Goal: Task Accomplishment & Management: Manage account settings

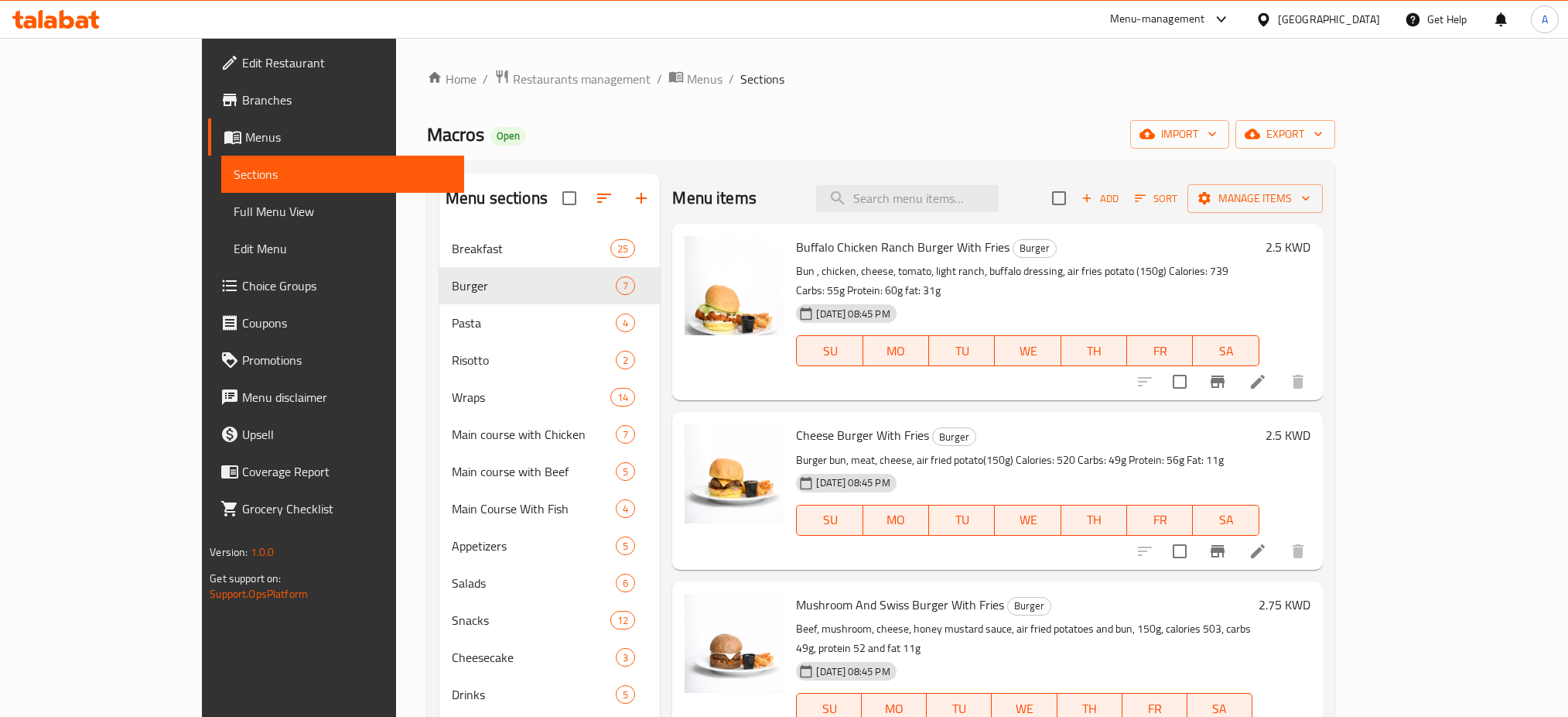
click at [512, 75] on span "Restaurants management" at bounding box center [581, 79] width 138 height 19
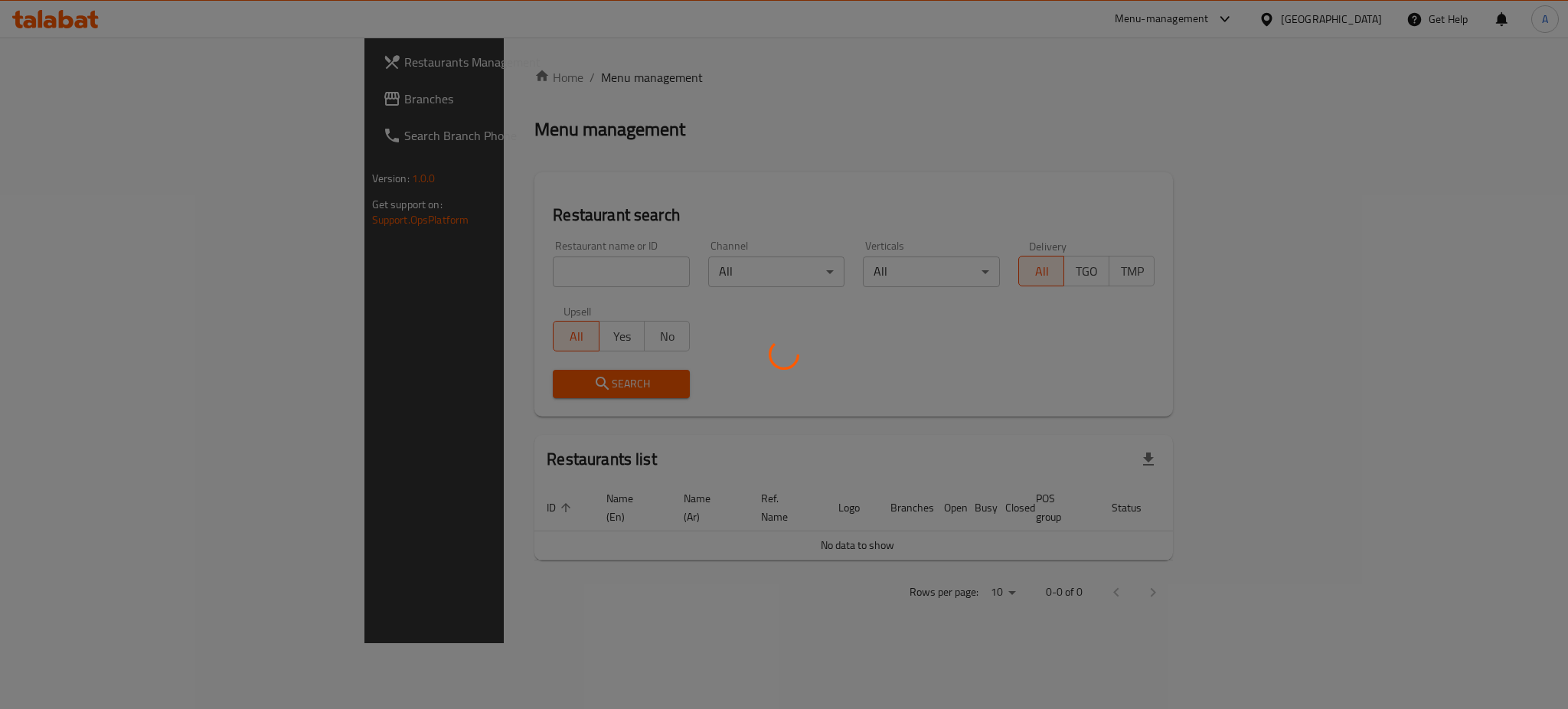
click at [429, 271] on div at bounding box center [784, 354] width 1568 height 709
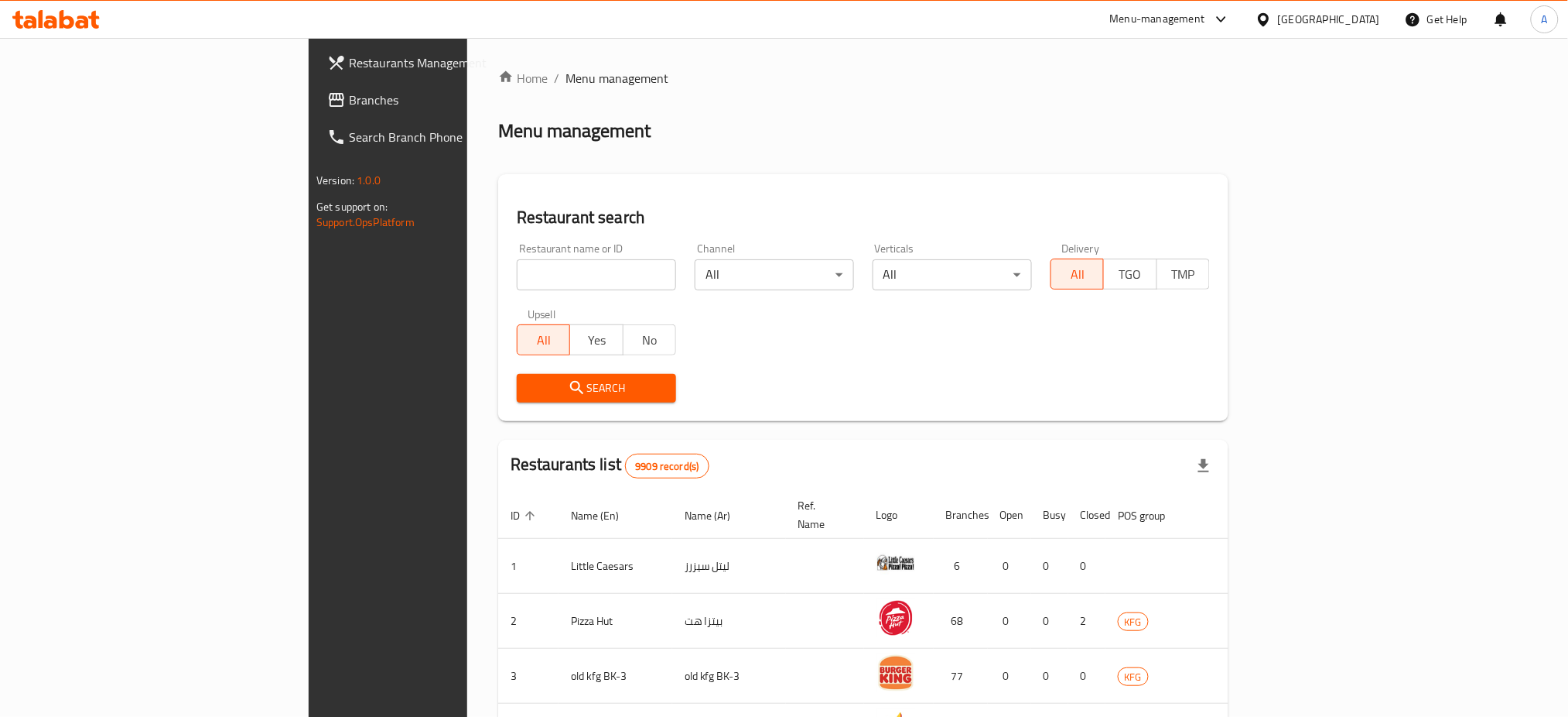
click at [516, 274] on input "search" at bounding box center [596, 275] width 160 height 31
paste input "Sham alezz"
type input "Sham alezz"
click at [529, 393] on span "Search" at bounding box center [596, 387] width 135 height 20
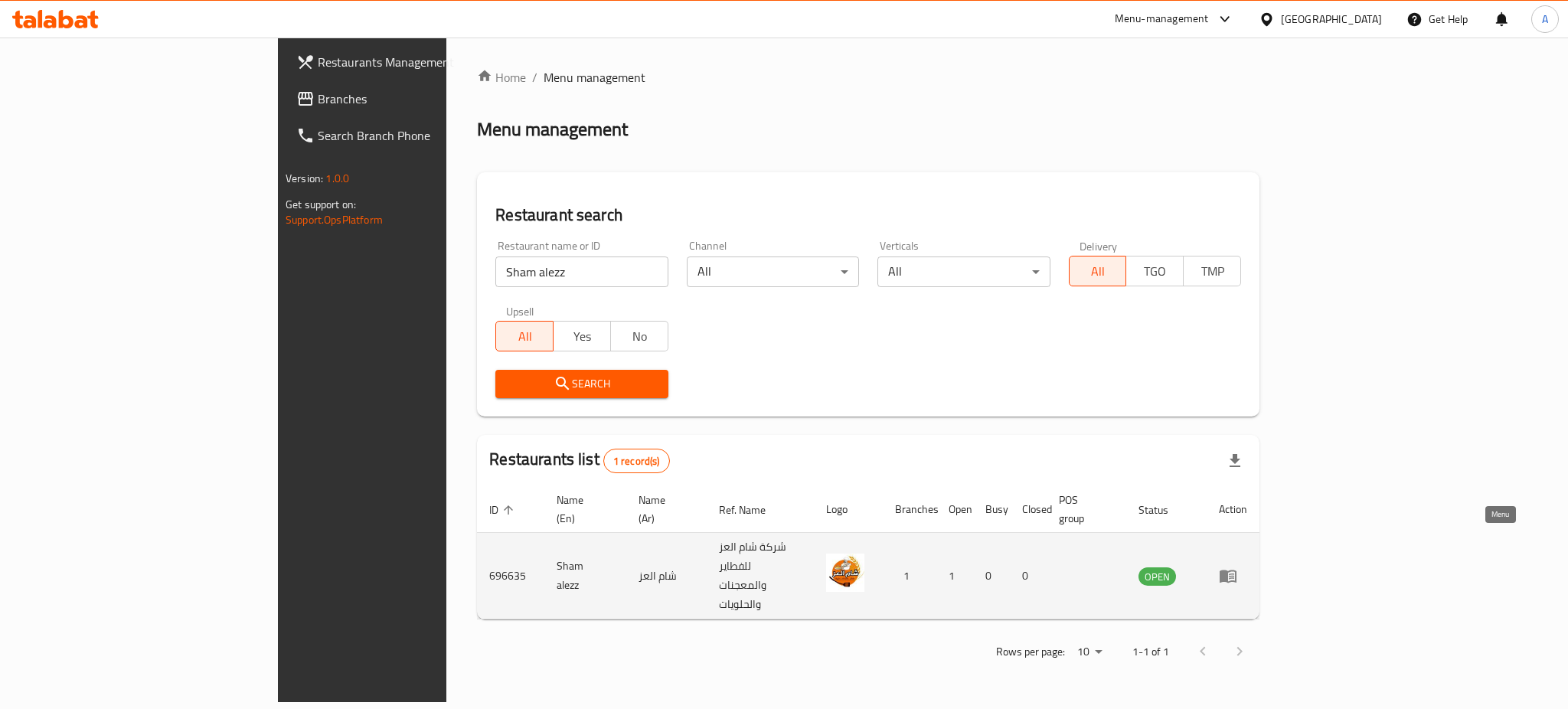
click at [1247, 567] on link "enhanced table" at bounding box center [1233, 576] width 29 height 19
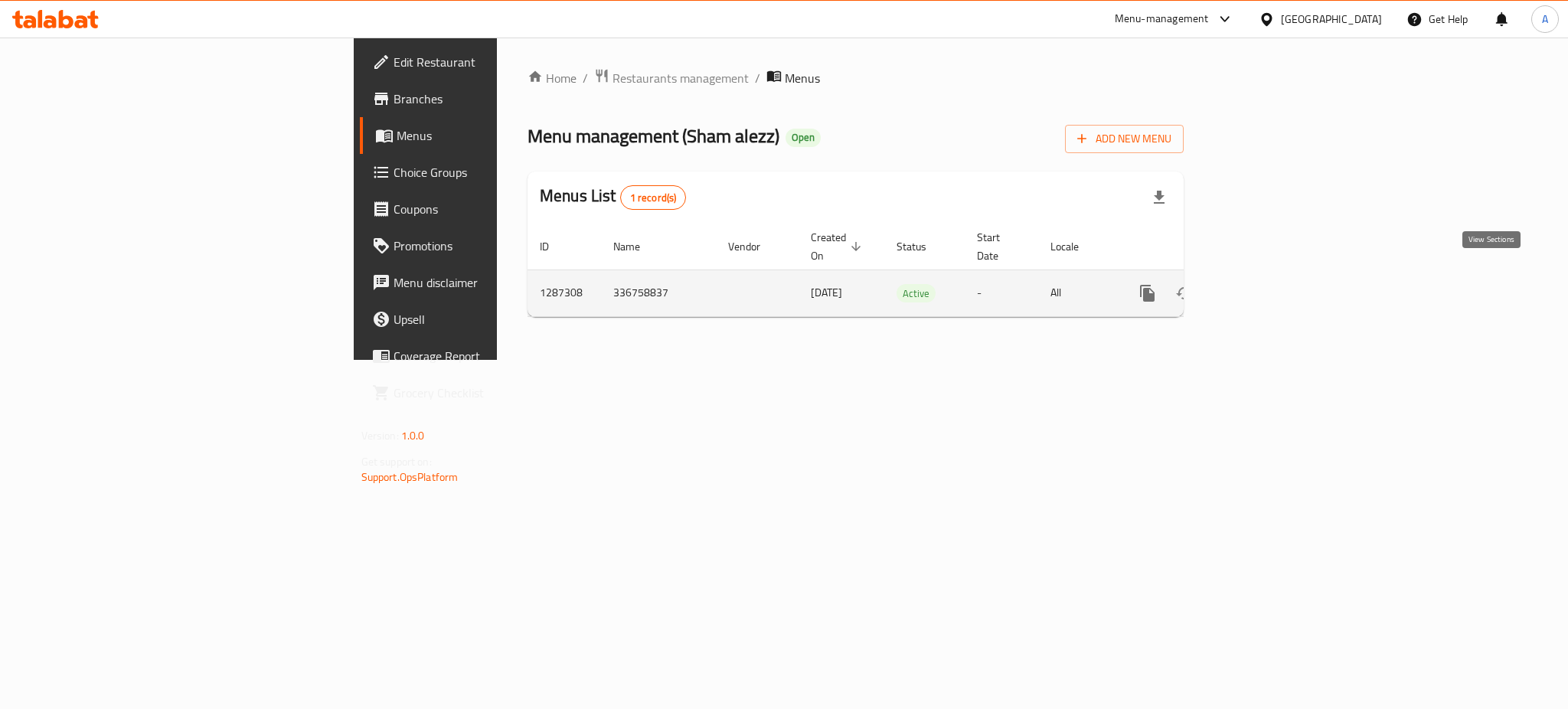
click at [1276, 283] on link "enhanced table" at bounding box center [1257, 293] width 36 height 36
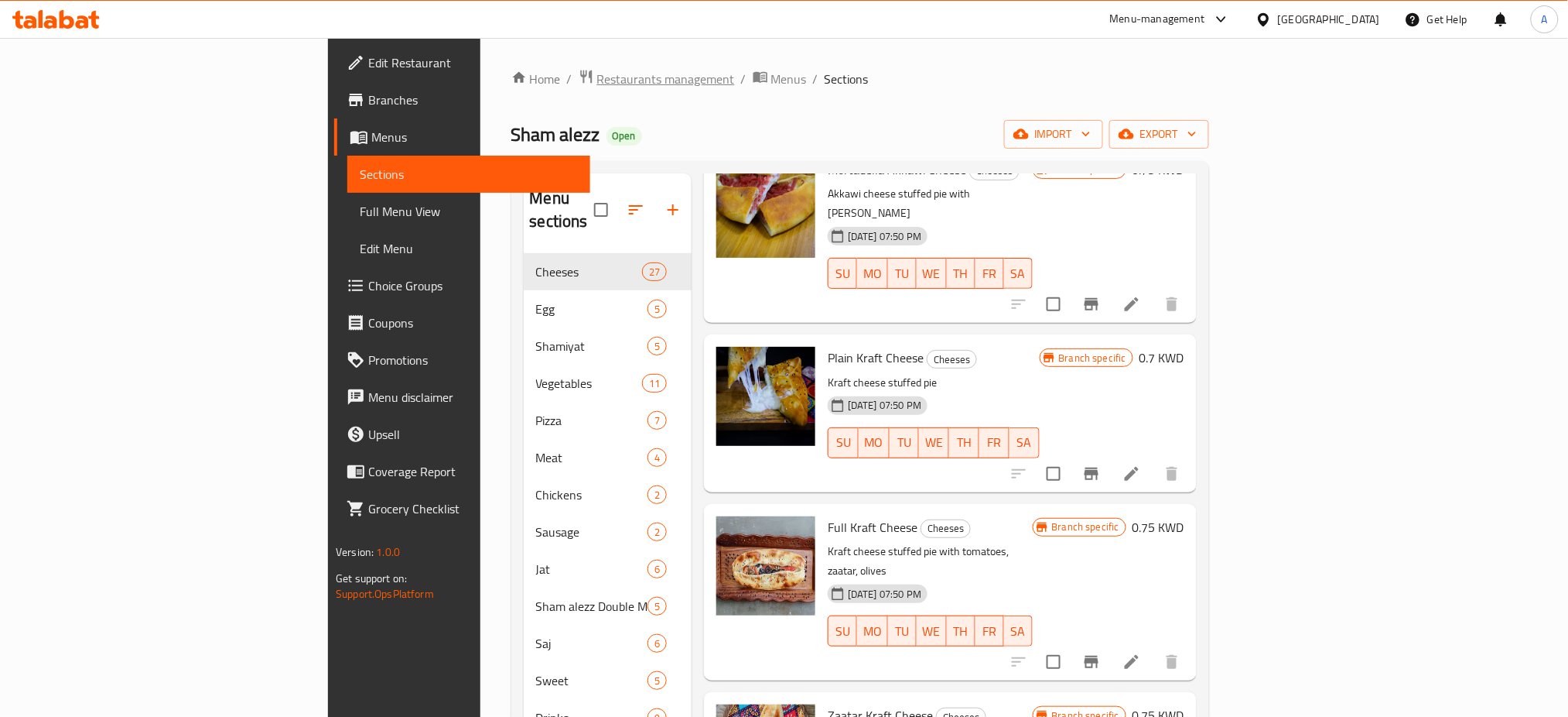
click at [597, 74] on span "Restaurants management" at bounding box center [666, 79] width 138 height 19
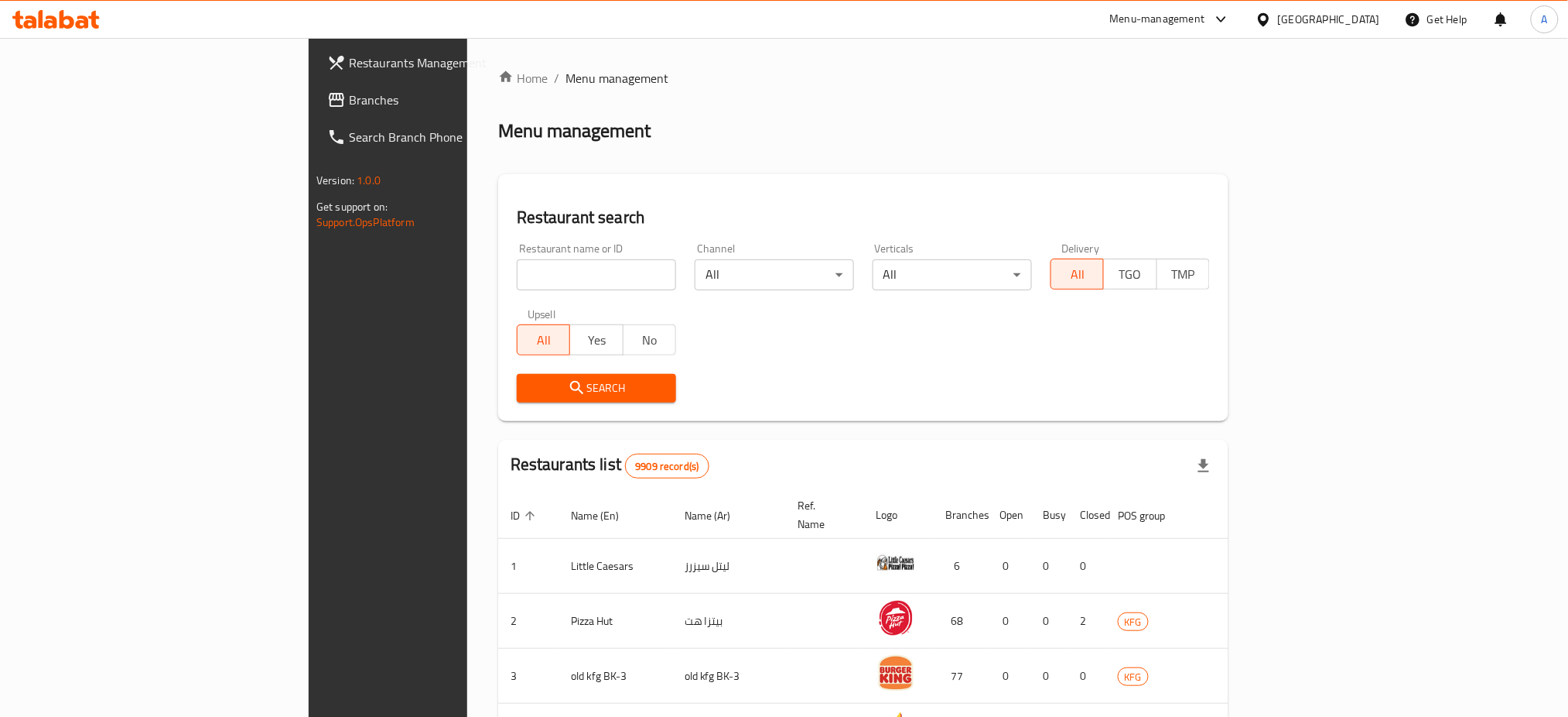
click at [516, 278] on input "search" at bounding box center [596, 275] width 160 height 31
paste input "Sham alezz"
type input "Sham alezz"
click at [508, 373] on div "Search" at bounding box center [596, 388] width 178 height 47
click at [529, 384] on span "Search" at bounding box center [596, 387] width 135 height 20
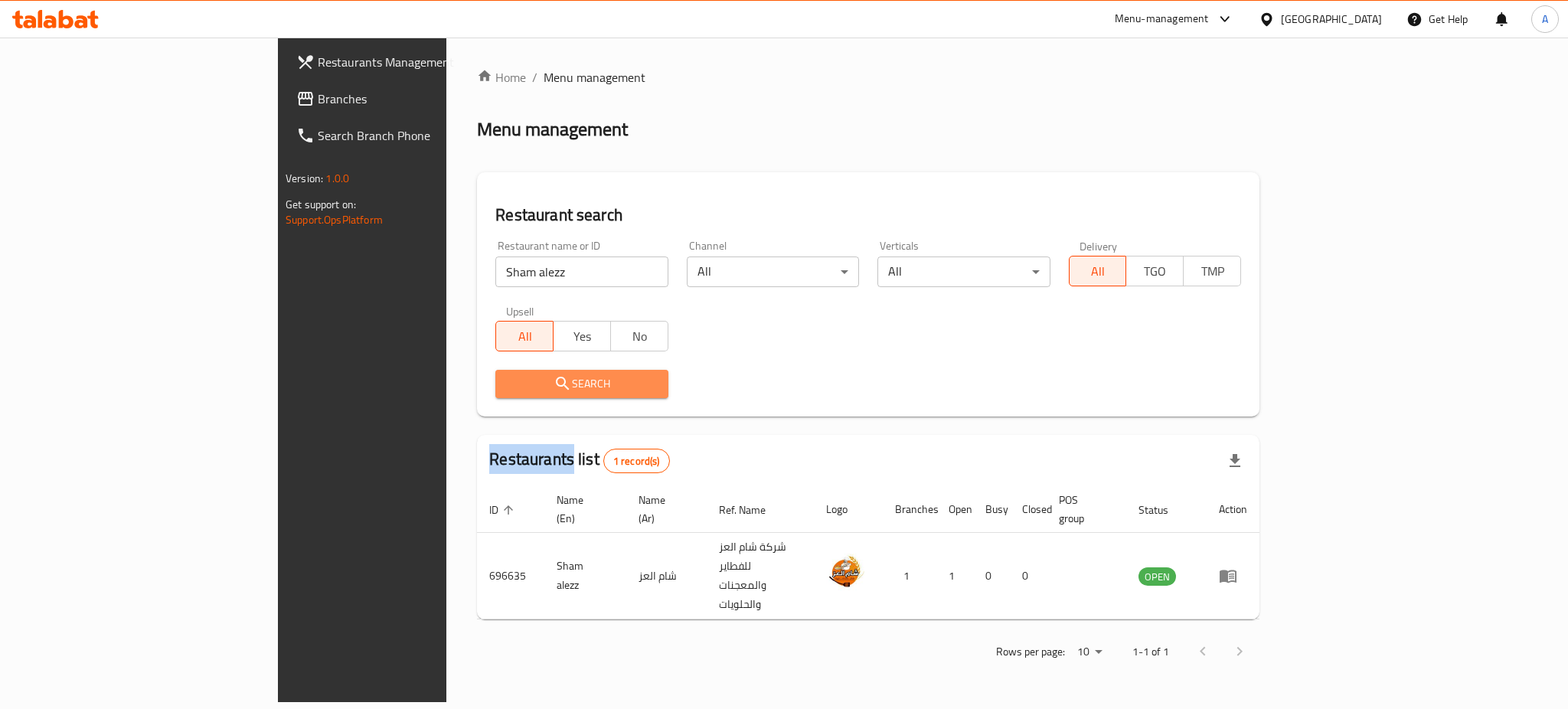
click at [507, 380] on span "Search" at bounding box center [581, 383] width 148 height 19
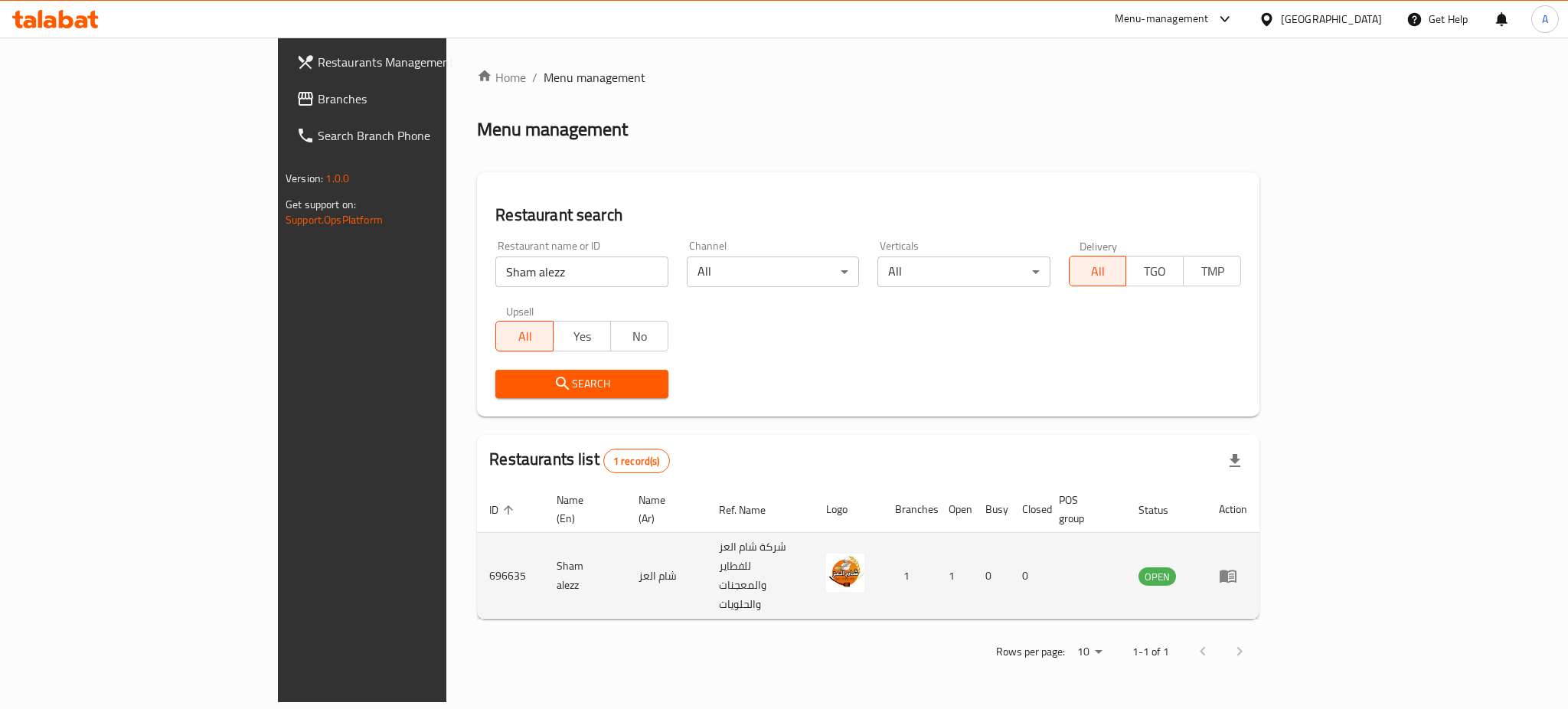
click at [477, 538] on td "696635" at bounding box center [510, 576] width 67 height 87
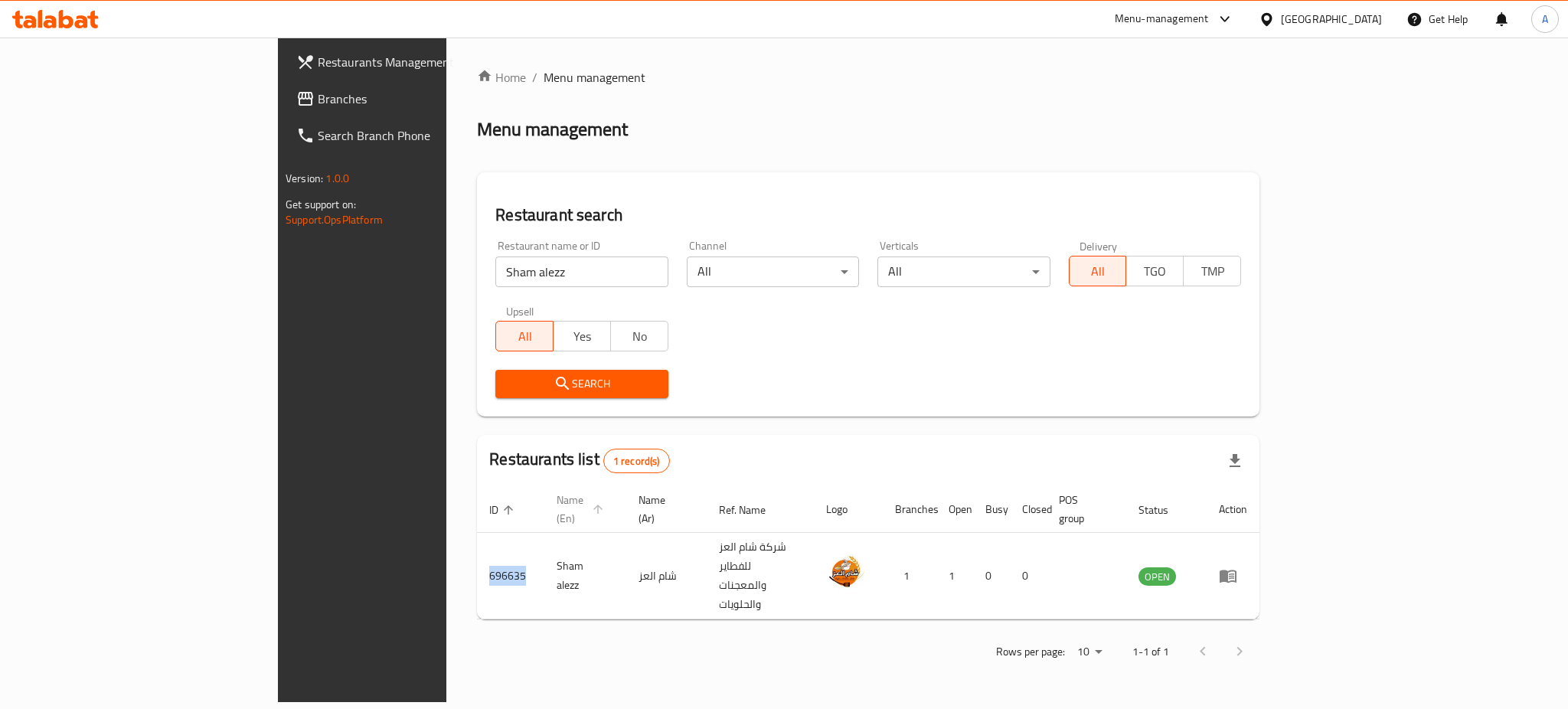
copy td "696635"
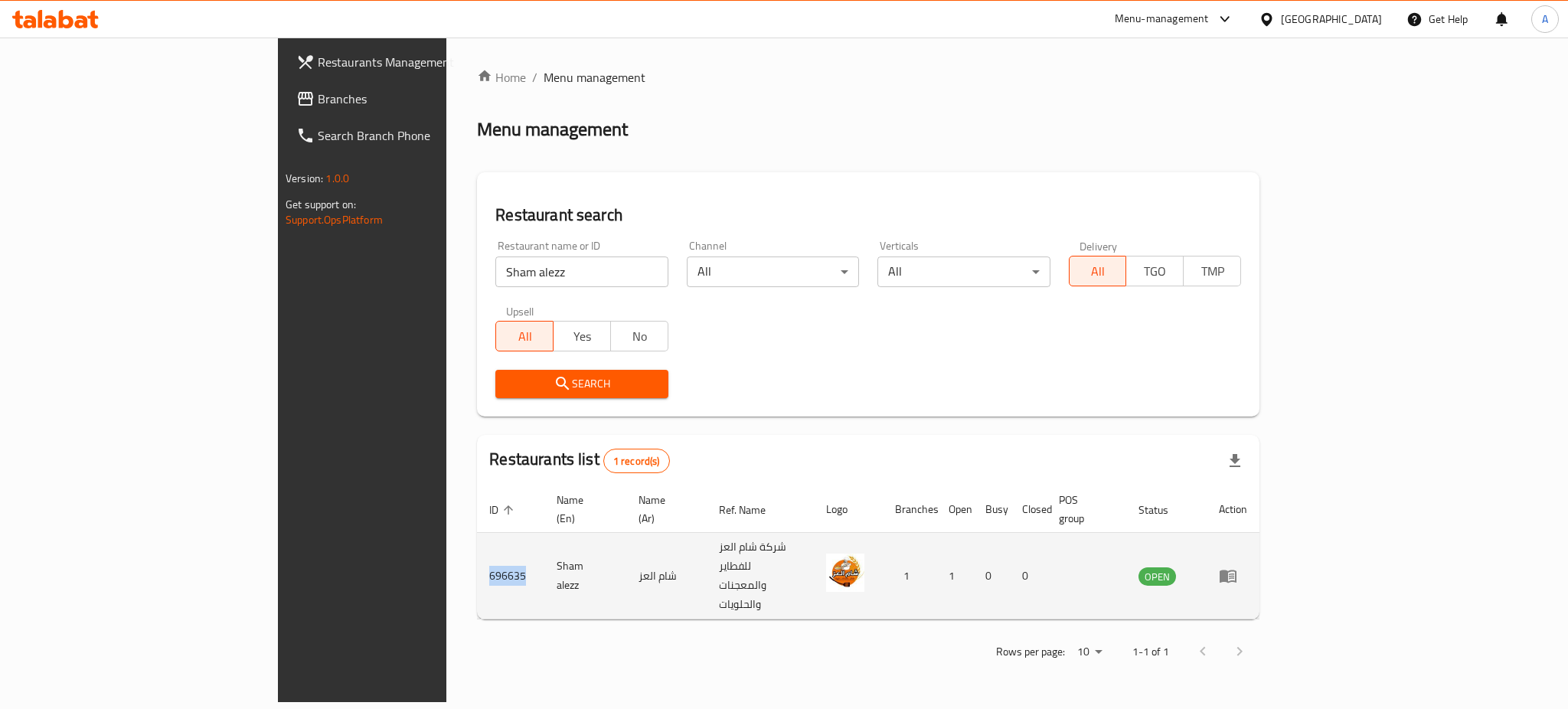
click at [1247, 567] on link "enhanced table" at bounding box center [1233, 576] width 29 height 19
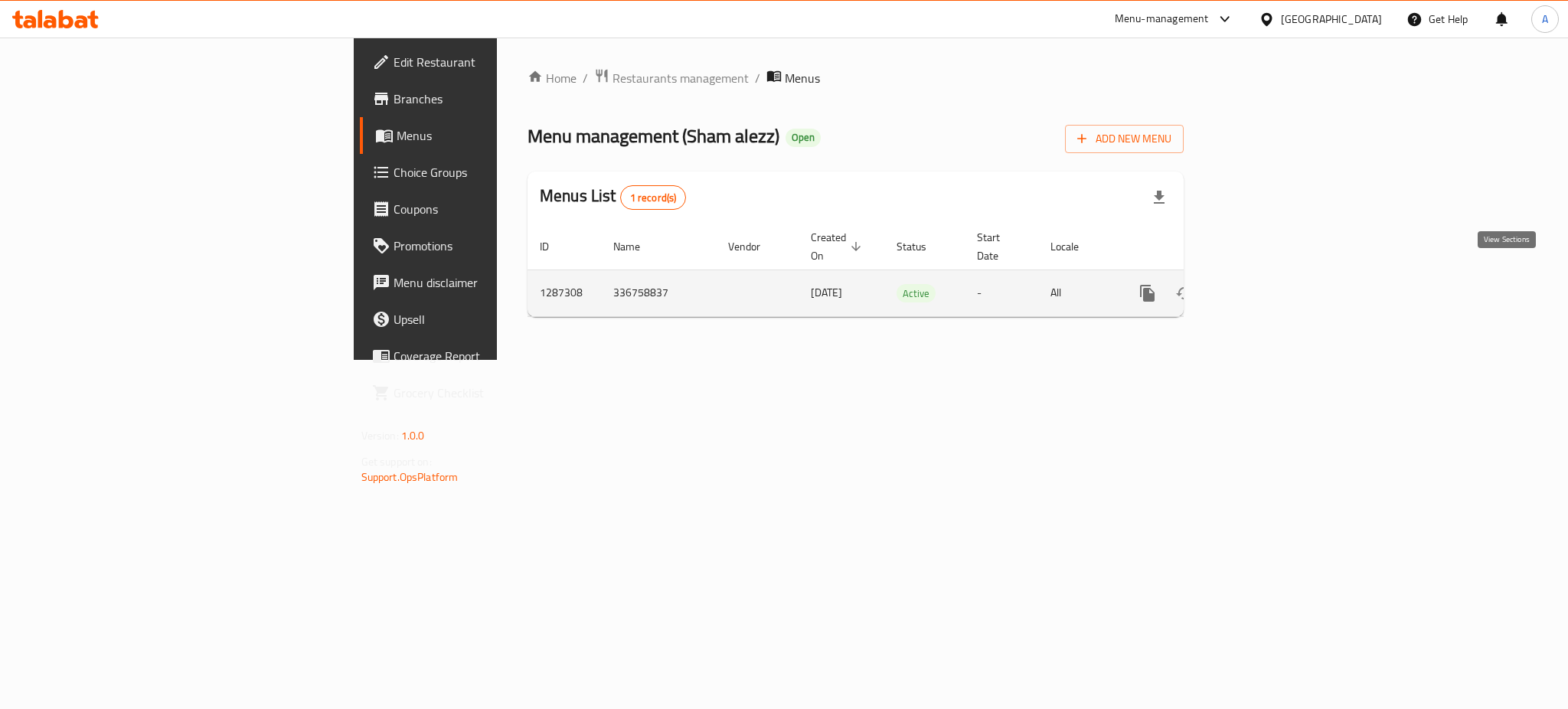
click at [1267, 284] on icon "enhanced table" at bounding box center [1258, 293] width 19 height 19
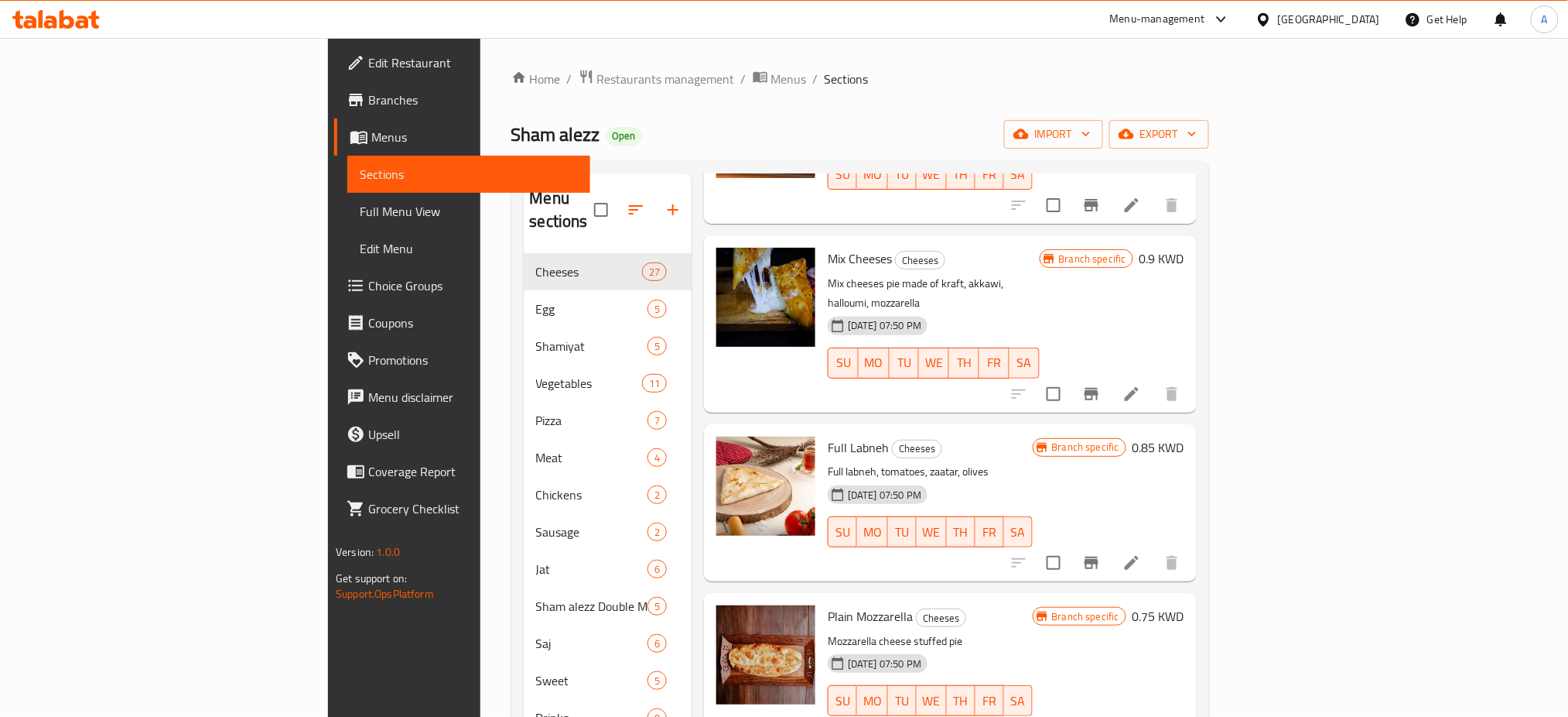
scroll to position [217, 0]
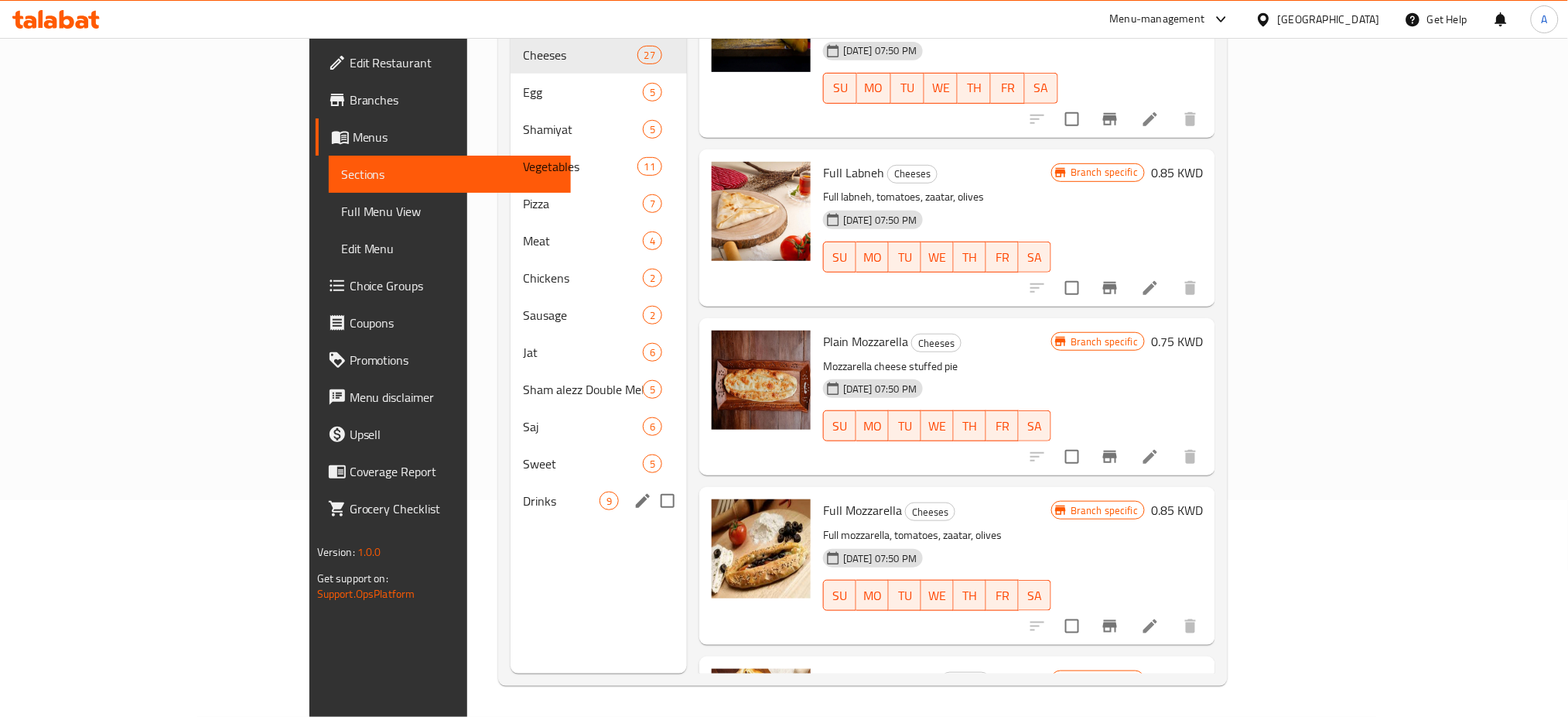
click at [511, 482] on div "Drinks 9" at bounding box center [599, 500] width 176 height 37
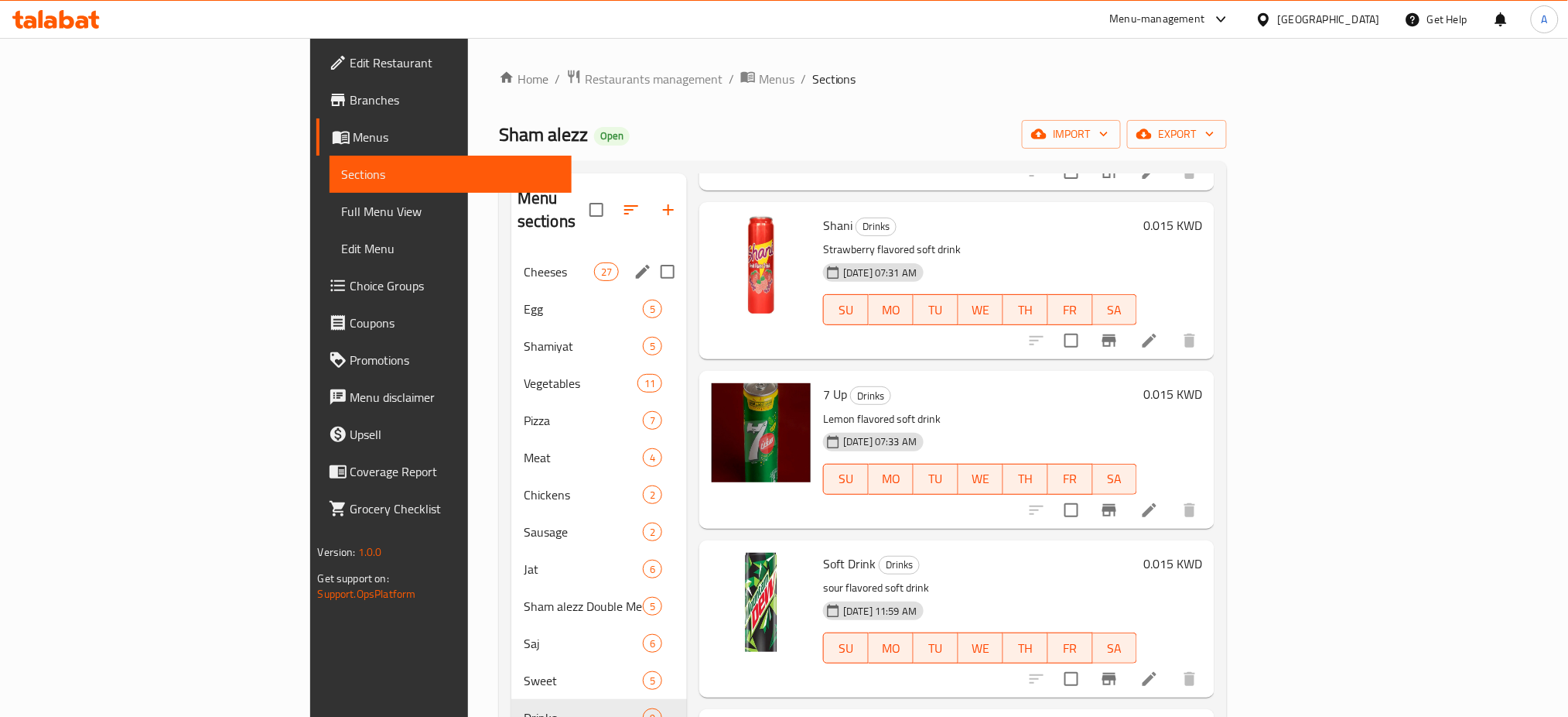
click at [512, 253] on div "Cheeses 27" at bounding box center [599, 271] width 175 height 37
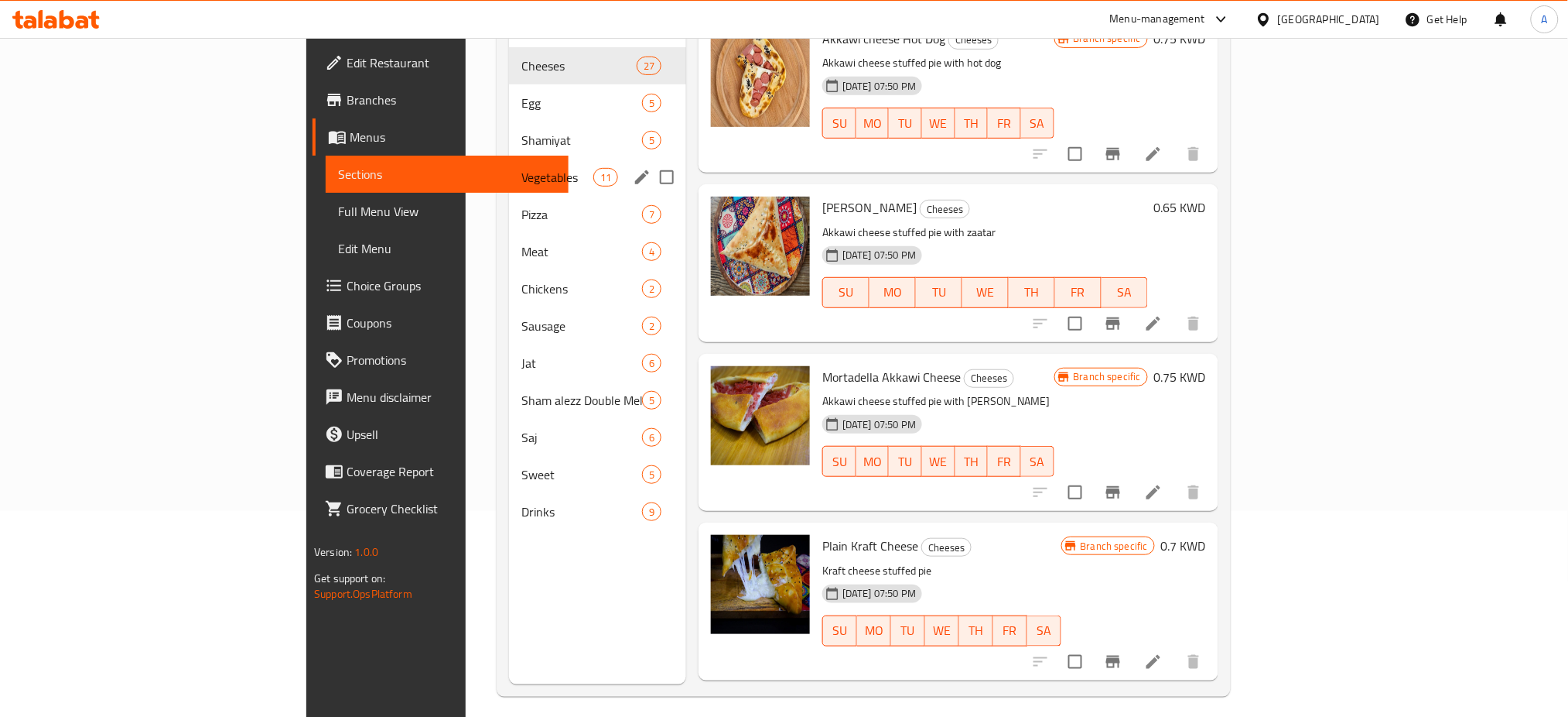
scroll to position [217, 0]
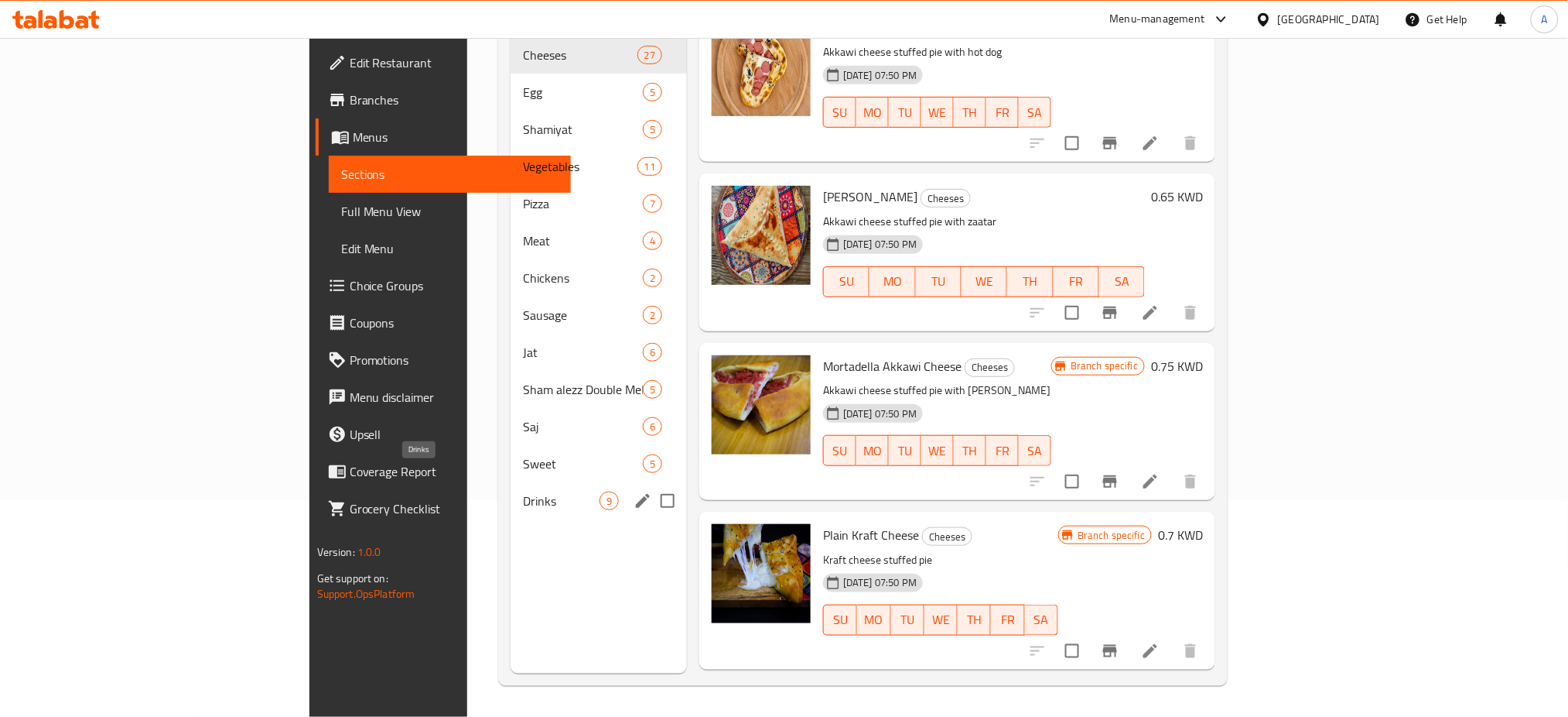
click at [523, 492] on span "Drinks" at bounding box center [561, 501] width 77 height 19
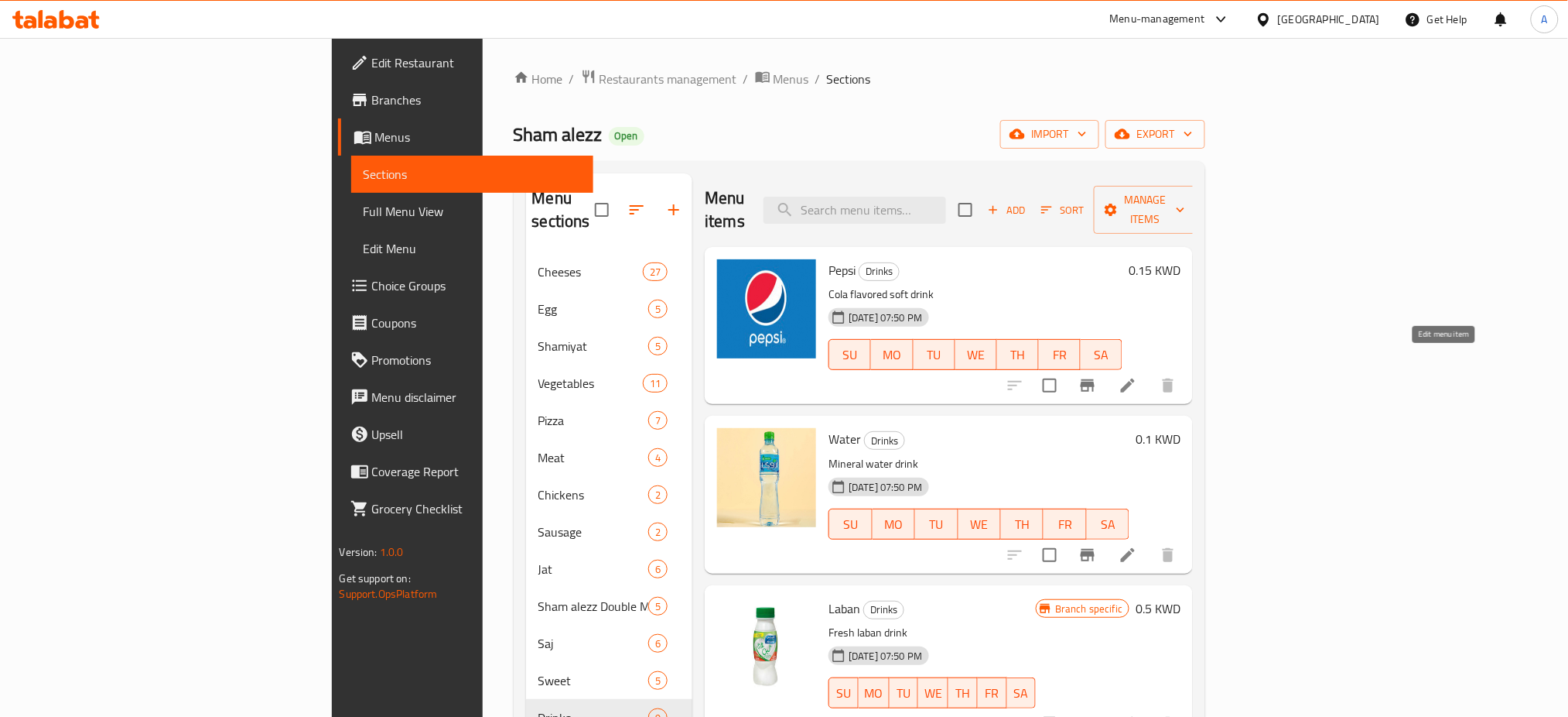
click at [1135, 378] on icon at bounding box center [1128, 385] width 14 height 14
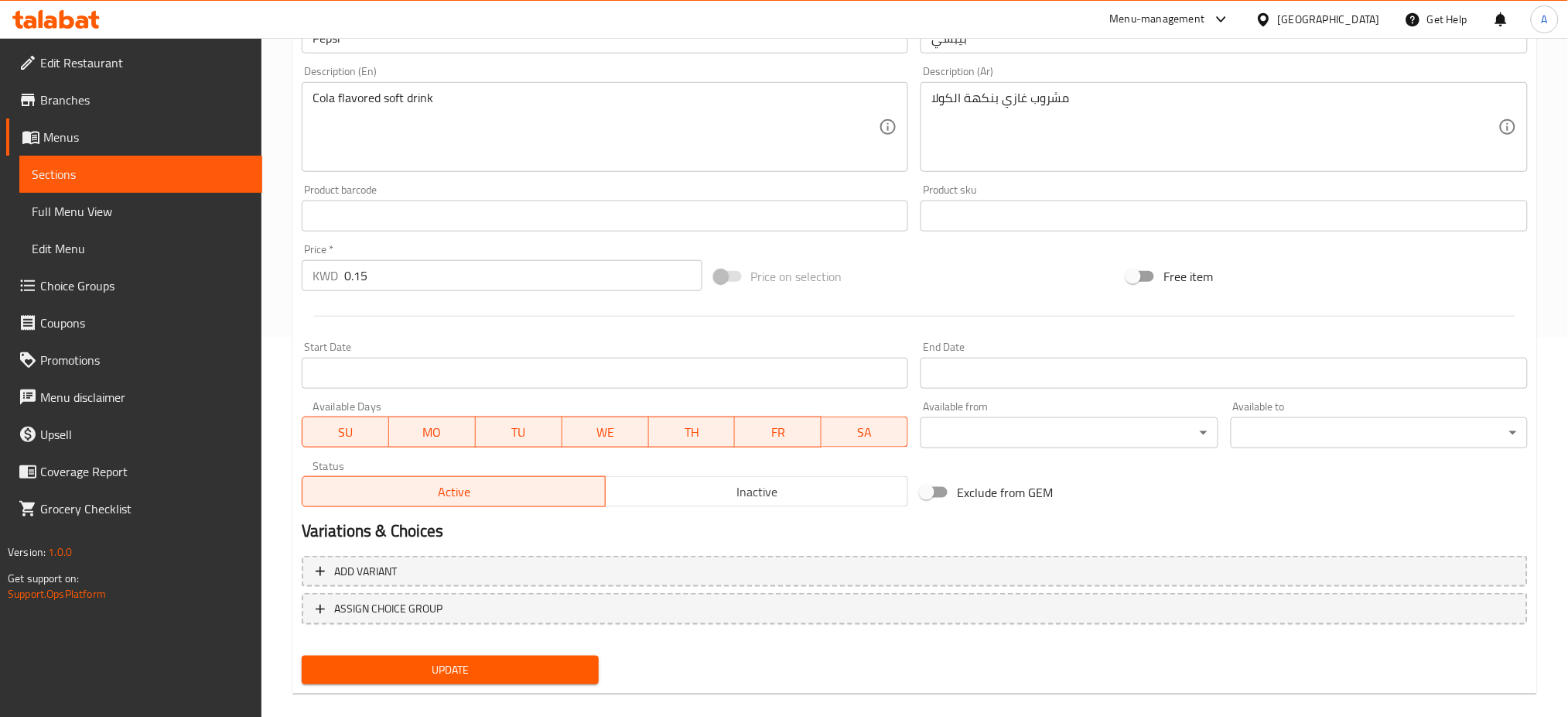
scroll to position [397, 0]
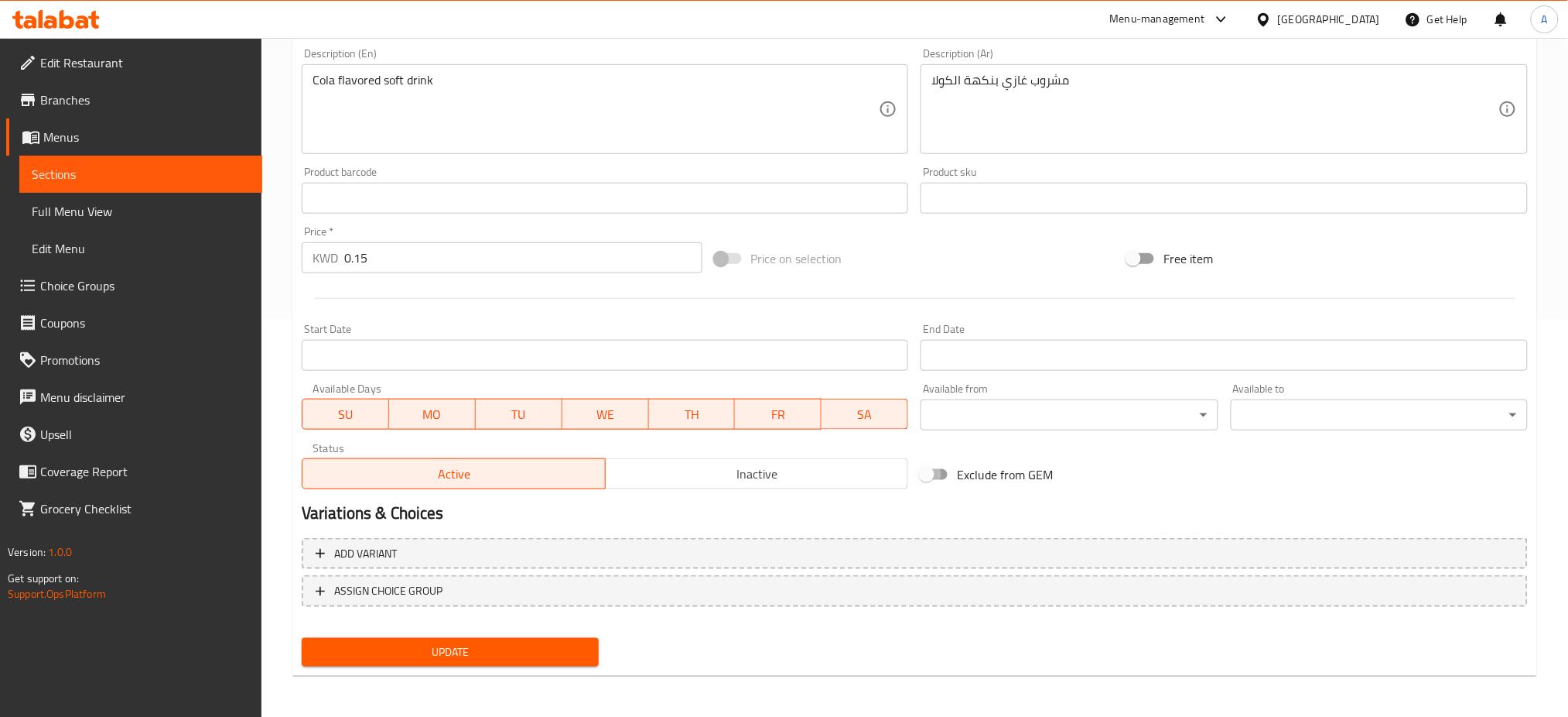
click at [939, 471] on input "Exclude from GEM" at bounding box center [926, 474] width 88 height 30
checkbox input "true"
click at [527, 650] on span "Update" at bounding box center [450, 652] width 272 height 20
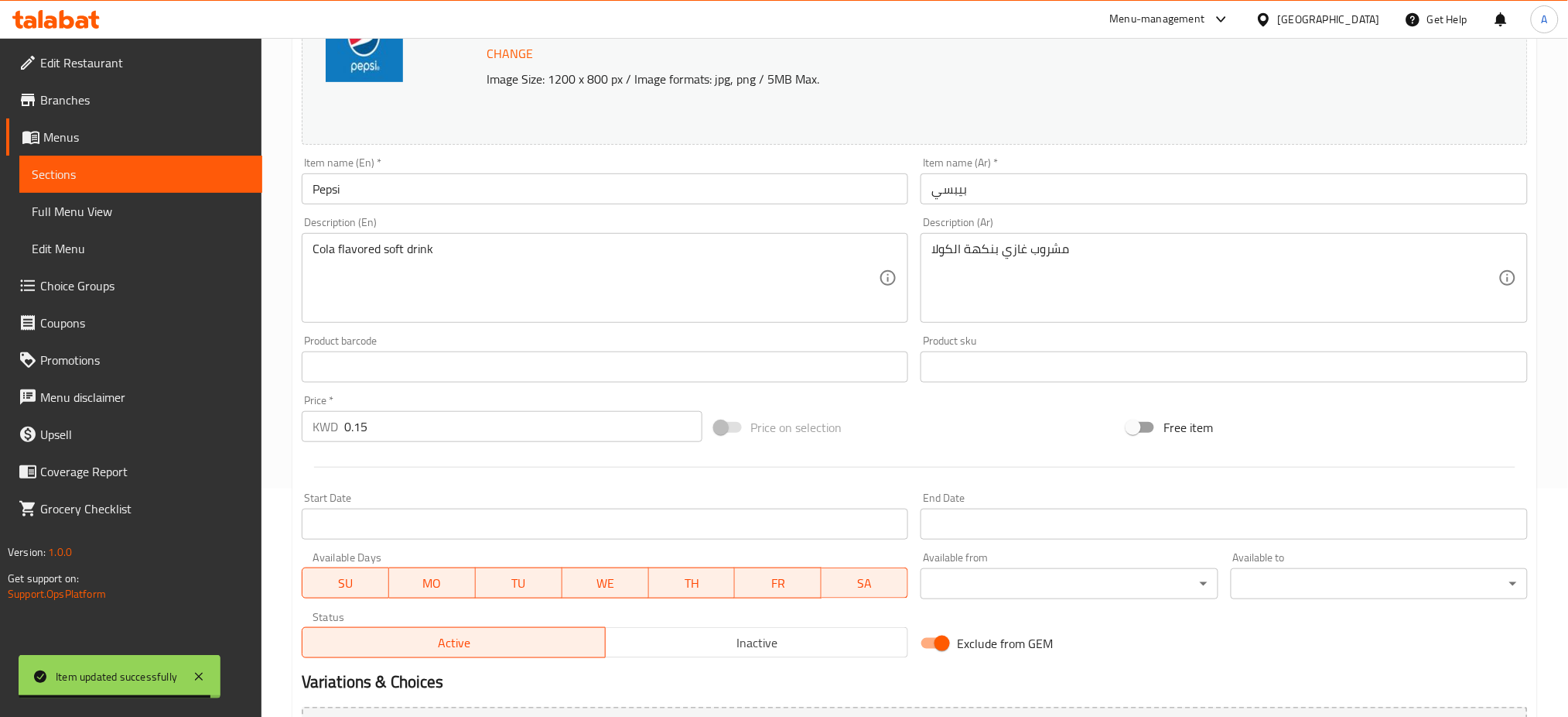
scroll to position [0, 0]
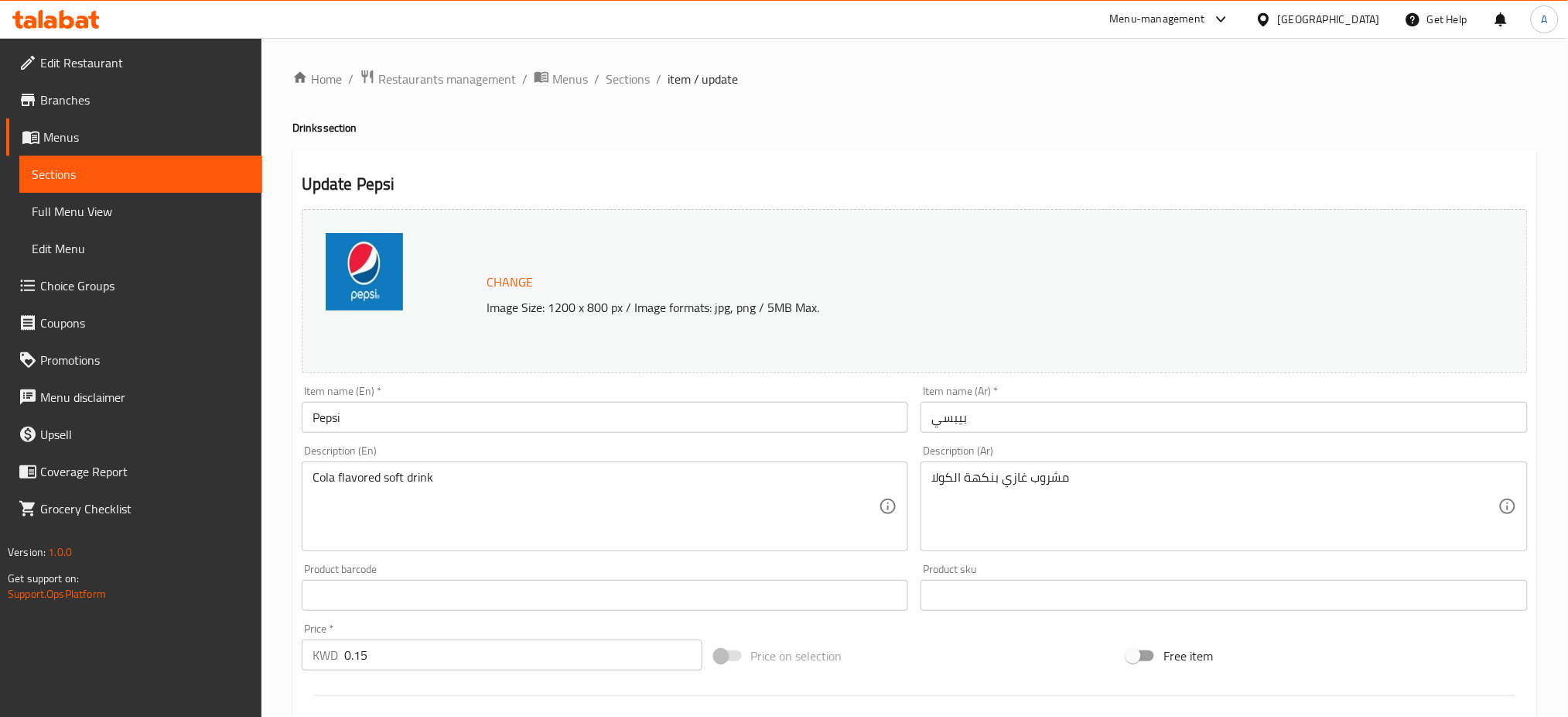
drag, startPoint x: 634, startPoint y: 81, endPoint x: 669, endPoint y: 116, distance: 49.5
click at [634, 81] on span "Sections" at bounding box center [628, 79] width 44 height 19
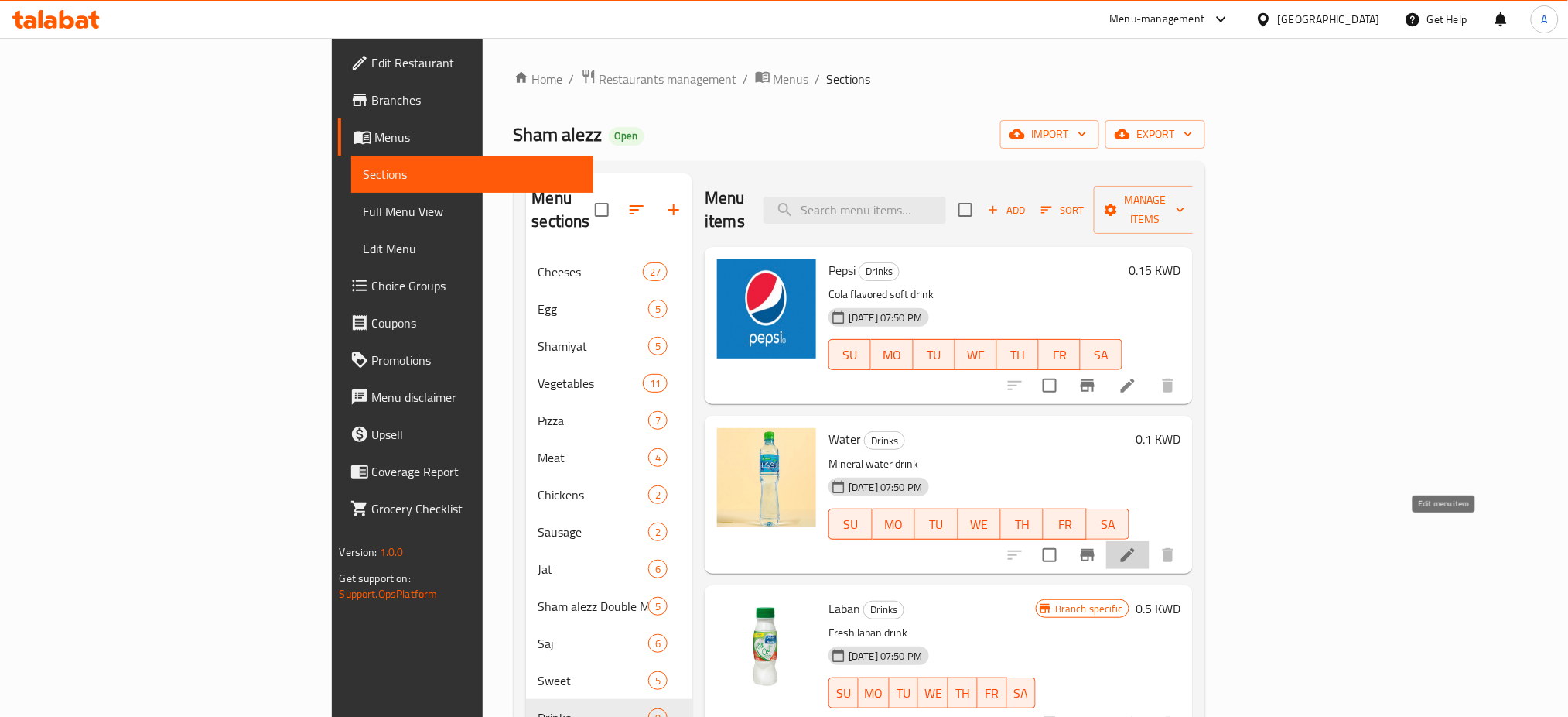
click at [1135, 548] on icon at bounding box center [1128, 555] width 14 height 14
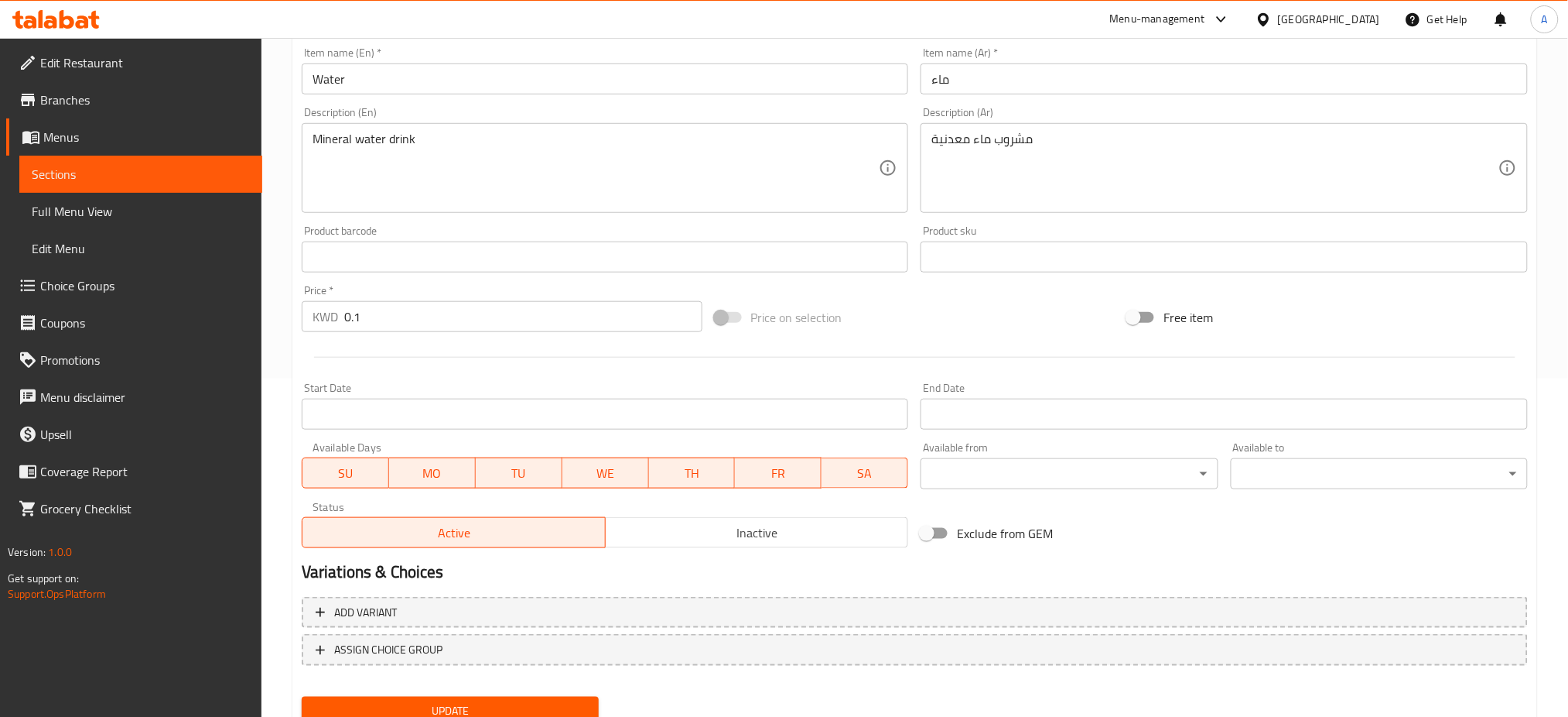
scroll to position [397, 0]
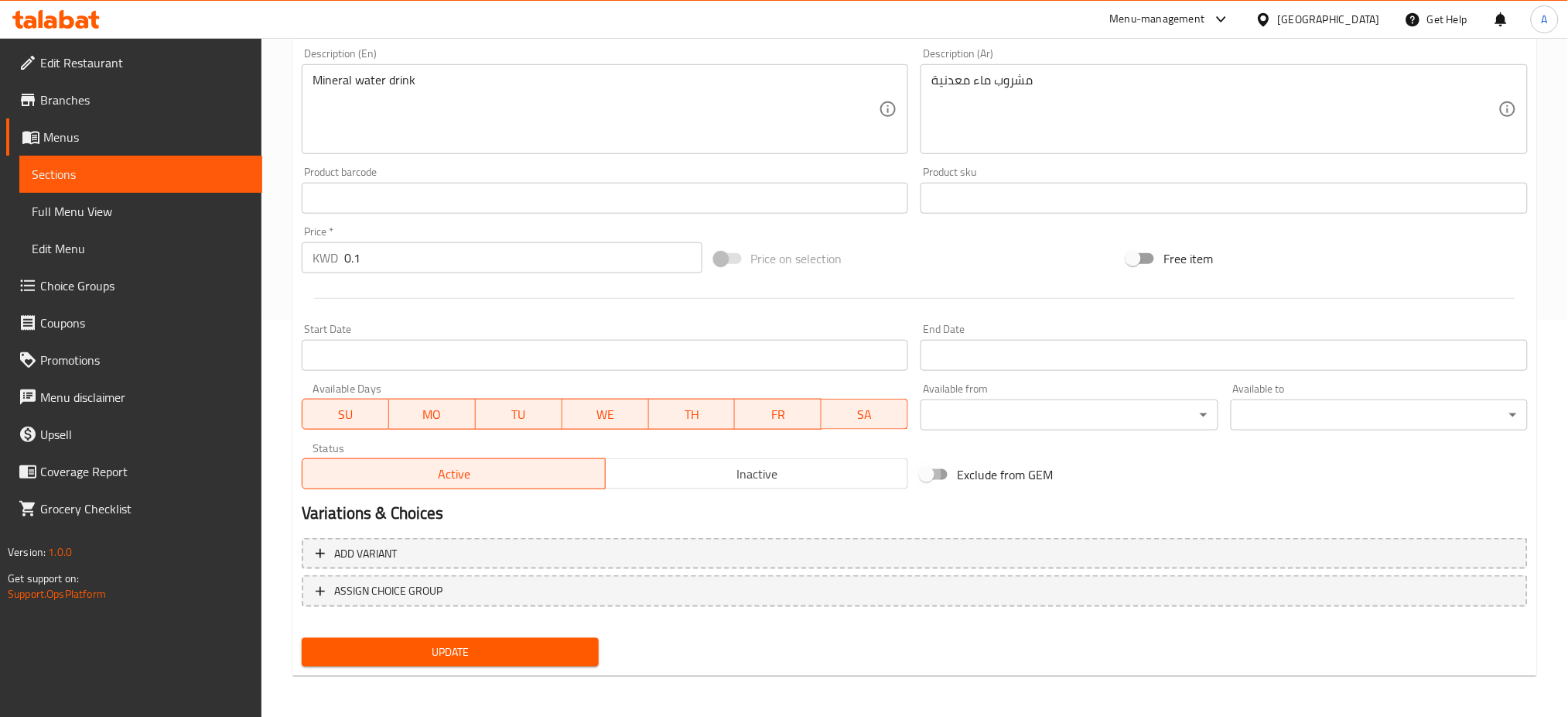
click at [929, 470] on input "Exclude from GEM" at bounding box center [926, 474] width 88 height 30
checkbox input "true"
click at [446, 659] on span "Update" at bounding box center [450, 652] width 272 height 20
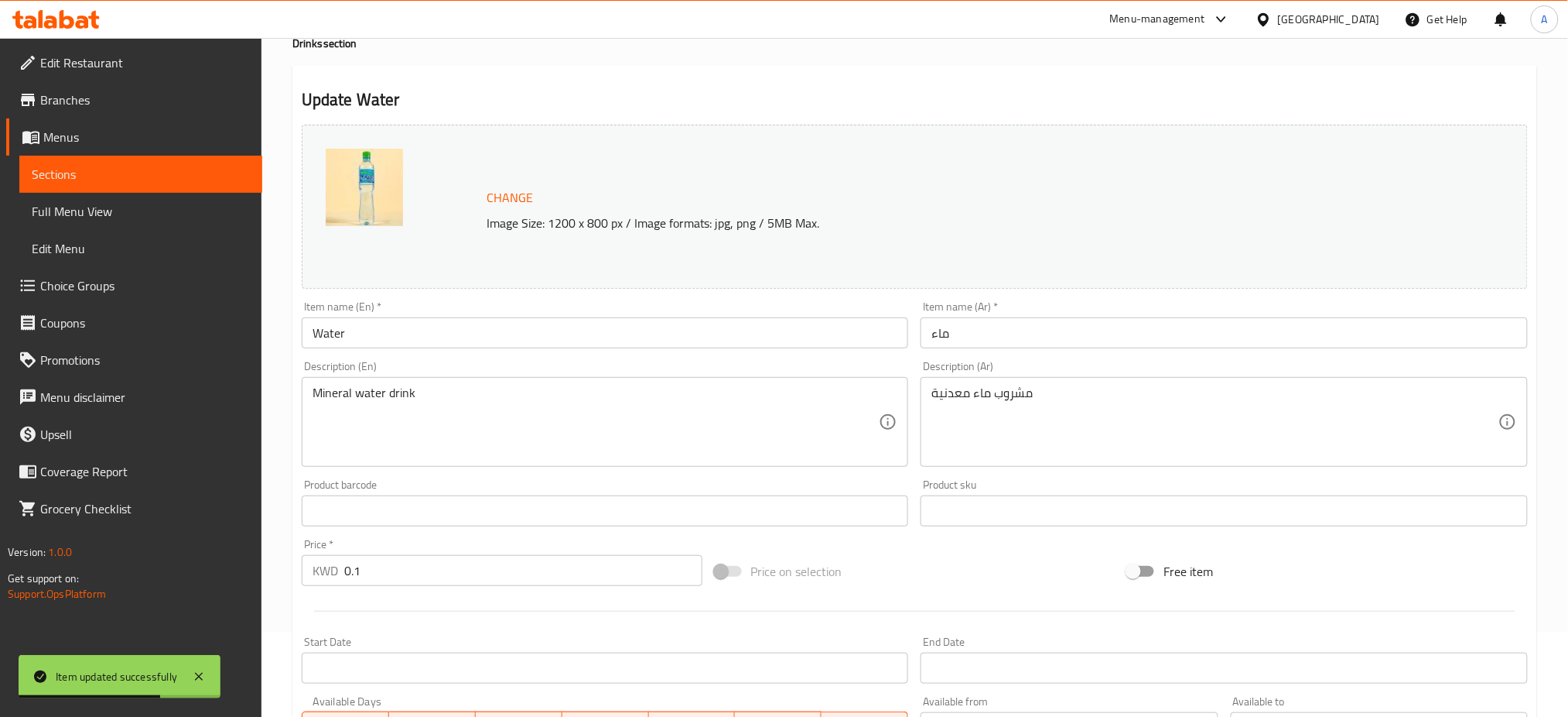
scroll to position [0, 0]
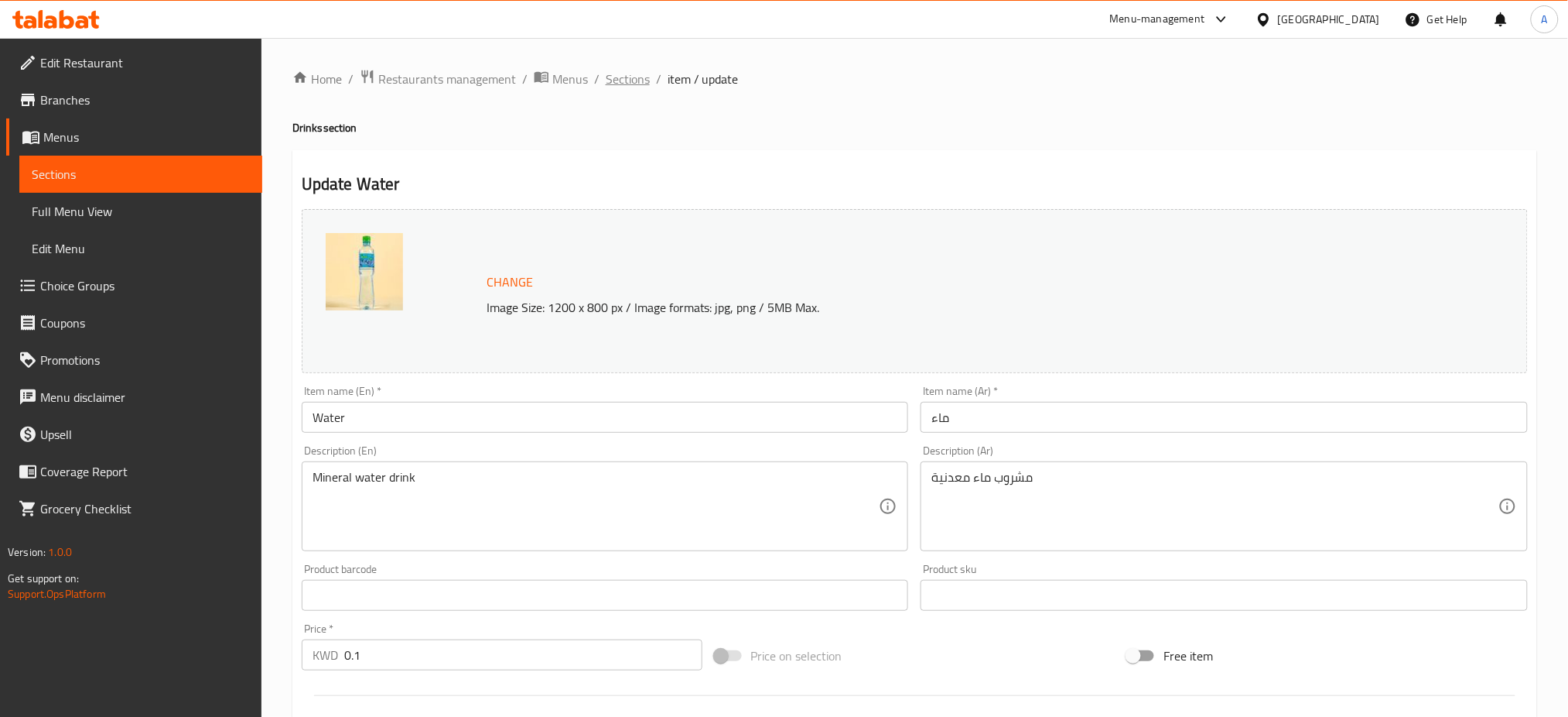
click at [638, 74] on span "Sections" at bounding box center [628, 79] width 44 height 19
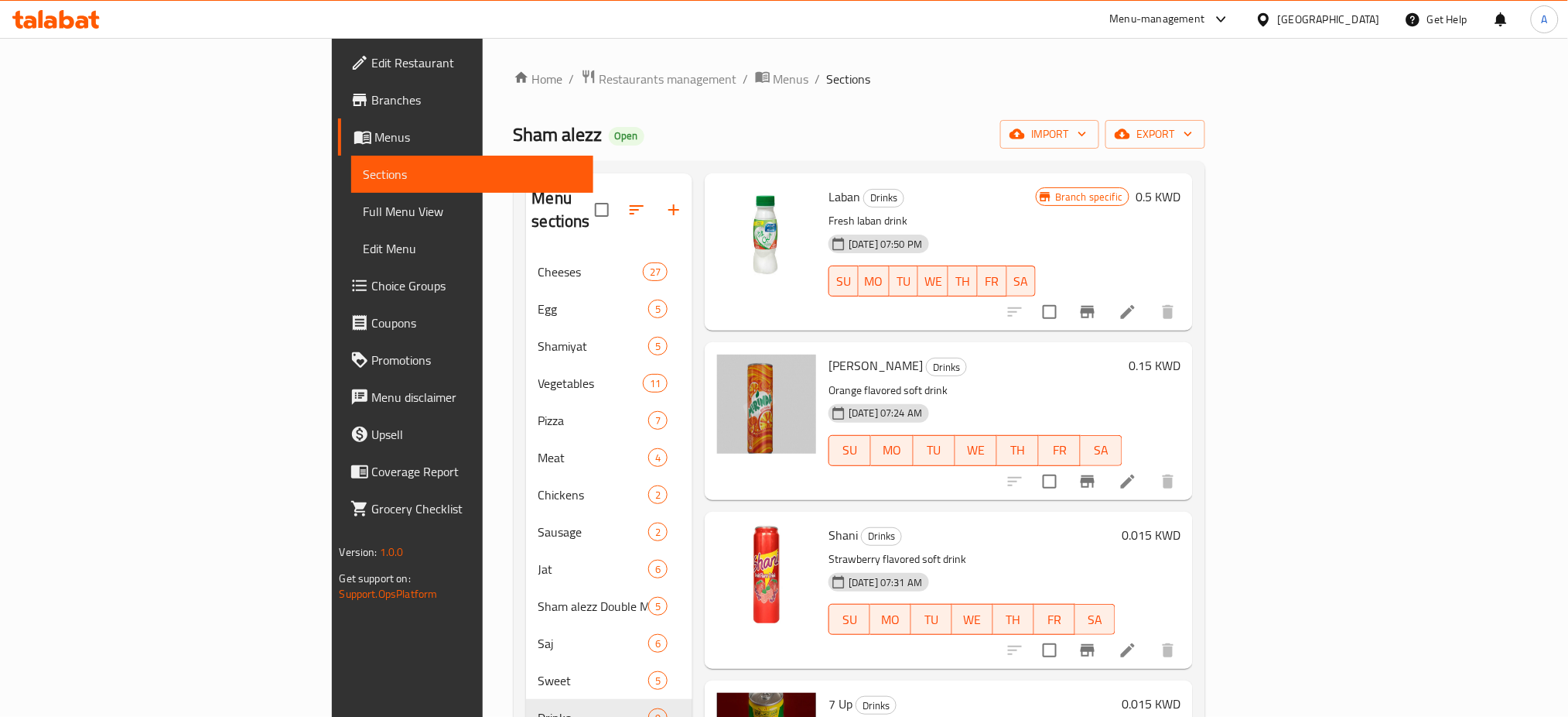
scroll to position [413, 0]
click at [1149, 297] on li at bounding box center [1127, 312] width 43 height 28
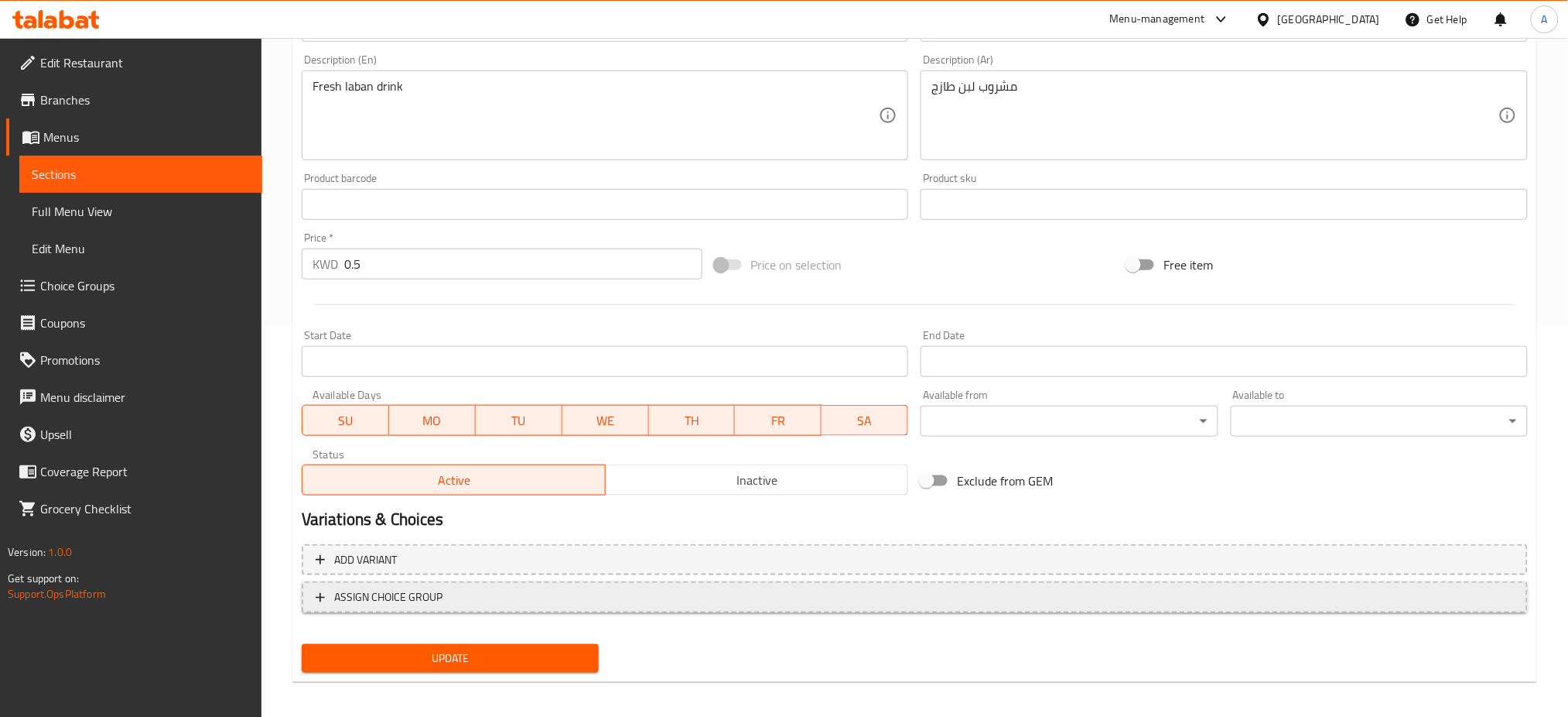
scroll to position [397, 0]
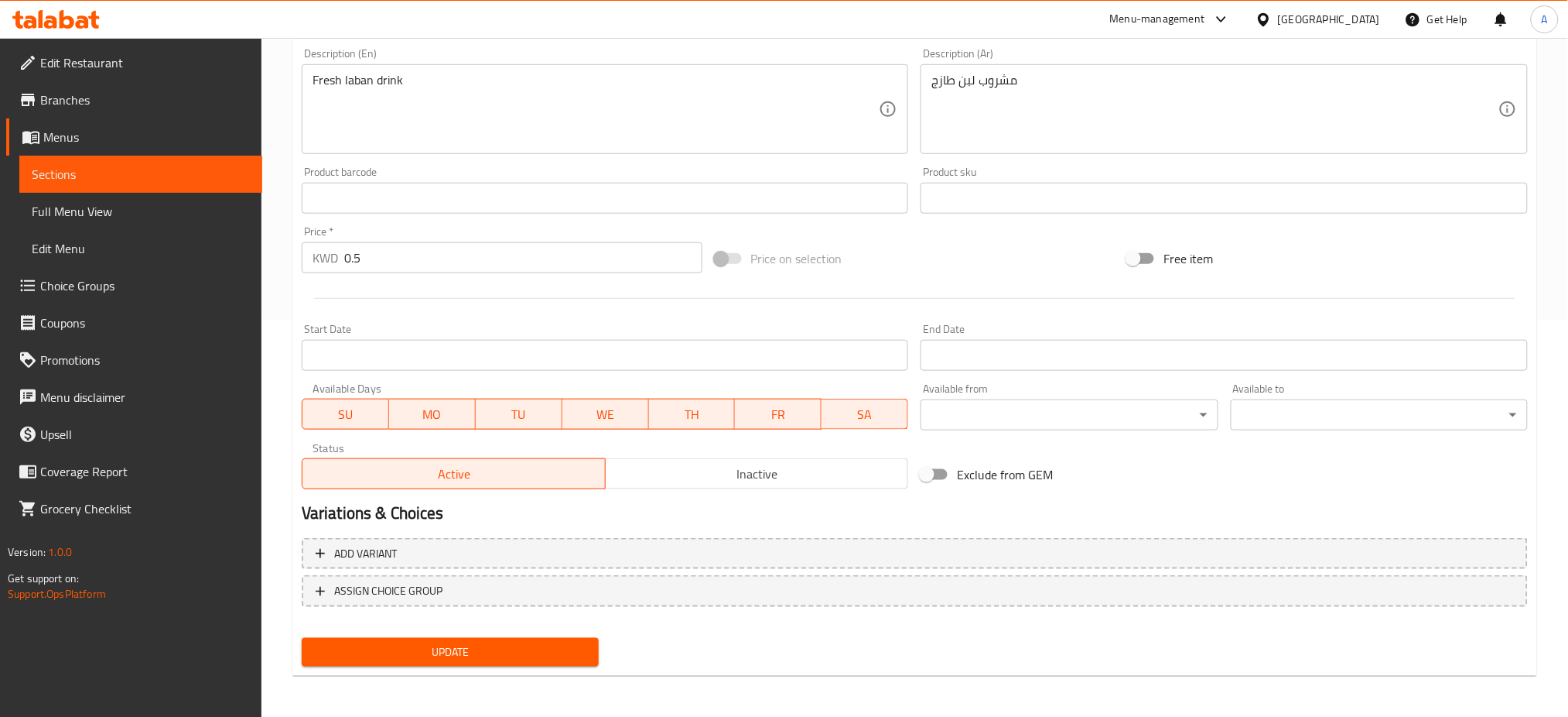
click at [933, 481] on input "Exclude from GEM" at bounding box center [926, 474] width 88 height 30
checkbox input "true"
click at [459, 650] on span "Update" at bounding box center [450, 652] width 272 height 20
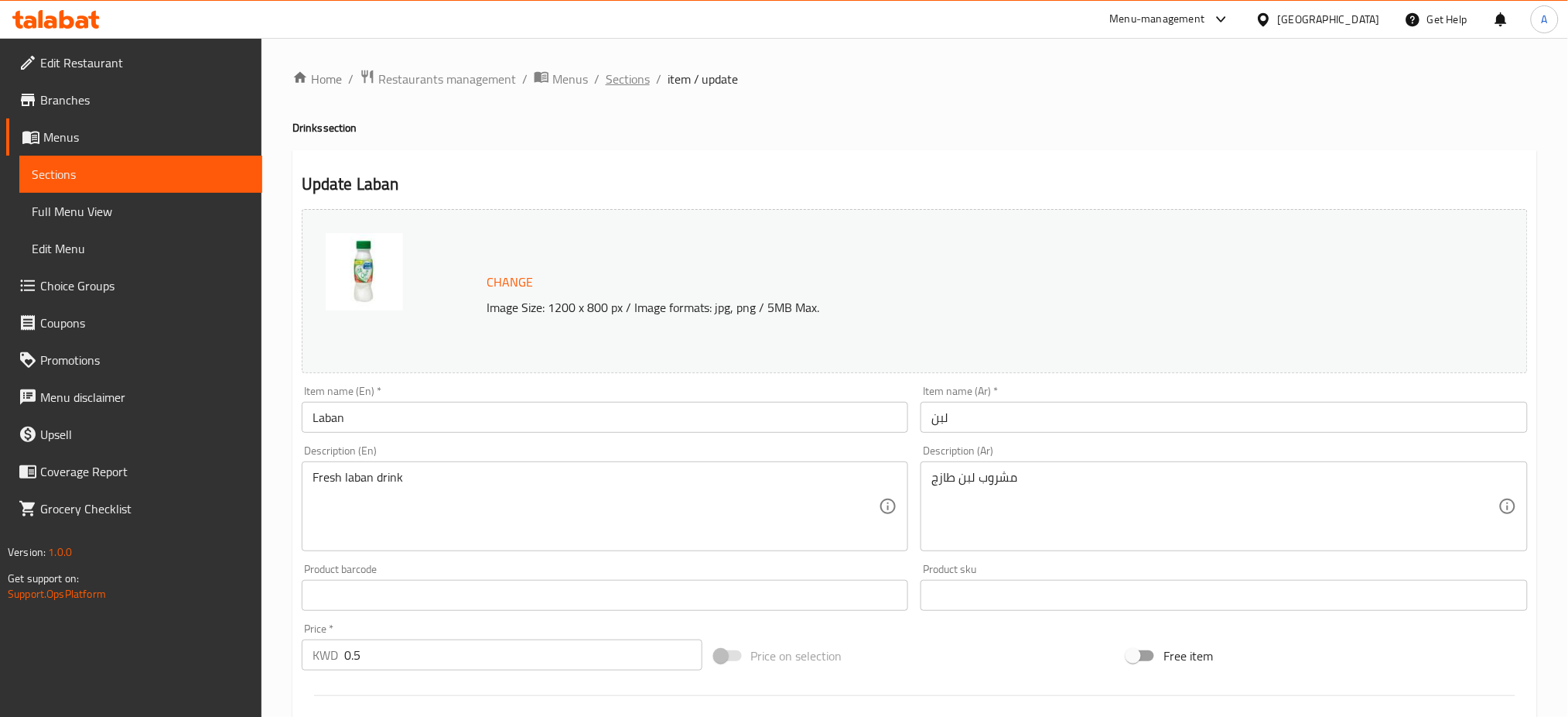
click at [622, 72] on span "Sections" at bounding box center [628, 79] width 44 height 19
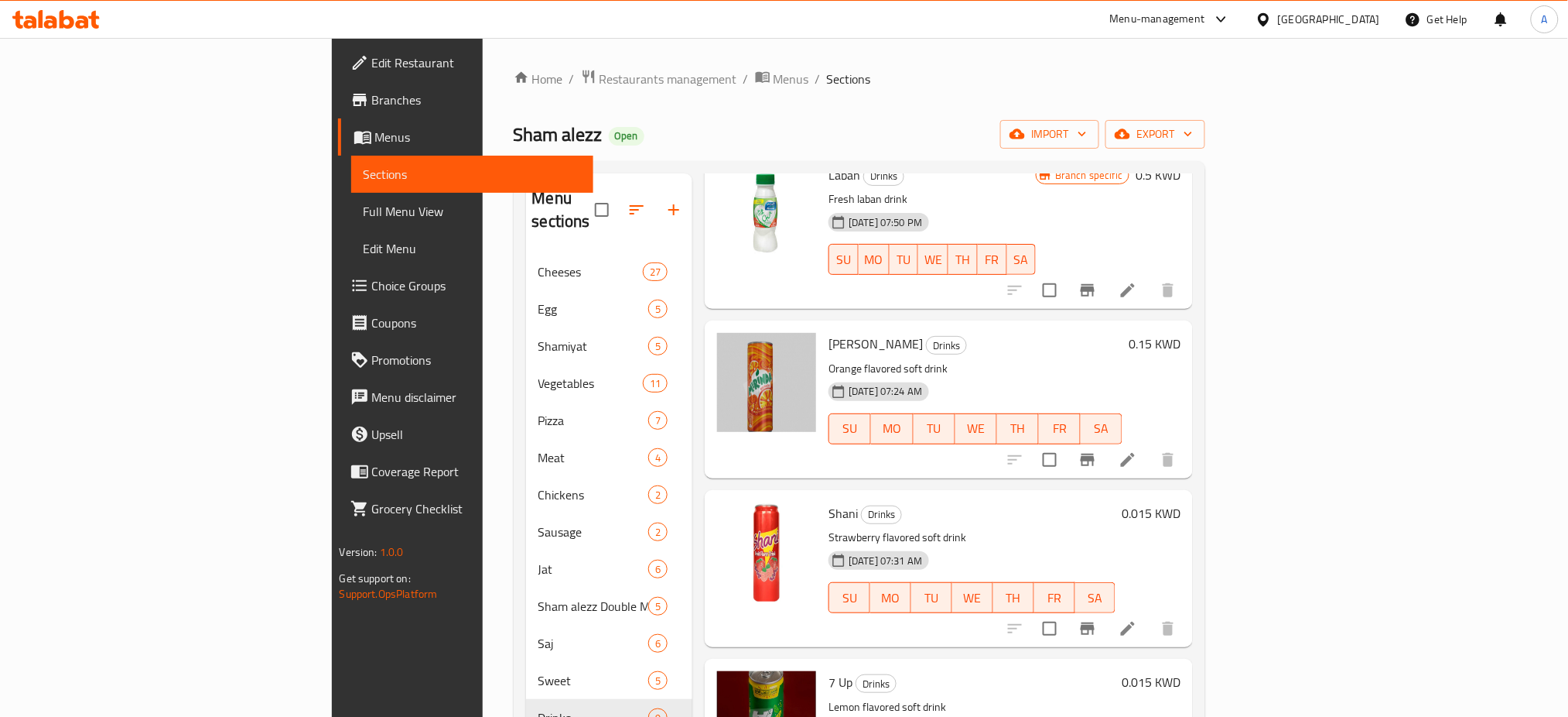
scroll to position [515, 0]
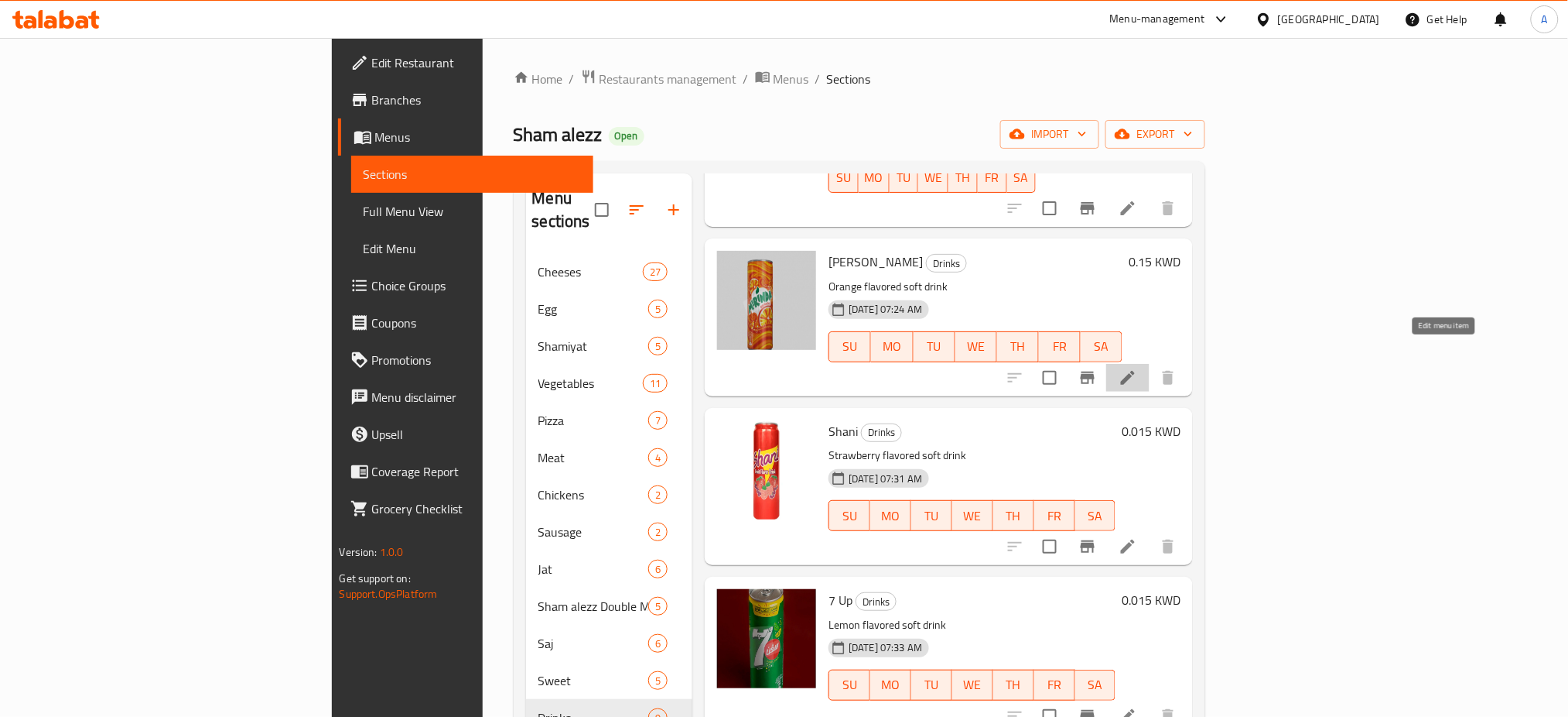
click at [1137, 369] on icon at bounding box center [1128, 378] width 19 height 19
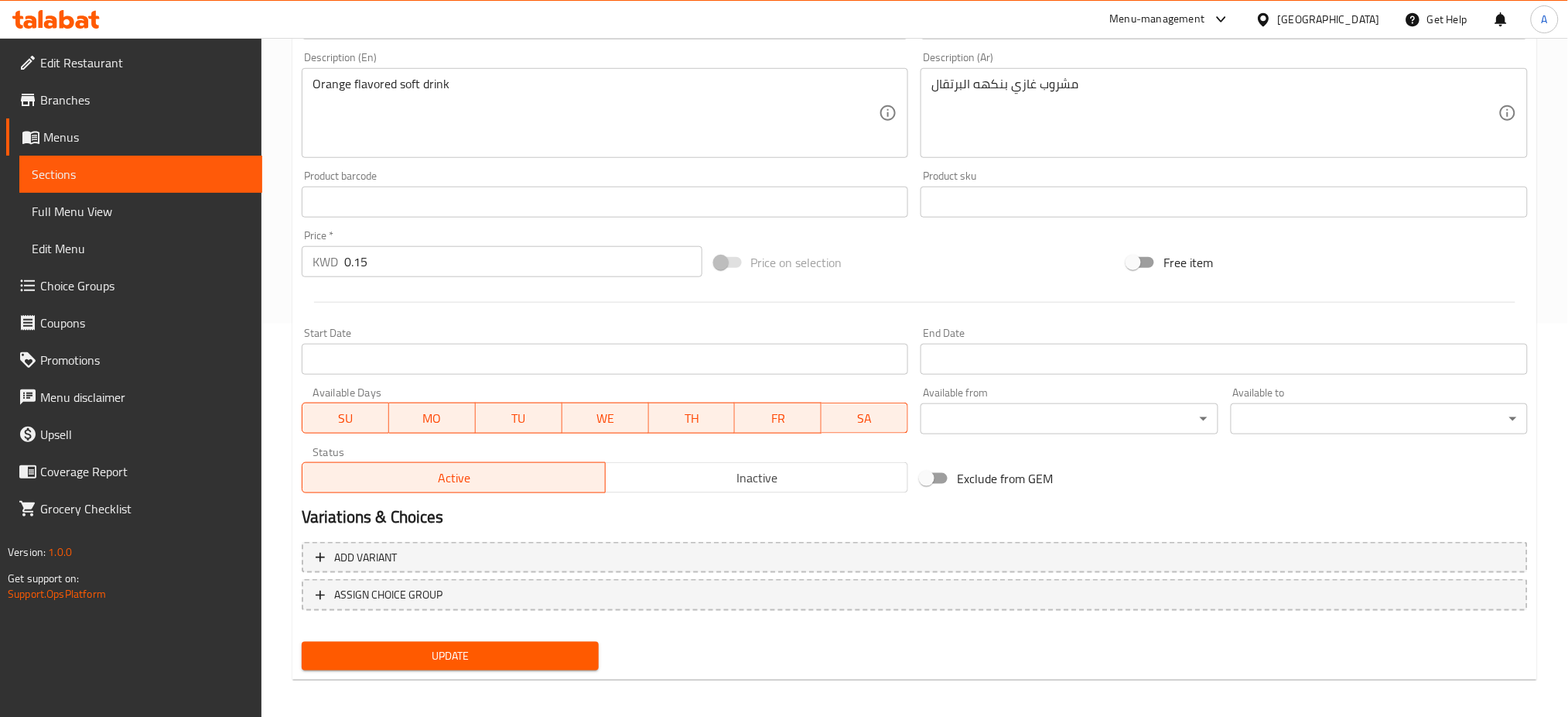
scroll to position [397, 0]
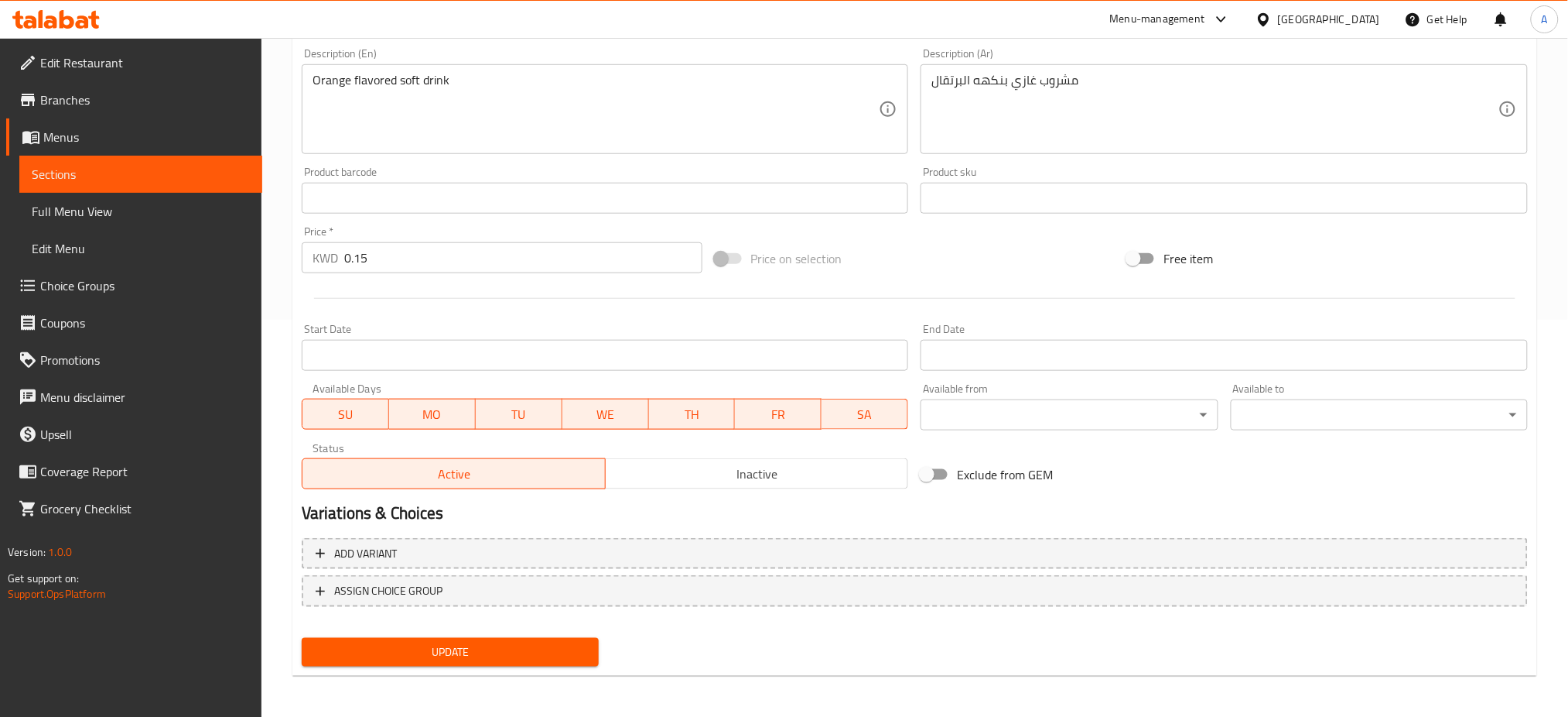
click at [937, 477] on input "Exclude from GEM" at bounding box center [926, 474] width 88 height 30
checkbox input "true"
click at [486, 647] on span "Update" at bounding box center [450, 652] width 272 height 20
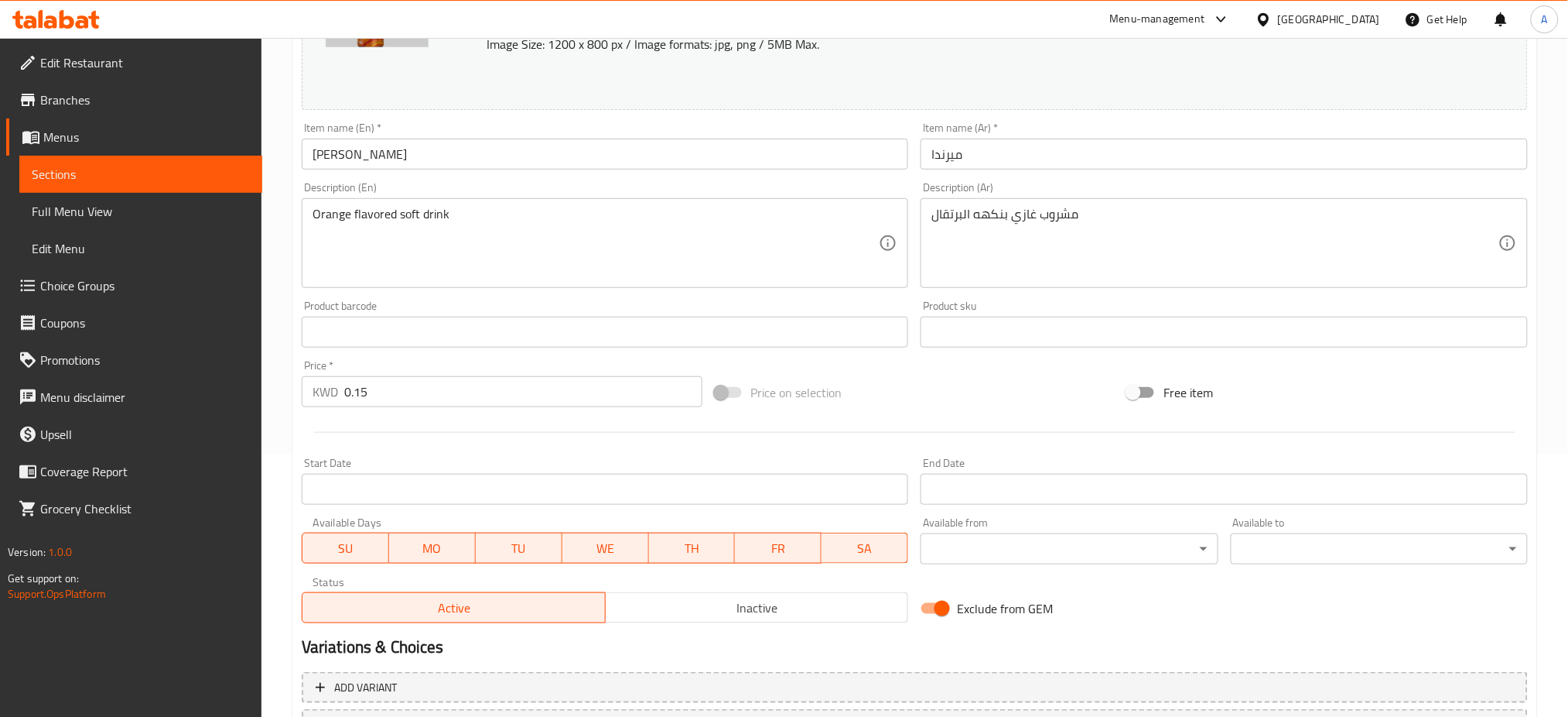
scroll to position [0, 0]
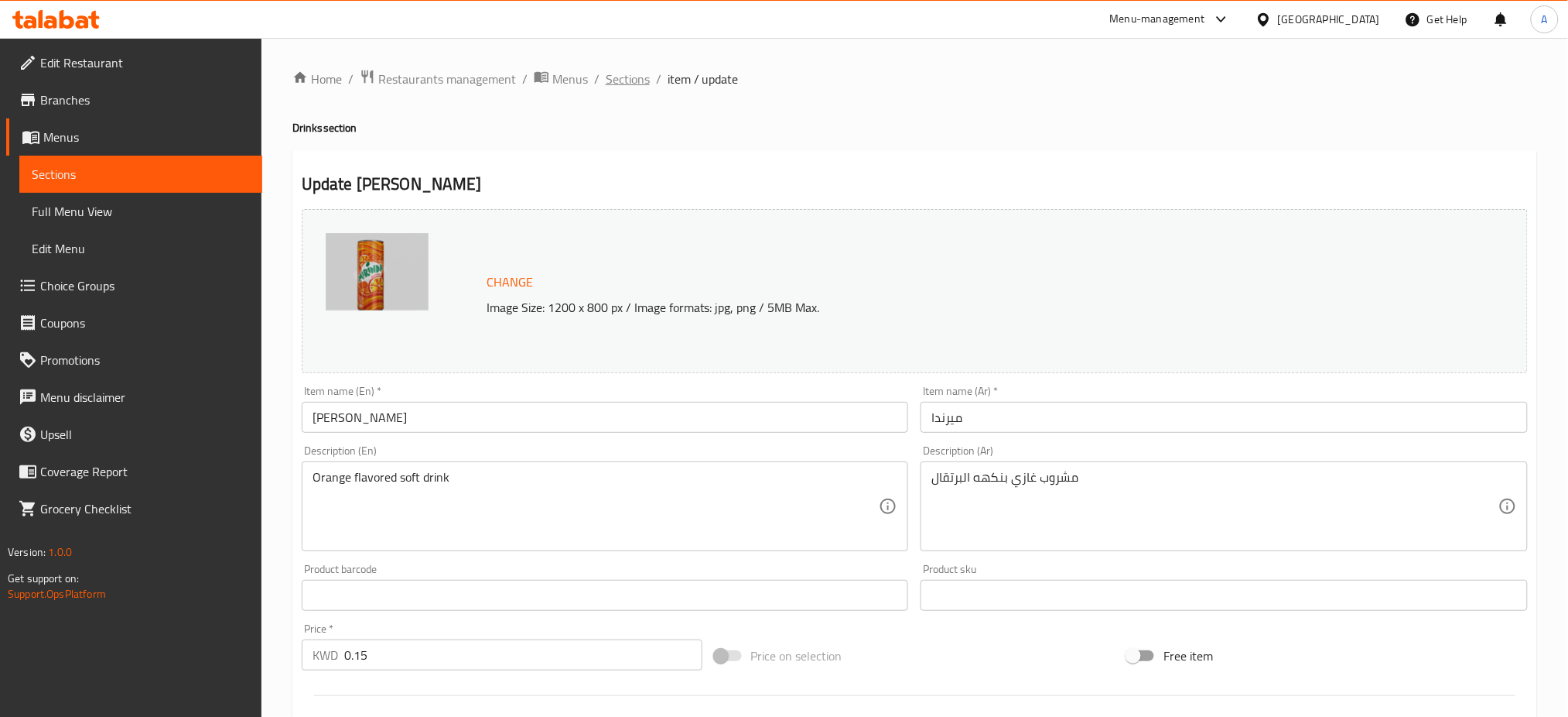
click at [634, 85] on span "Sections" at bounding box center [628, 79] width 44 height 19
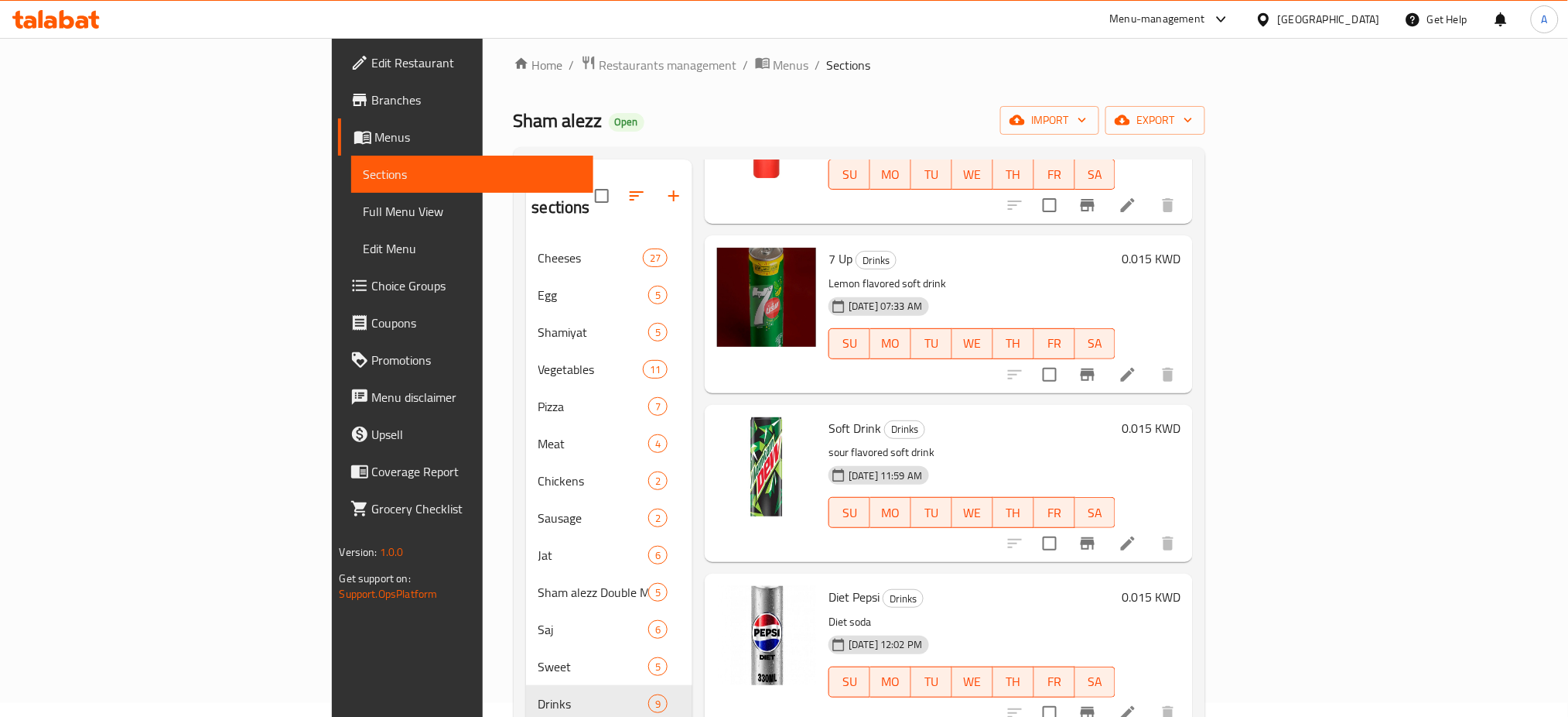
scroll to position [103, 0]
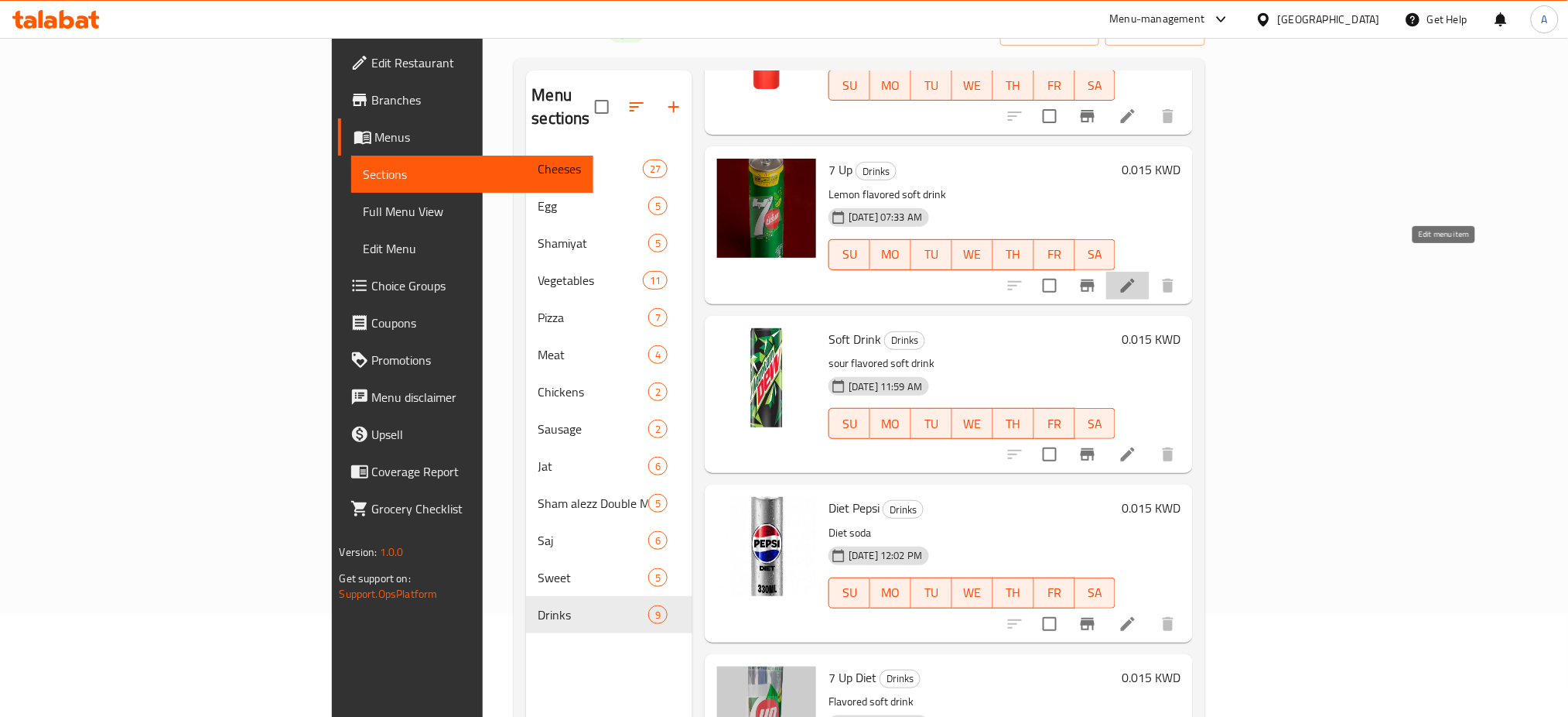
click at [1135, 279] on icon at bounding box center [1128, 286] width 14 height 14
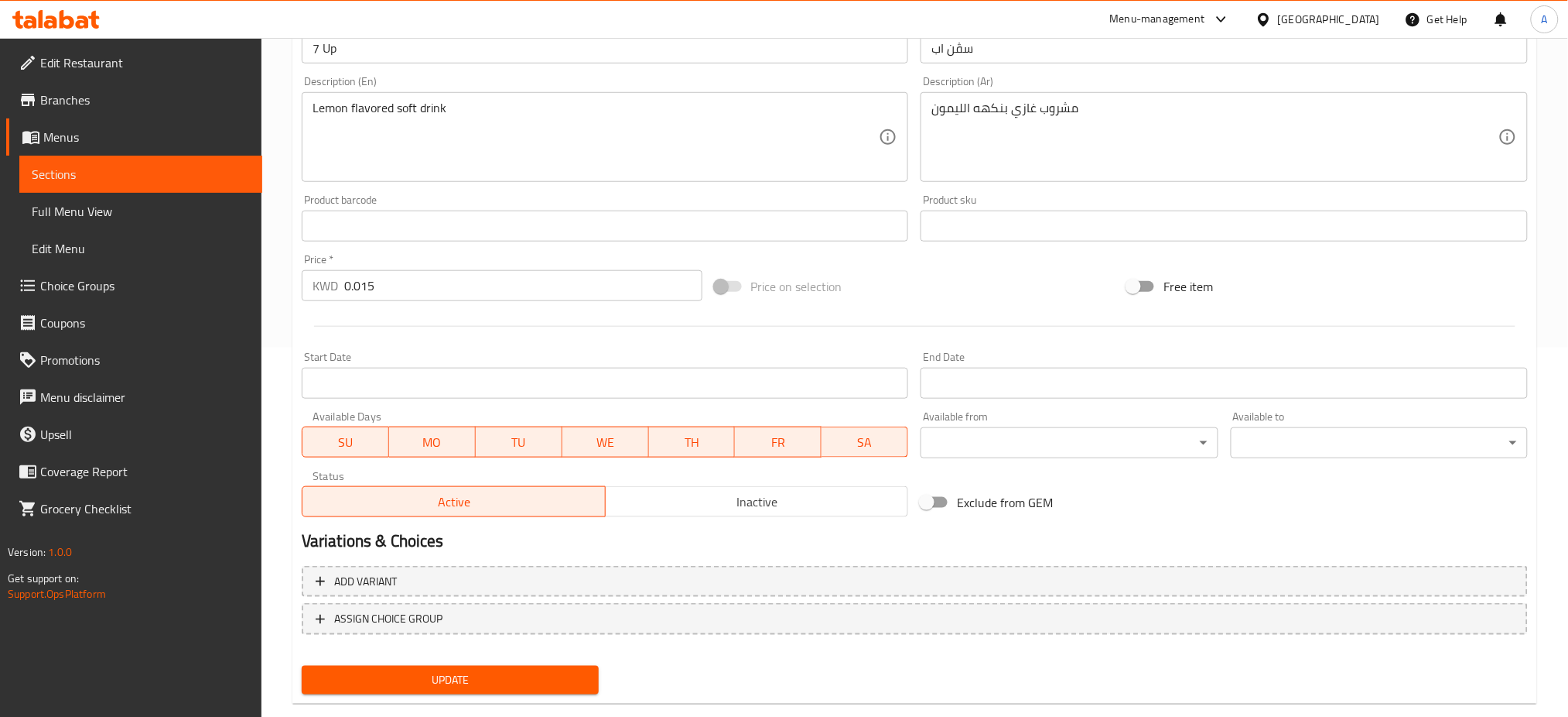
scroll to position [397, 0]
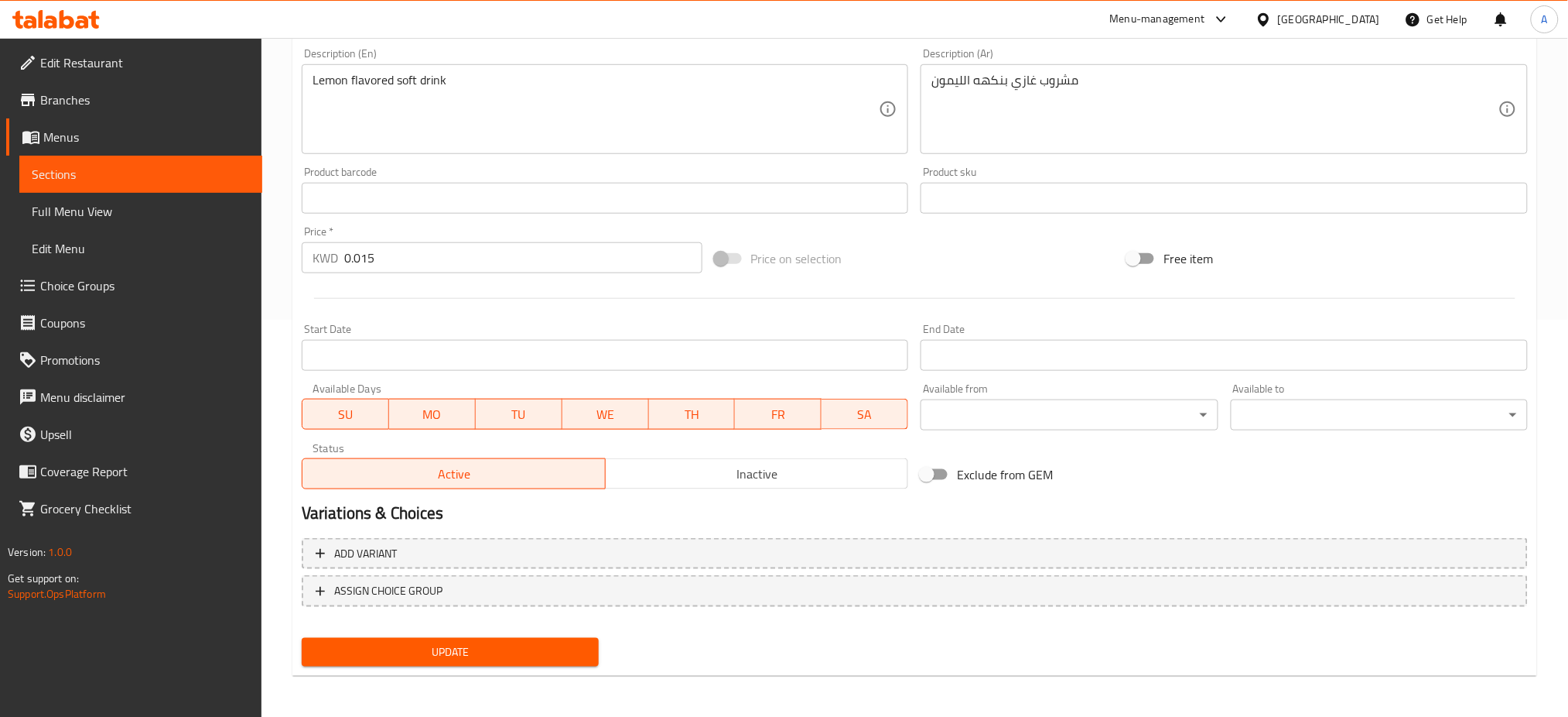
click at [926, 469] on input "Exclude from GEM" at bounding box center [926, 474] width 88 height 30
checkbox input "true"
click at [467, 646] on span "Update" at bounding box center [450, 652] width 272 height 20
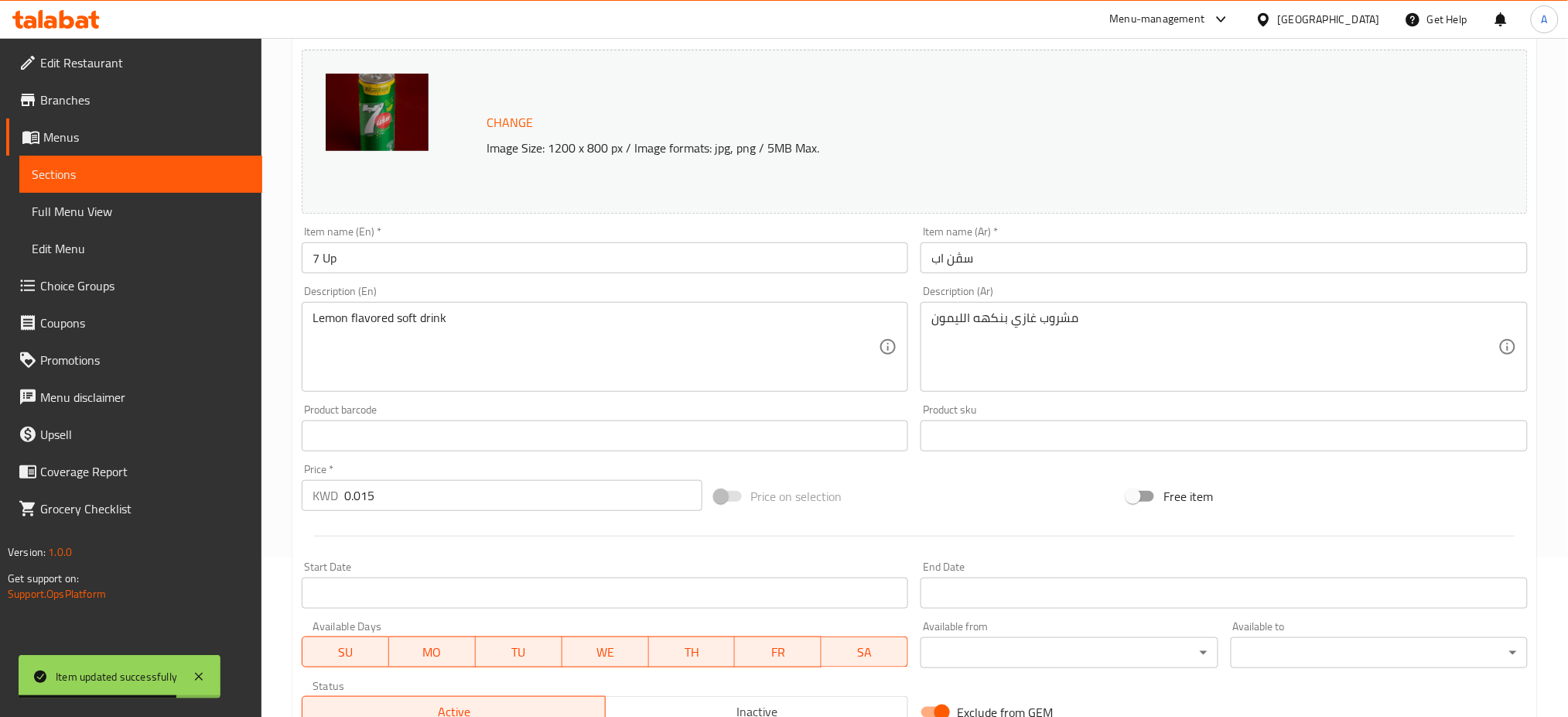
scroll to position [0, 0]
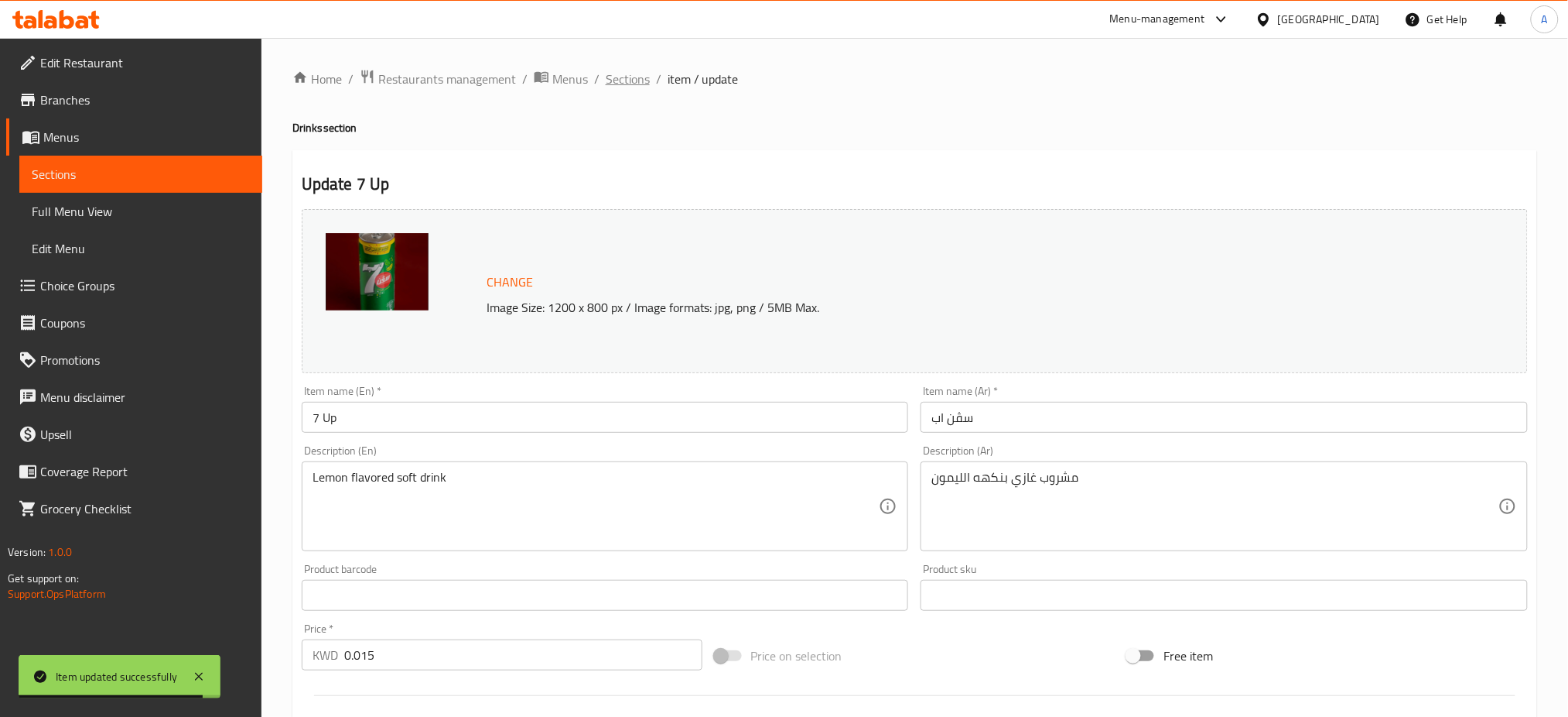
click at [633, 82] on span "Sections" at bounding box center [628, 79] width 44 height 19
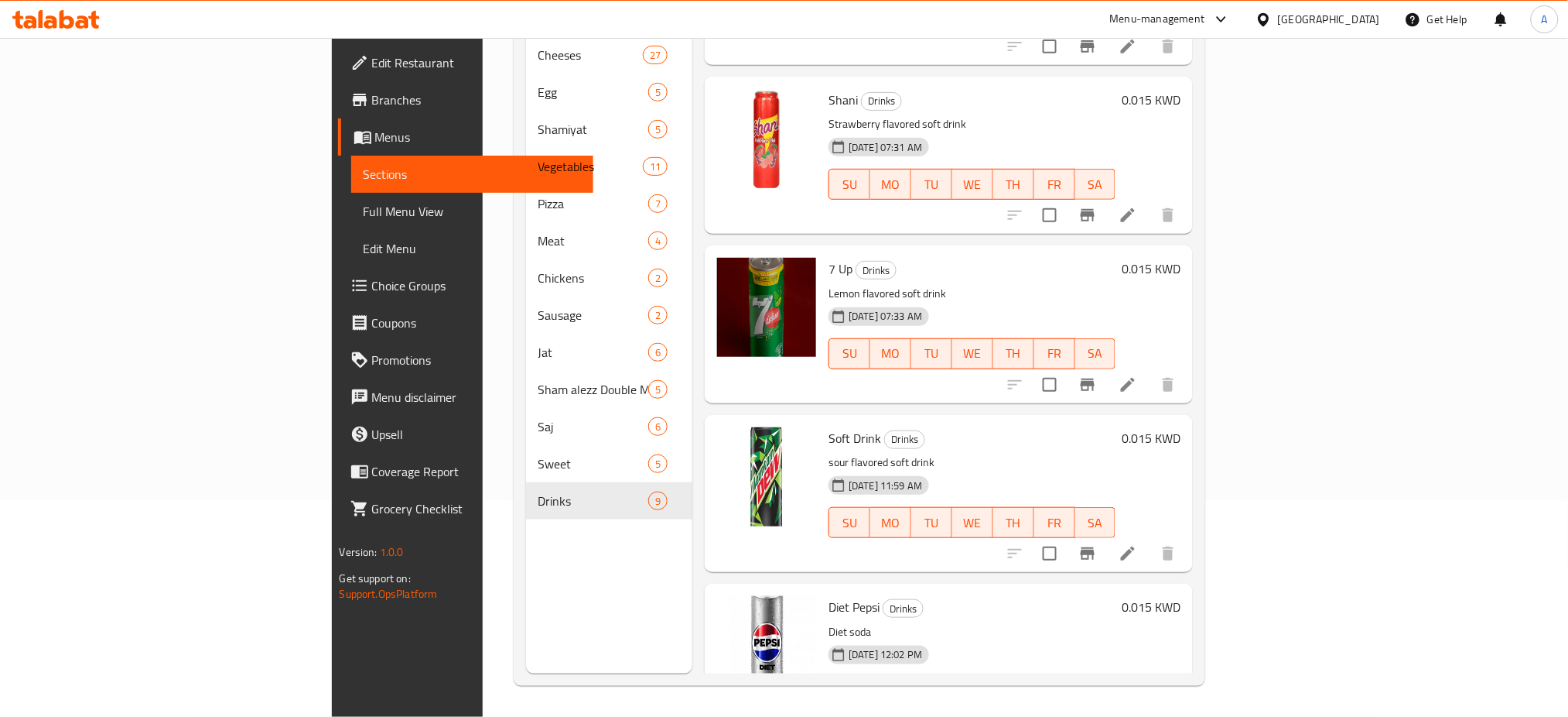
scroll to position [533, 0]
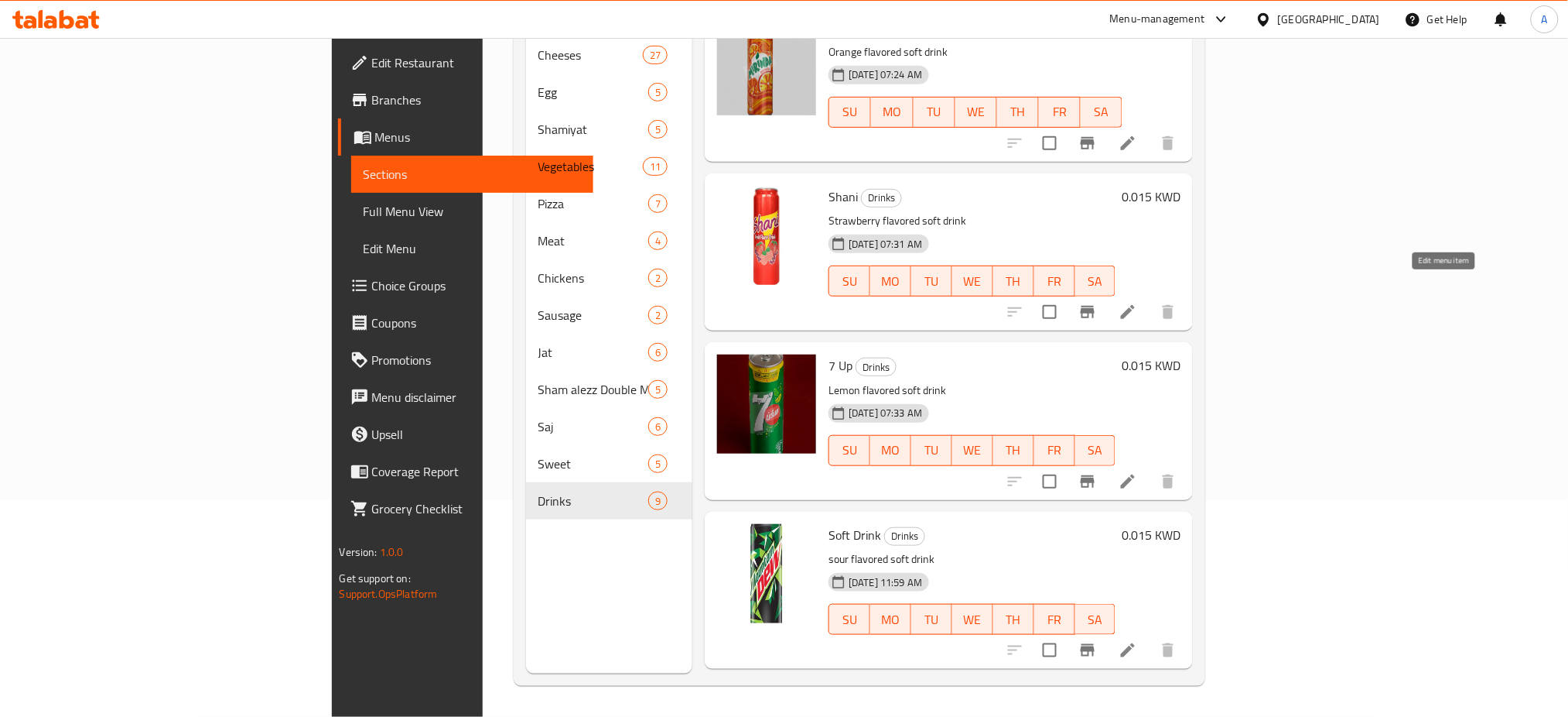
click at [1137, 303] on icon at bounding box center [1128, 312] width 19 height 19
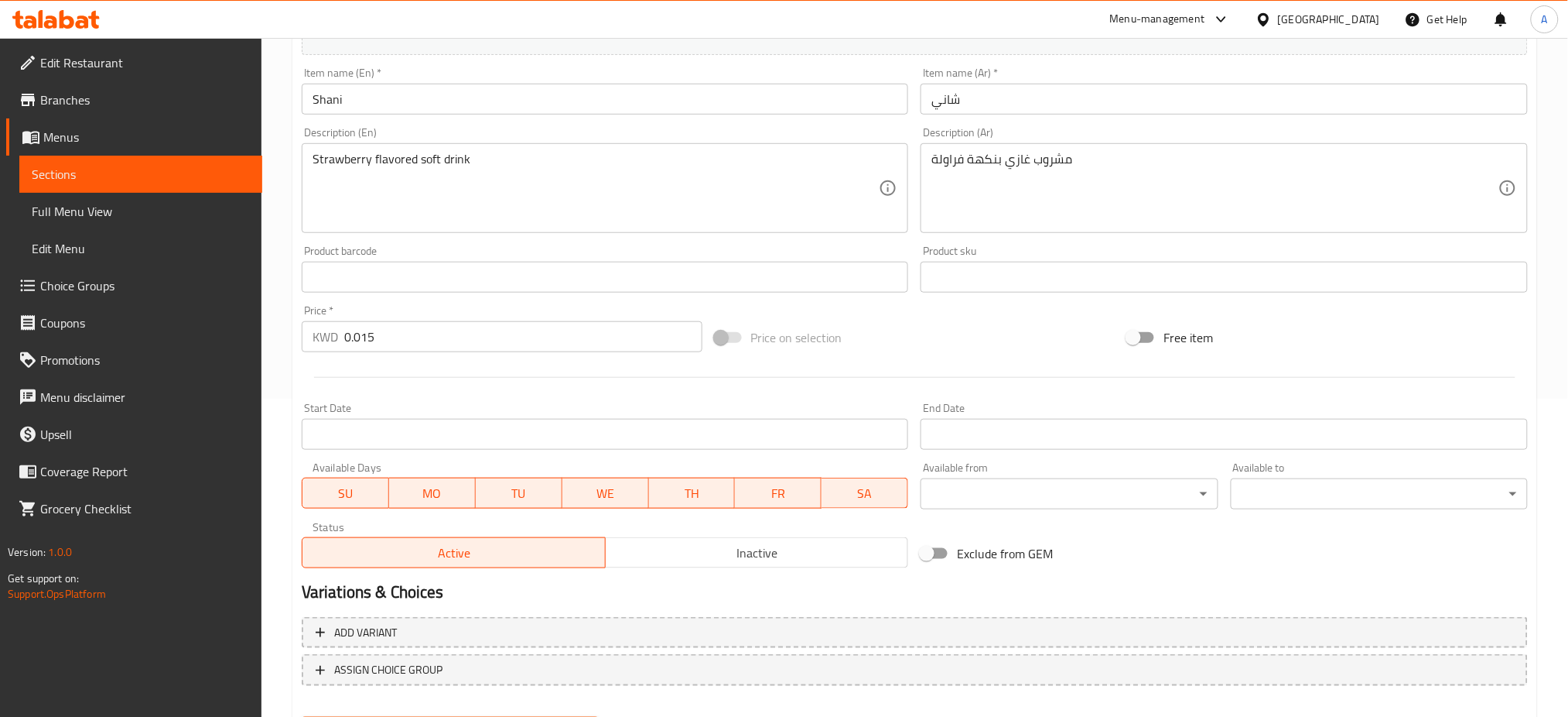
scroll to position [397, 0]
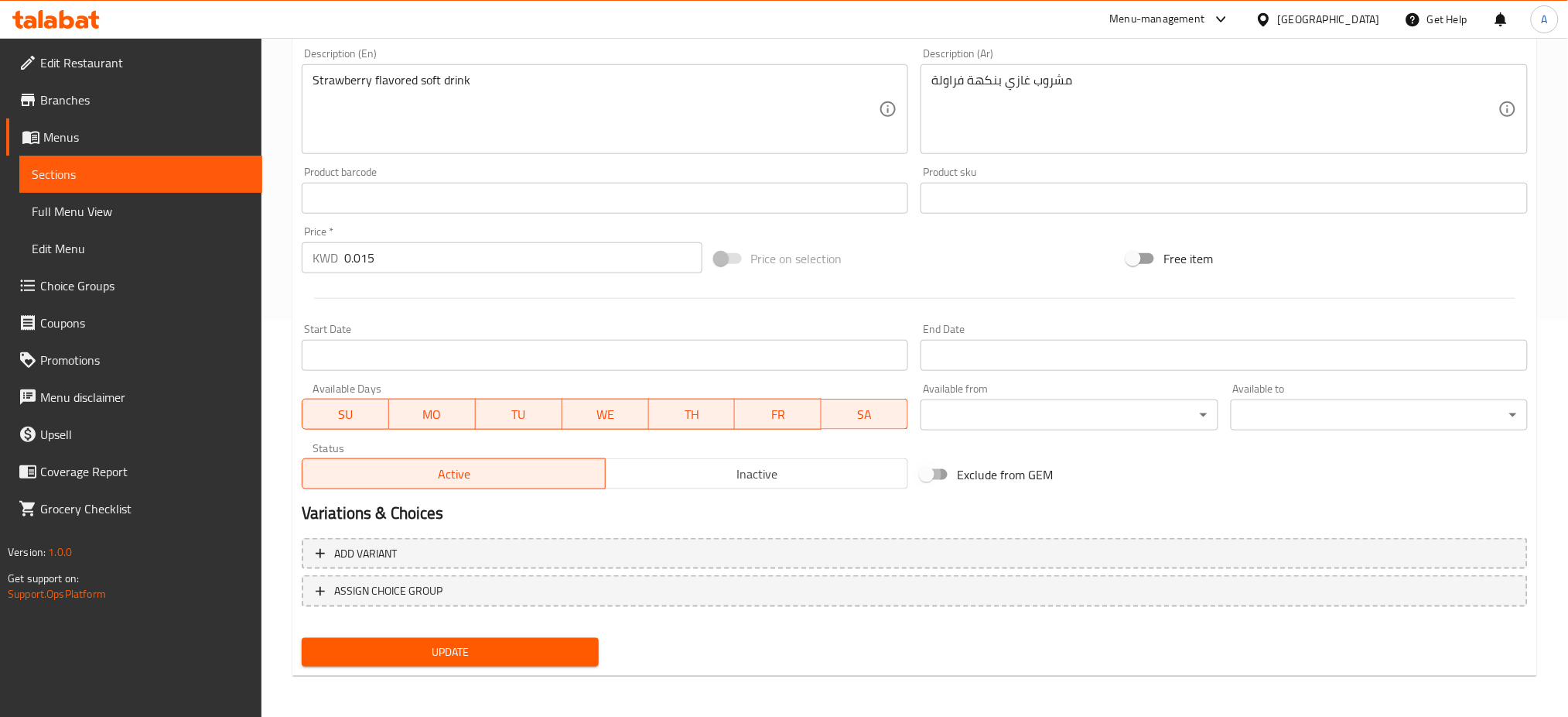
click at [930, 478] on input "Exclude from GEM" at bounding box center [926, 474] width 88 height 30
checkbox input "true"
click at [502, 650] on span "Update" at bounding box center [450, 652] width 272 height 20
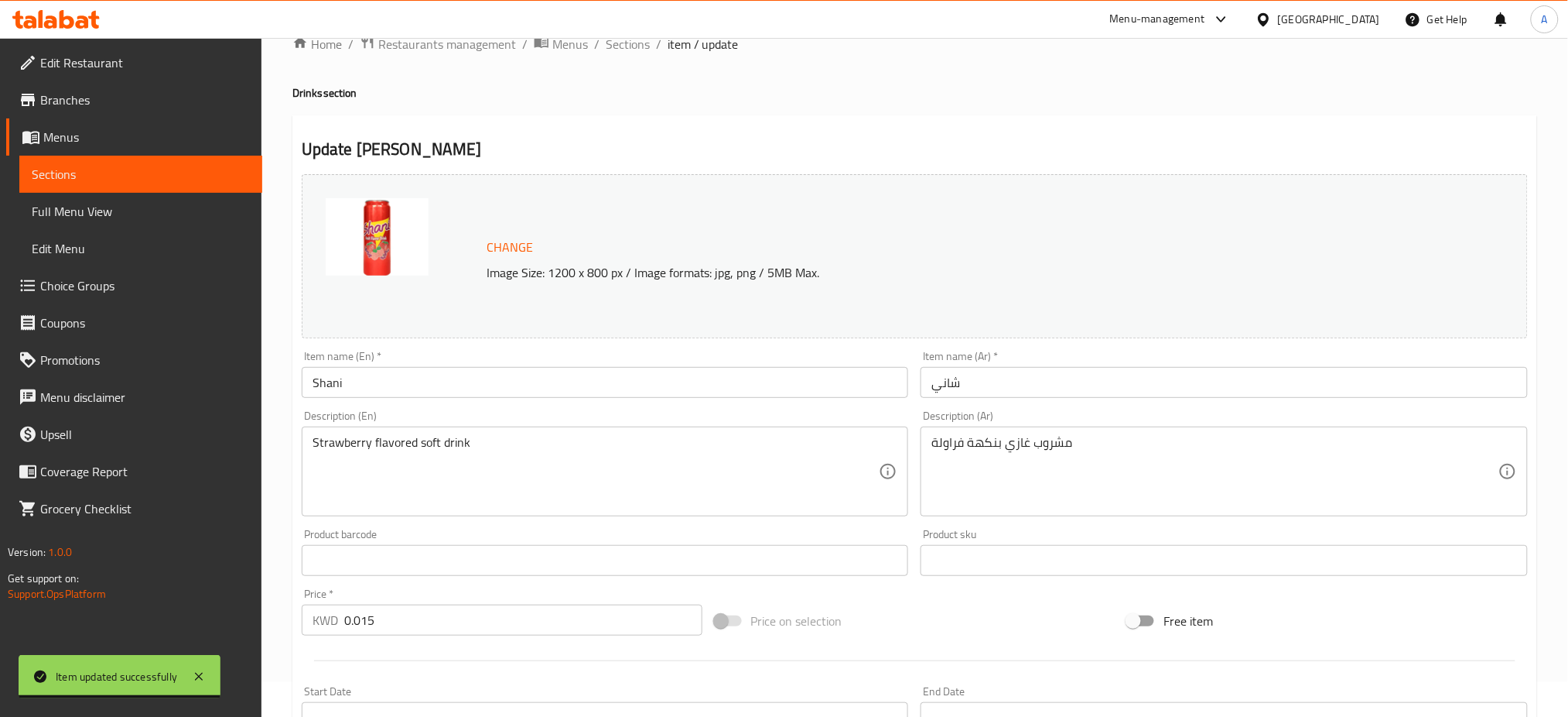
scroll to position [0, 0]
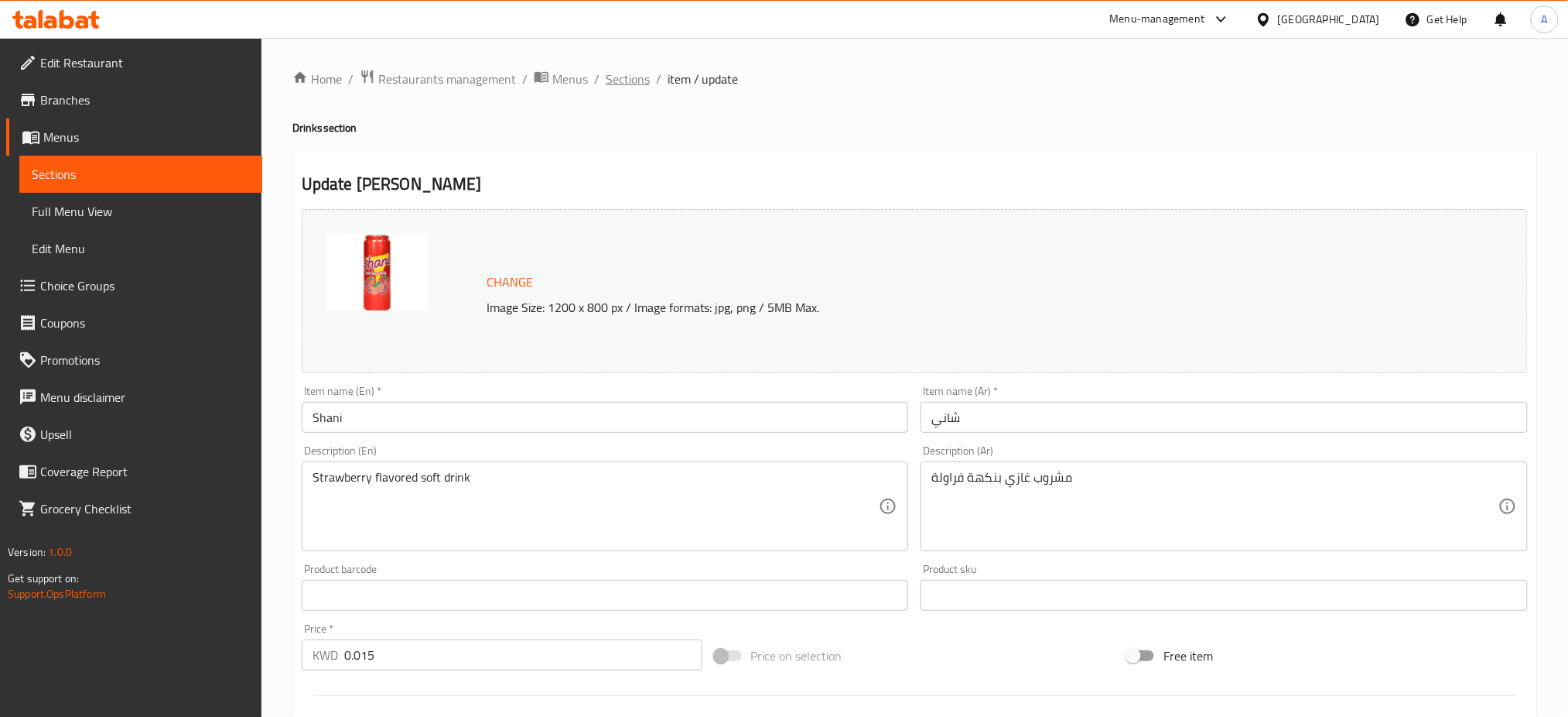
click at [640, 72] on span "Sections" at bounding box center [628, 79] width 44 height 19
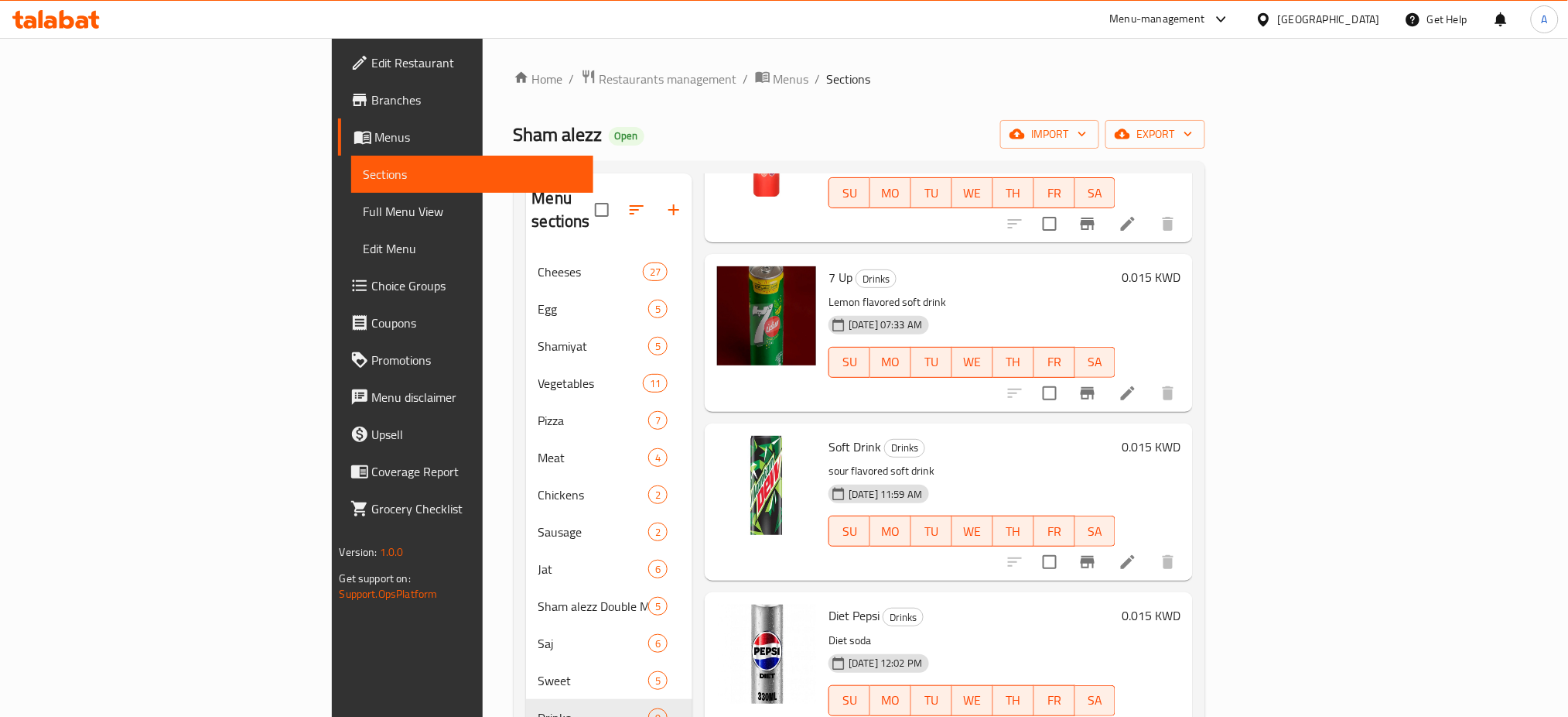
scroll to position [843, 0]
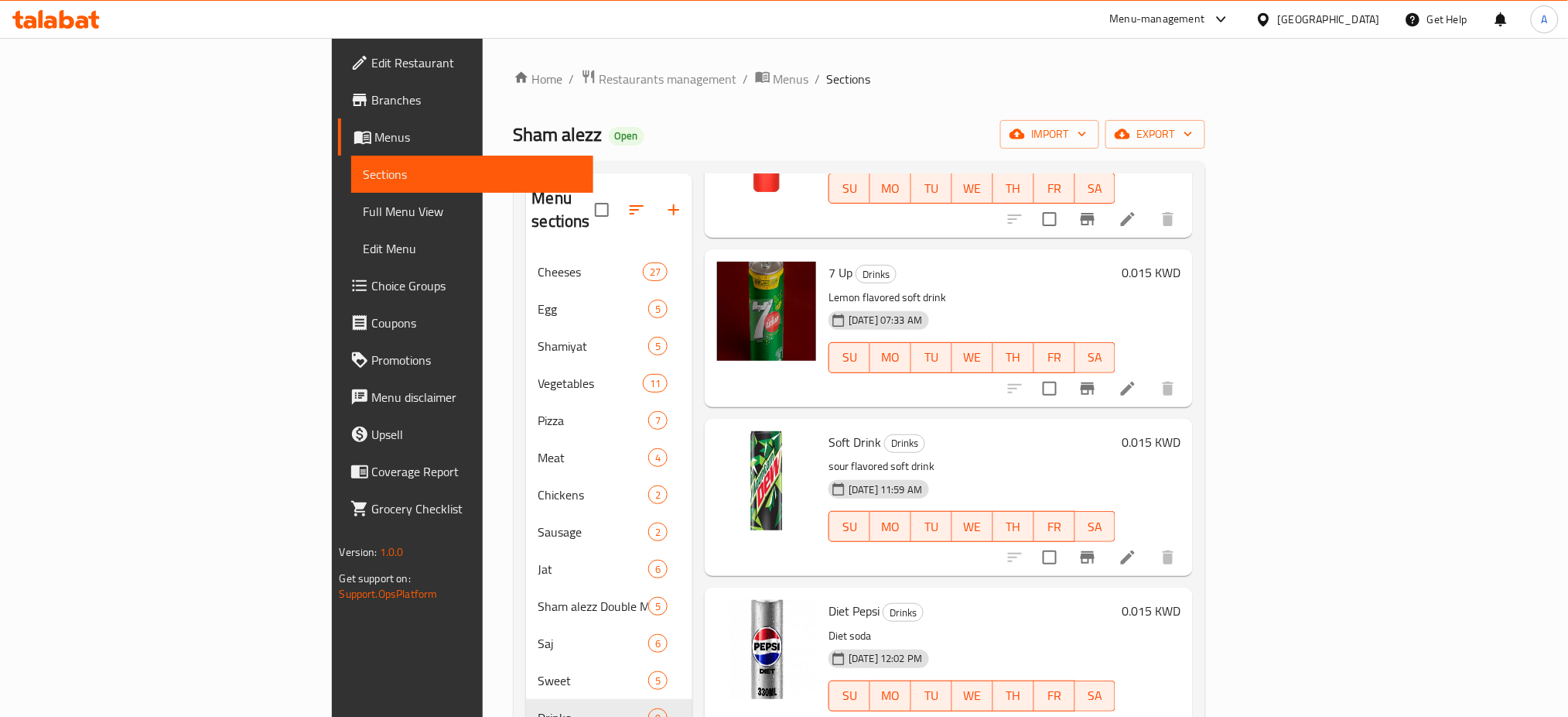
click at [1149, 375] on li at bounding box center [1127, 389] width 43 height 28
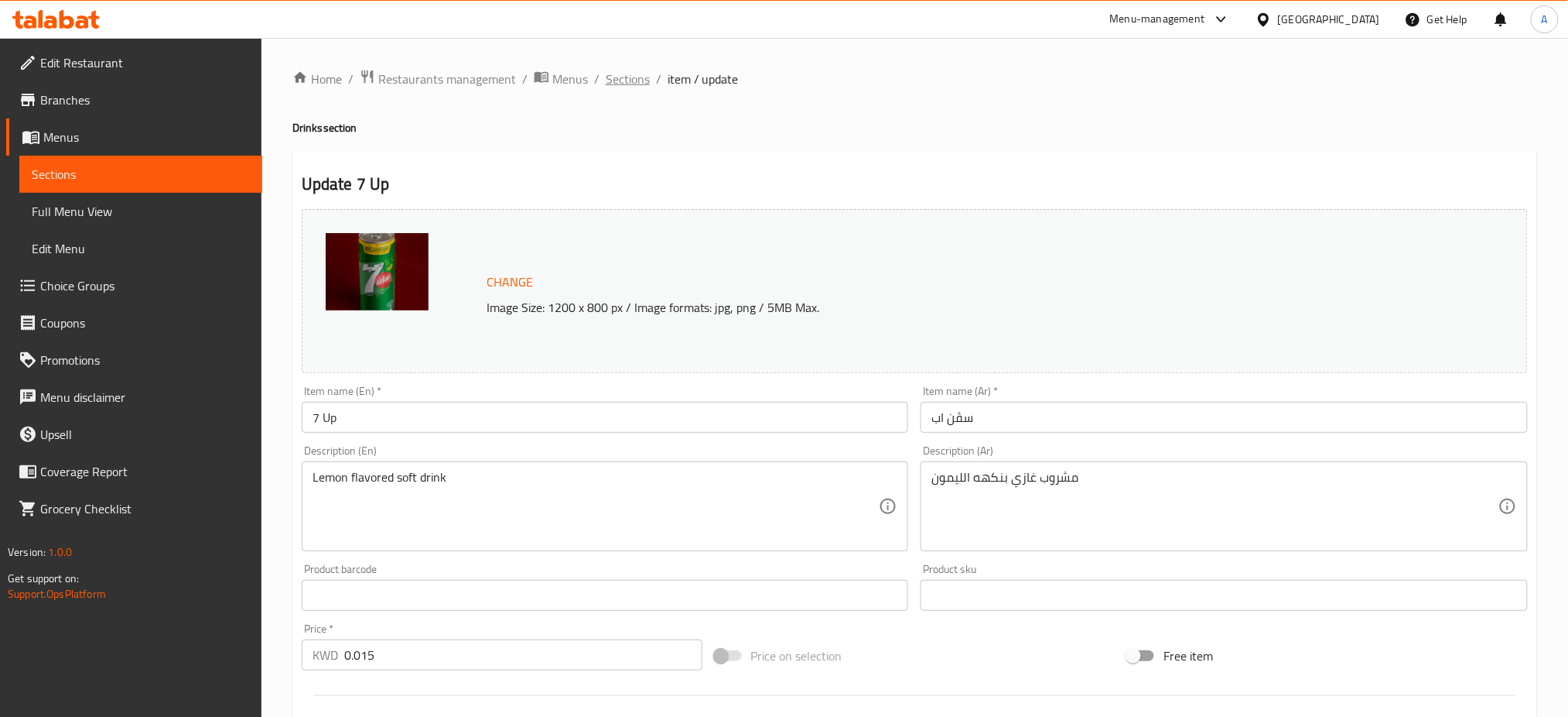
click at [625, 74] on span "Sections" at bounding box center [628, 79] width 44 height 19
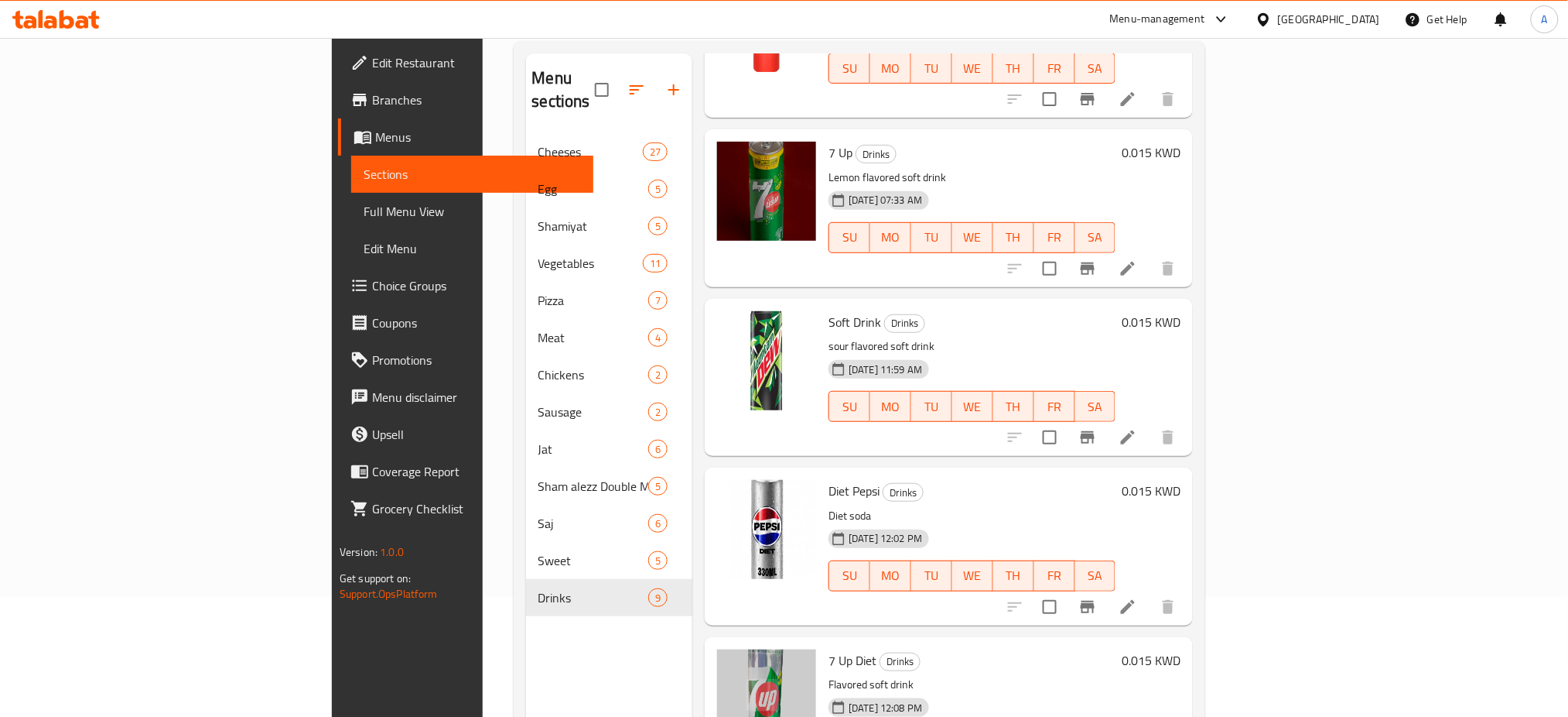
scroll to position [217, 0]
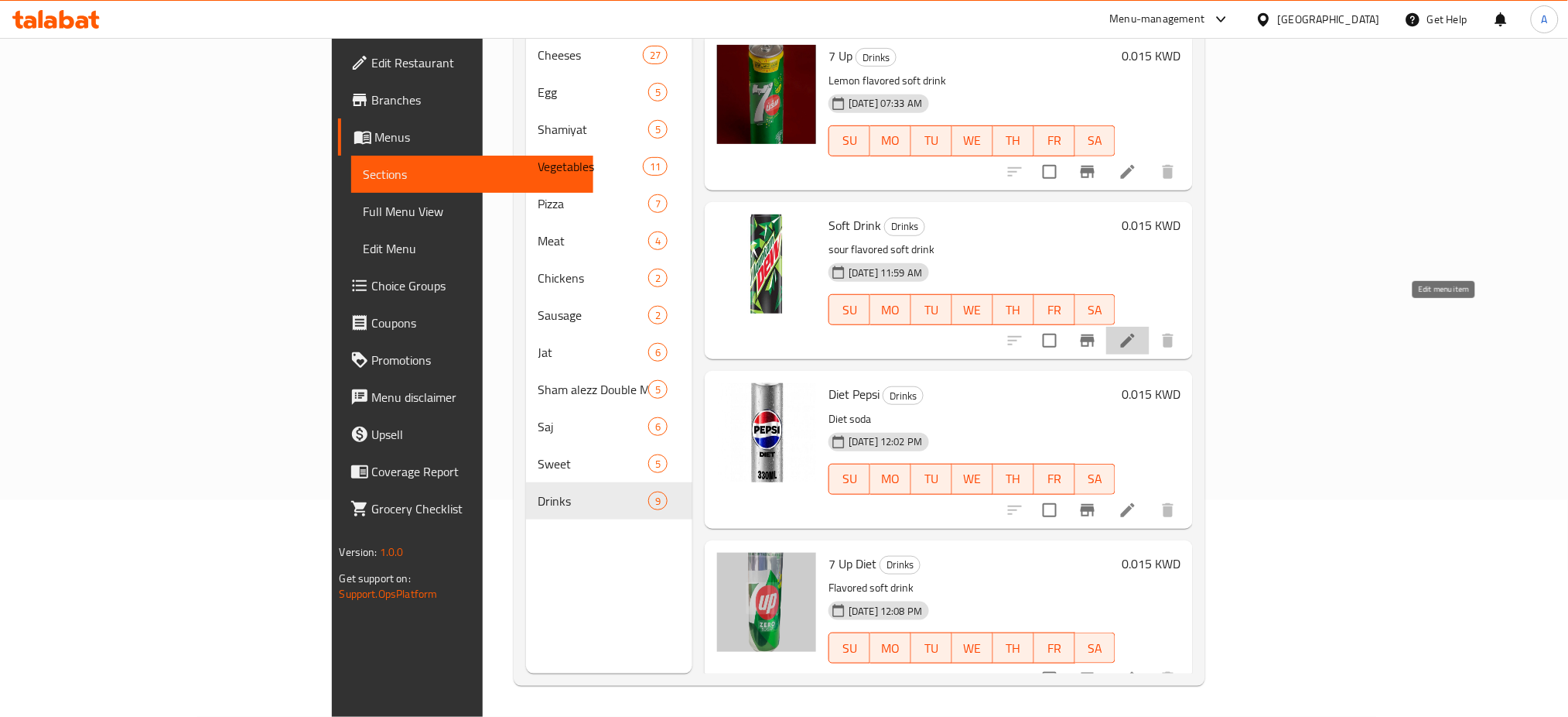
click at [1137, 331] on icon at bounding box center [1128, 340] width 19 height 19
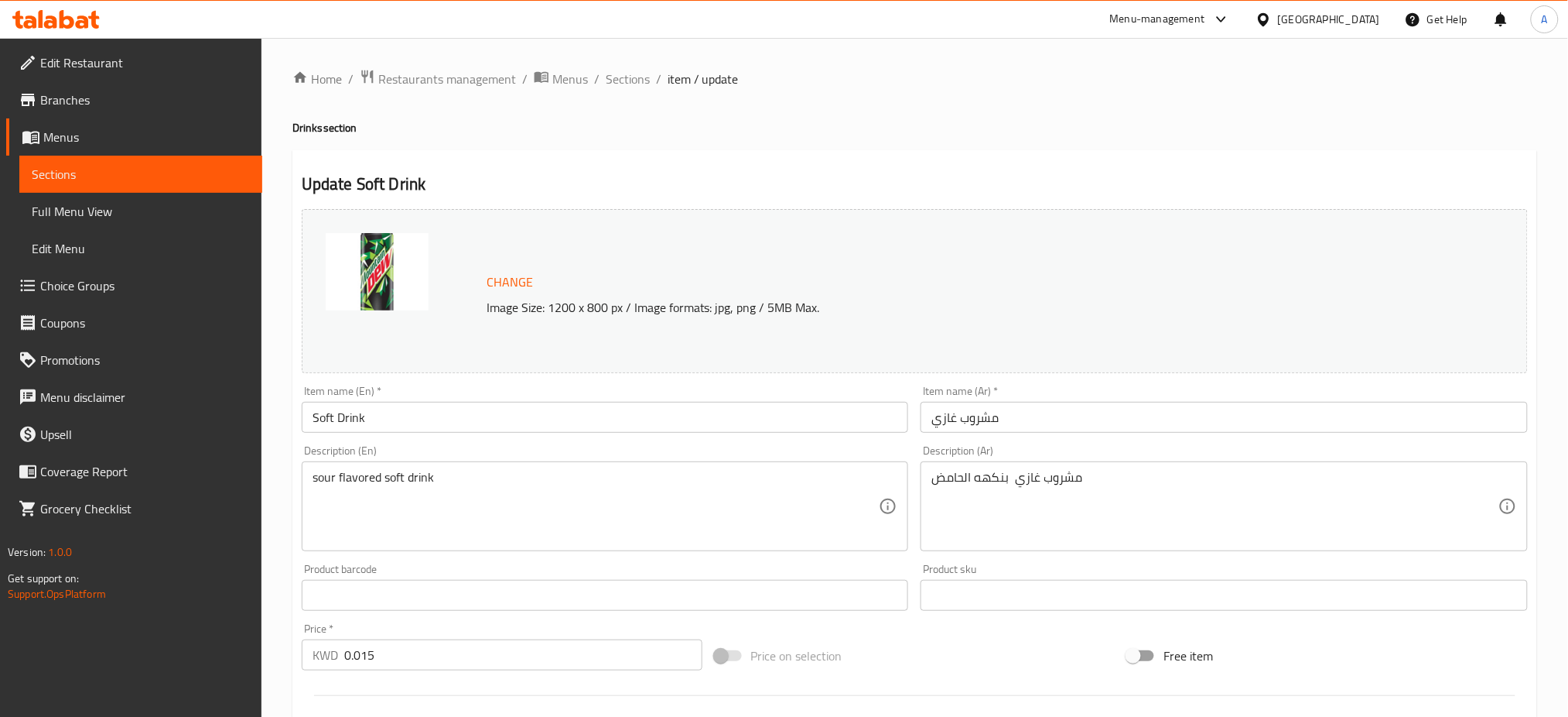
scroll to position [397, 0]
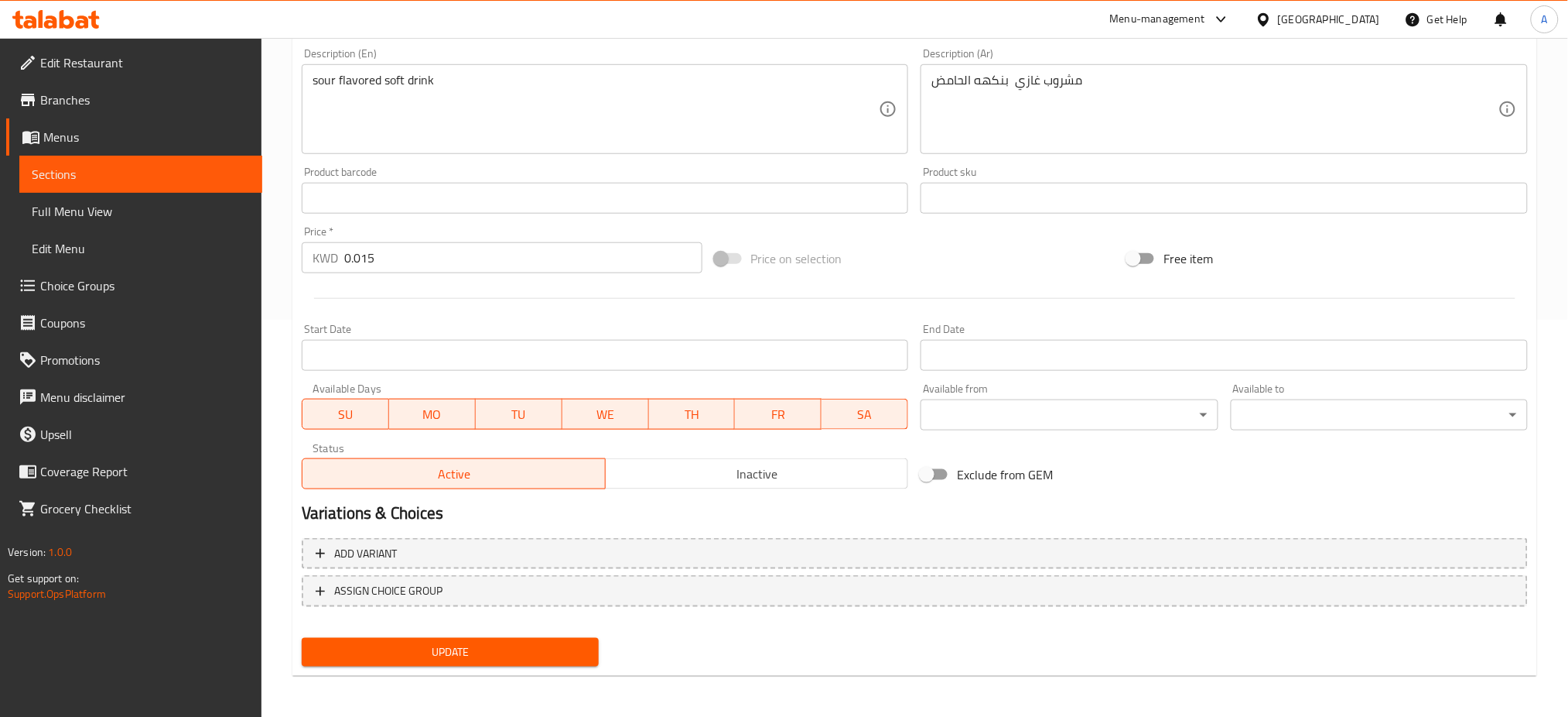
click at [930, 475] on input "Exclude from GEM" at bounding box center [926, 474] width 88 height 30
checkbox input "true"
click at [502, 653] on span "Update" at bounding box center [450, 652] width 272 height 20
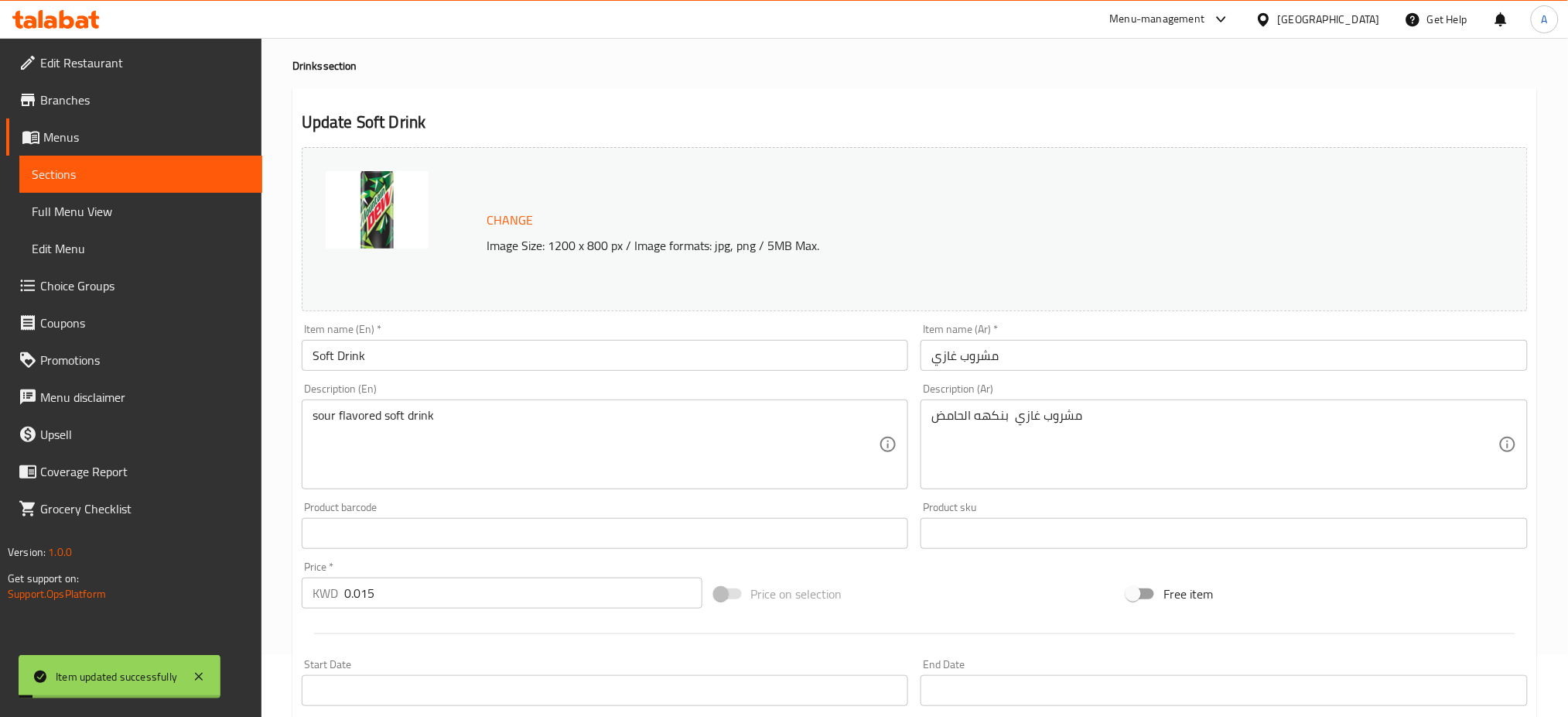
scroll to position [0, 0]
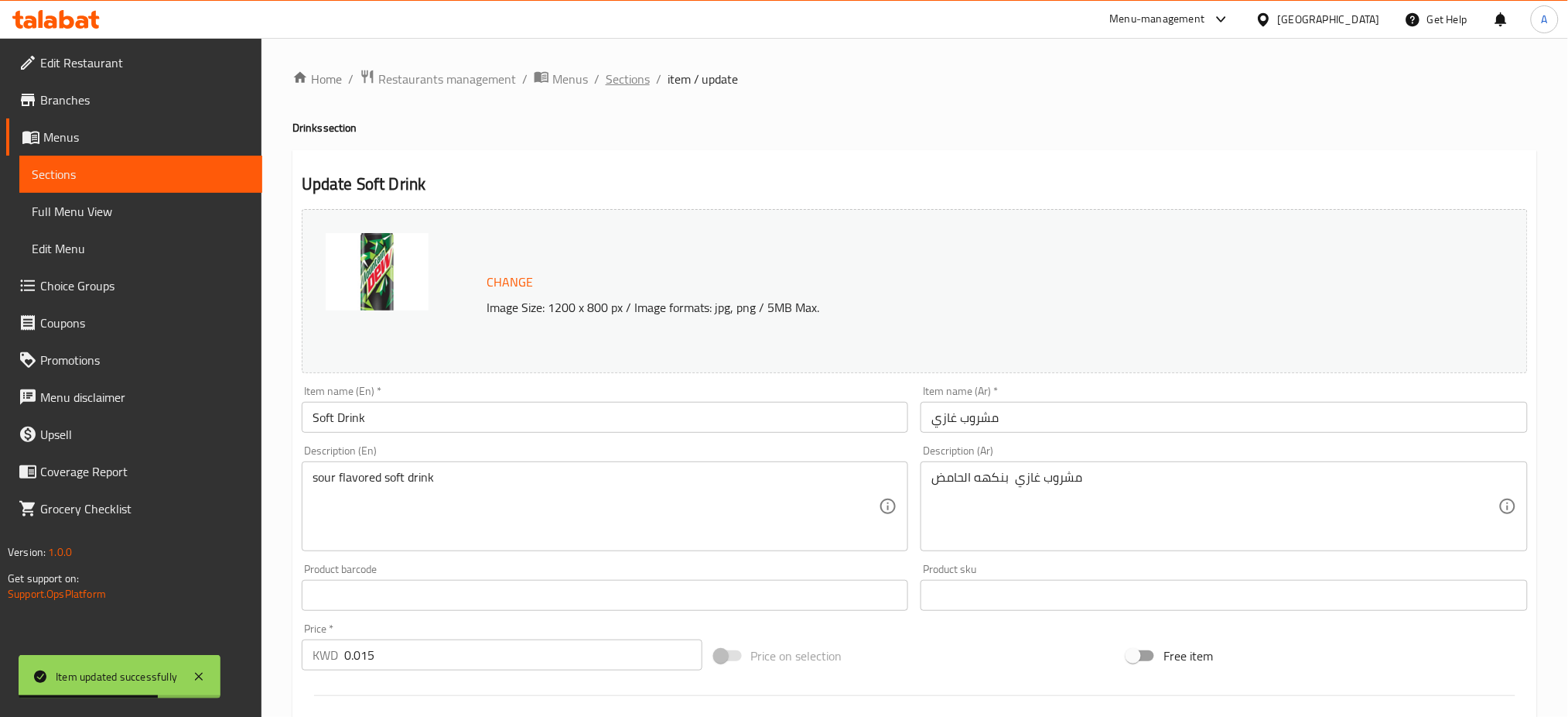
click at [639, 81] on span "Sections" at bounding box center [628, 79] width 44 height 19
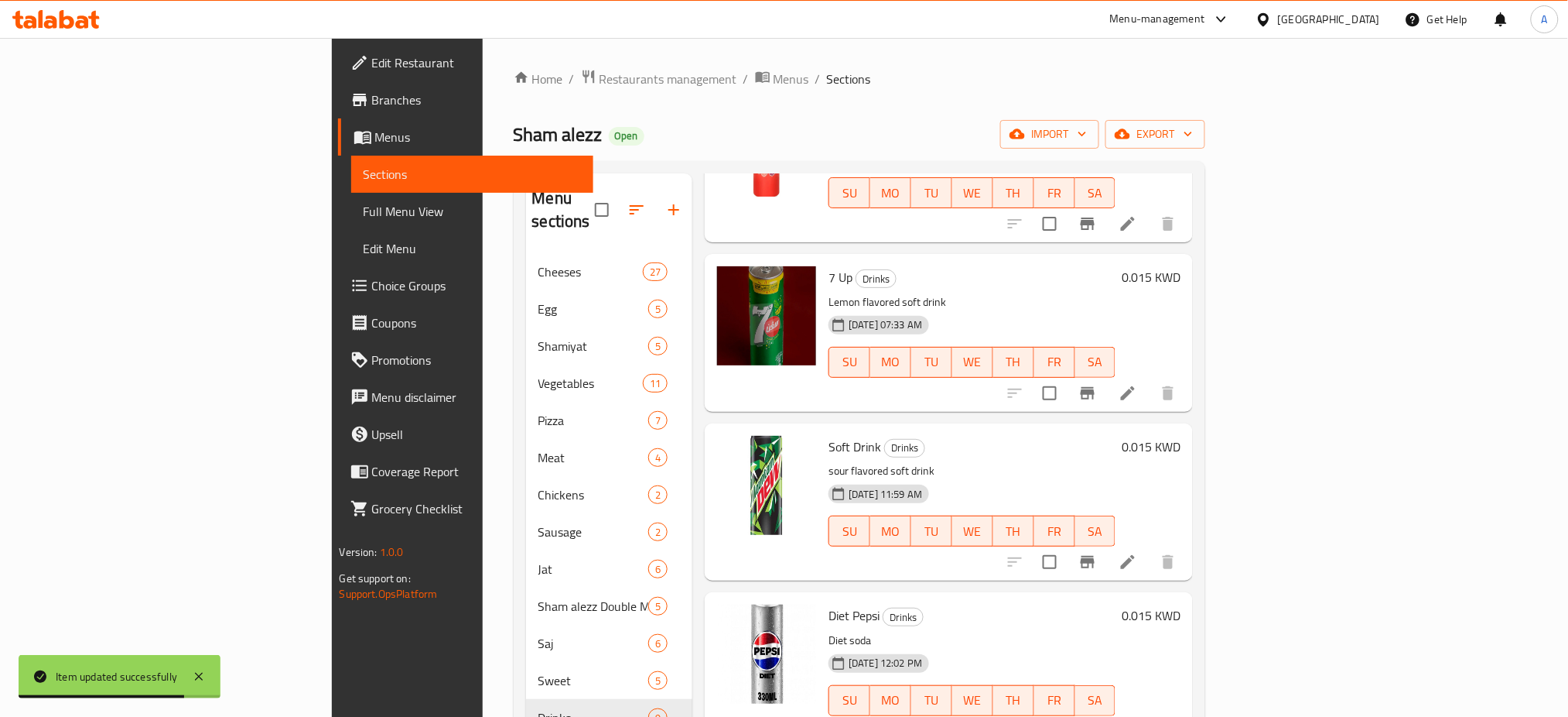
scroll to position [843, 0]
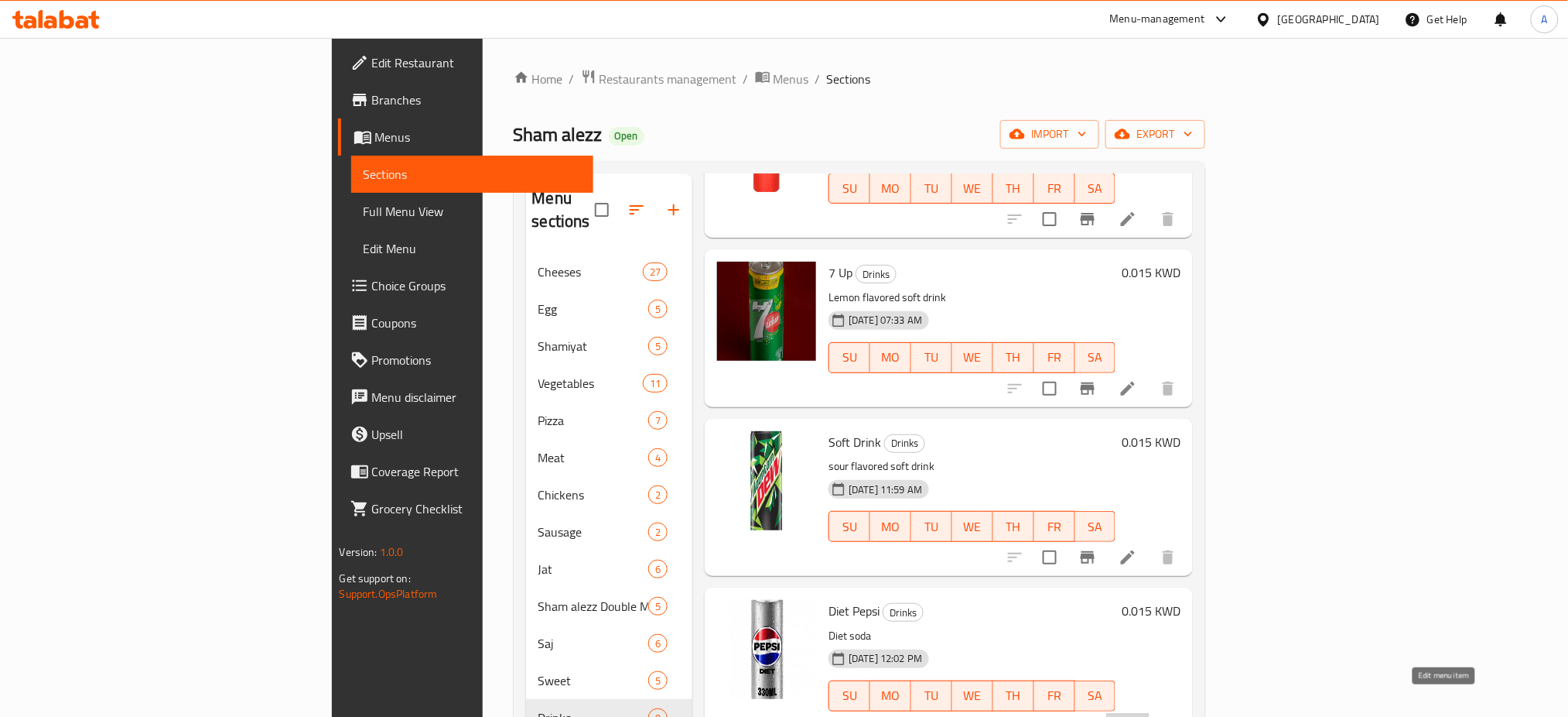
click at [1137, 716] on icon at bounding box center [1128, 727] width 19 height 19
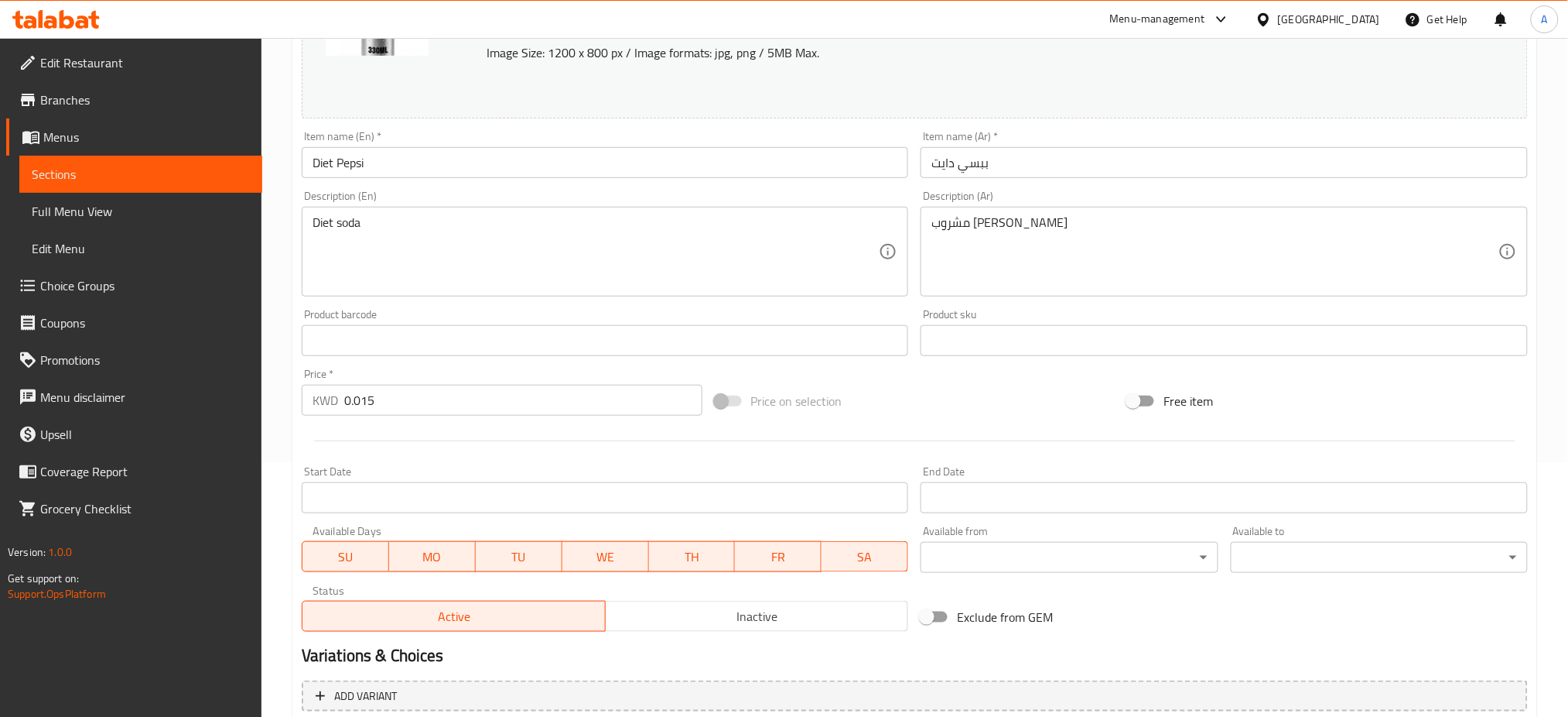
scroll to position [397, 0]
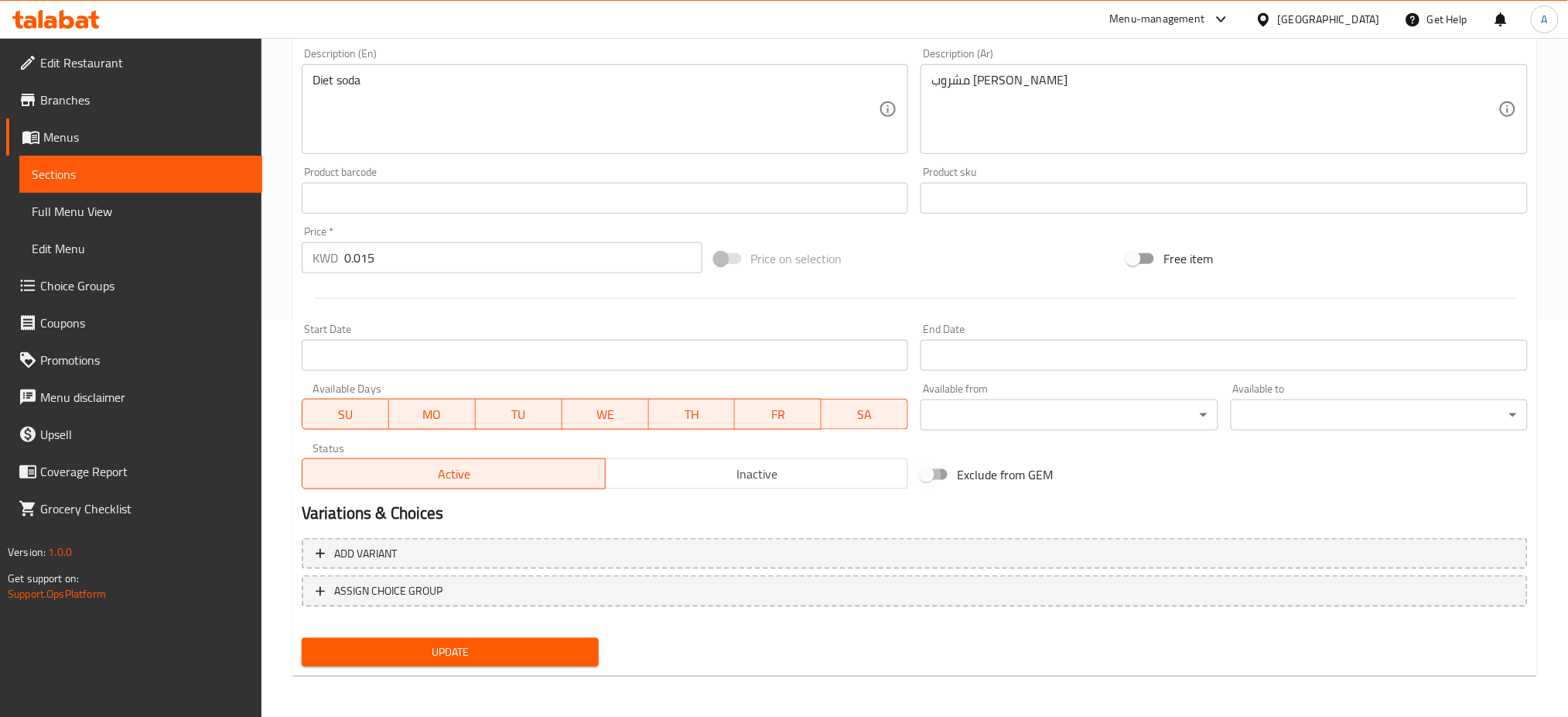
click at [936, 477] on input "Exclude from GEM" at bounding box center [926, 474] width 88 height 30
checkbox input "true"
click at [480, 648] on span "Update" at bounding box center [450, 652] width 272 height 20
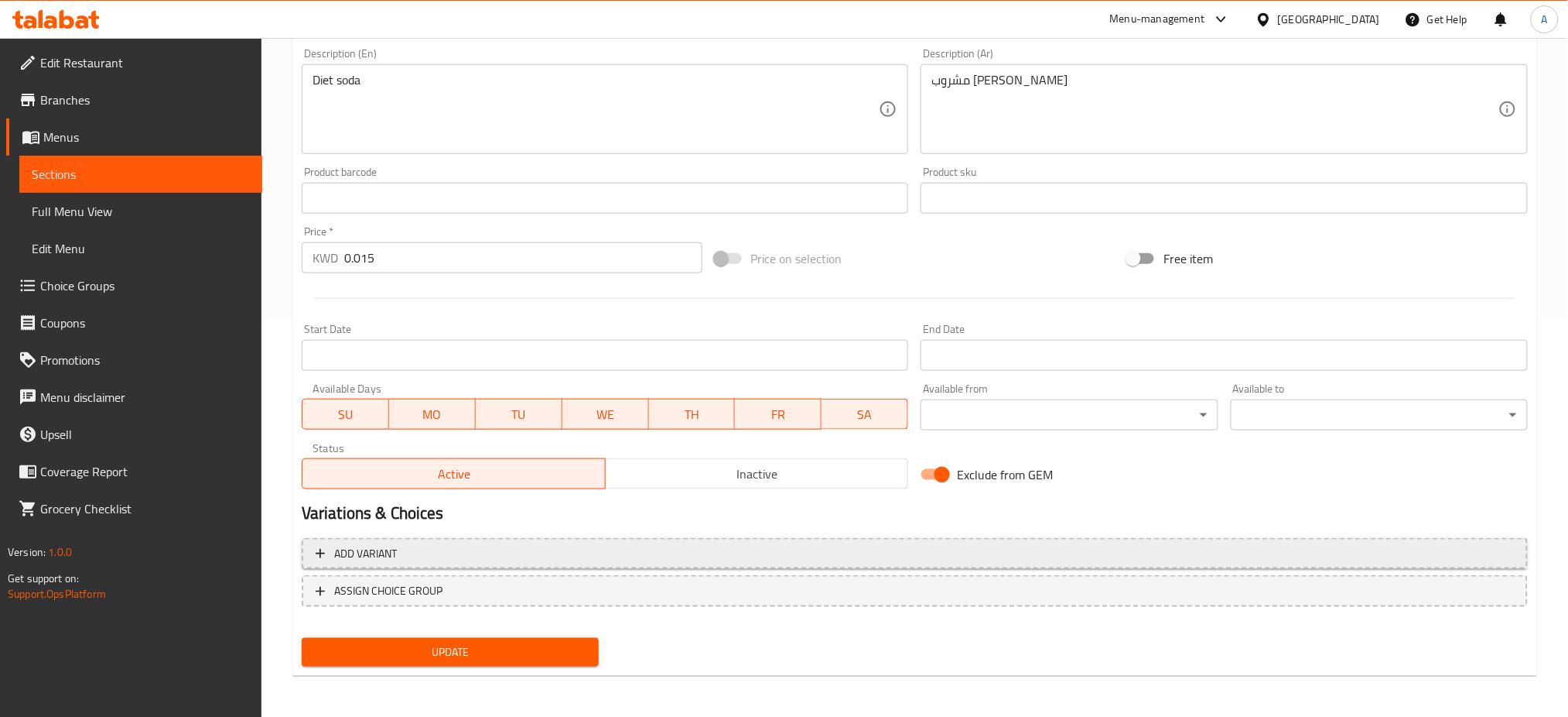
scroll to position [0, 0]
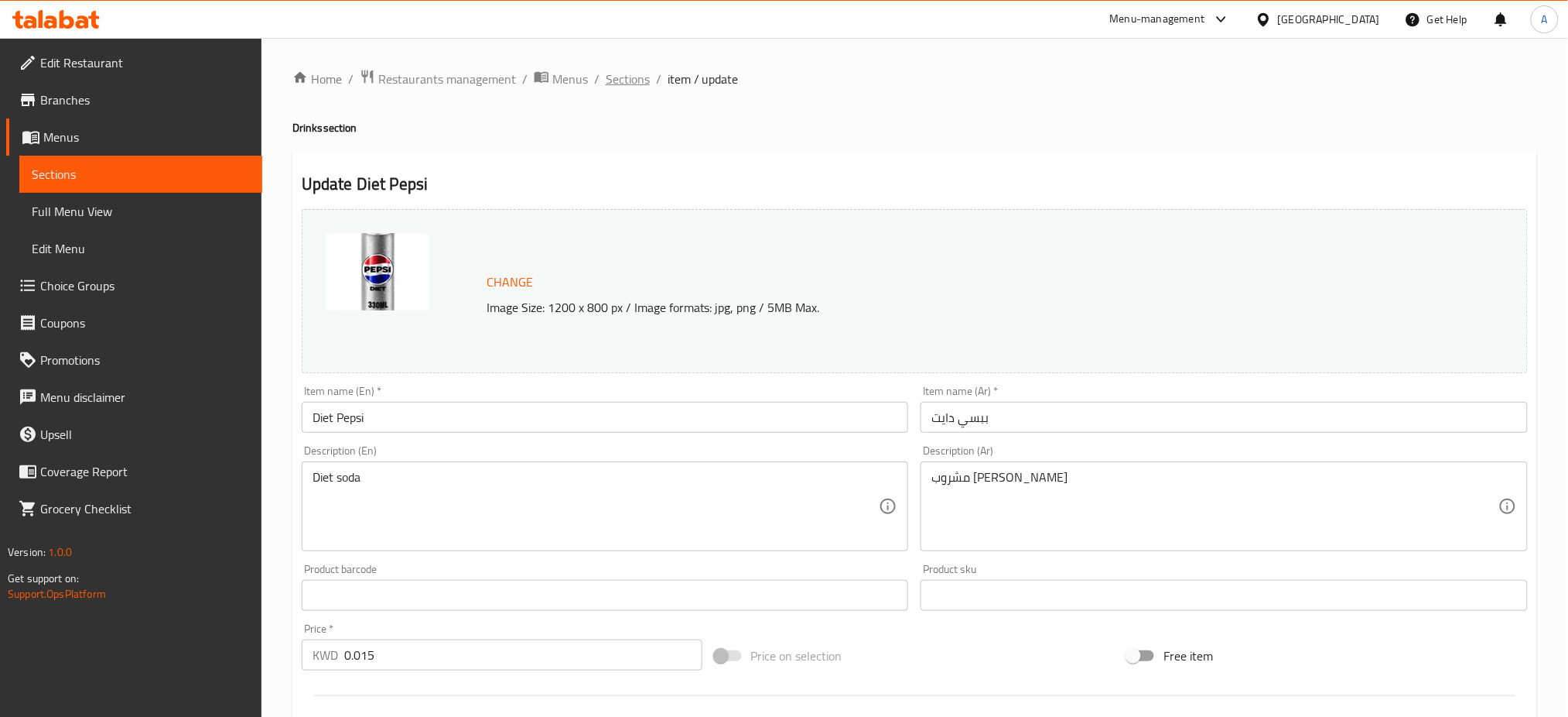
click at [612, 75] on span "Sections" at bounding box center [628, 79] width 44 height 19
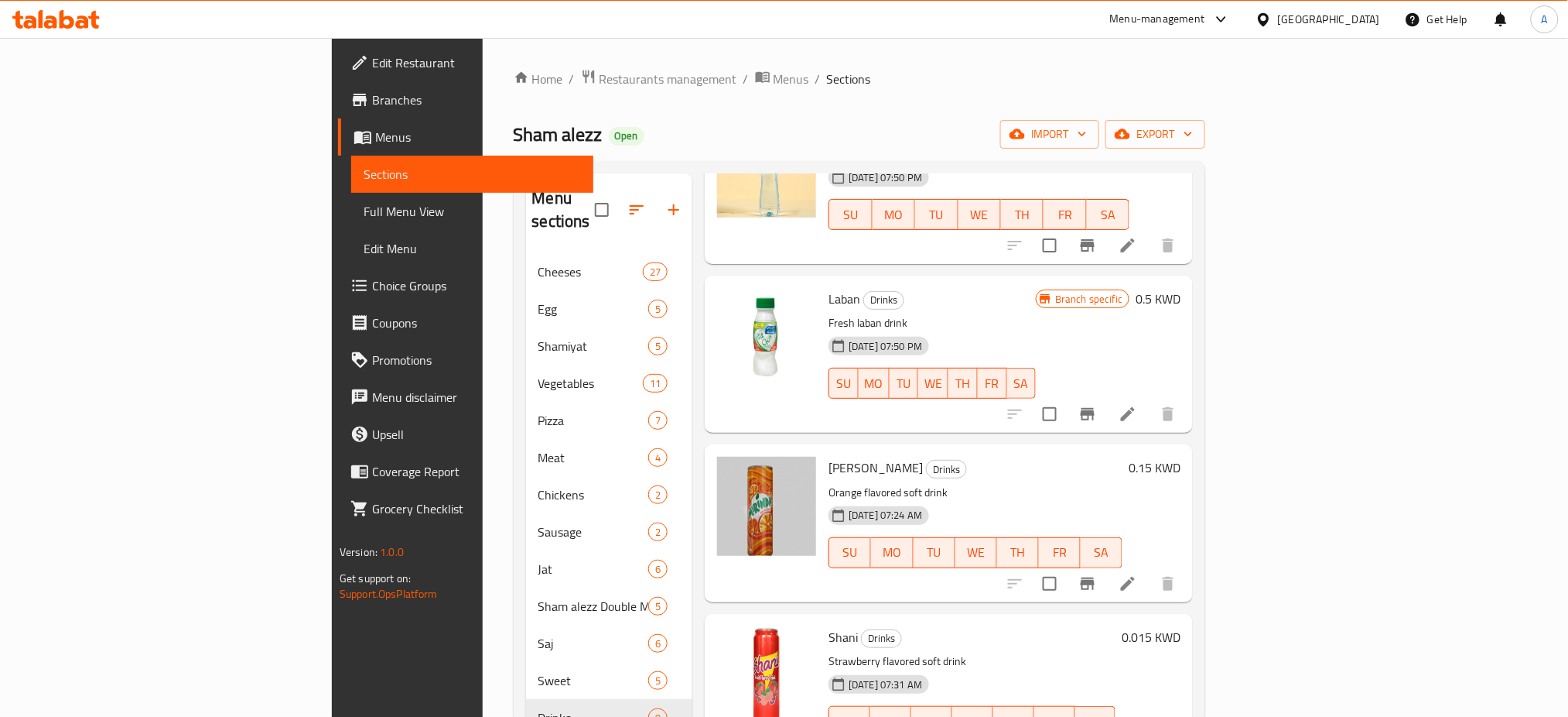
scroll to position [843, 0]
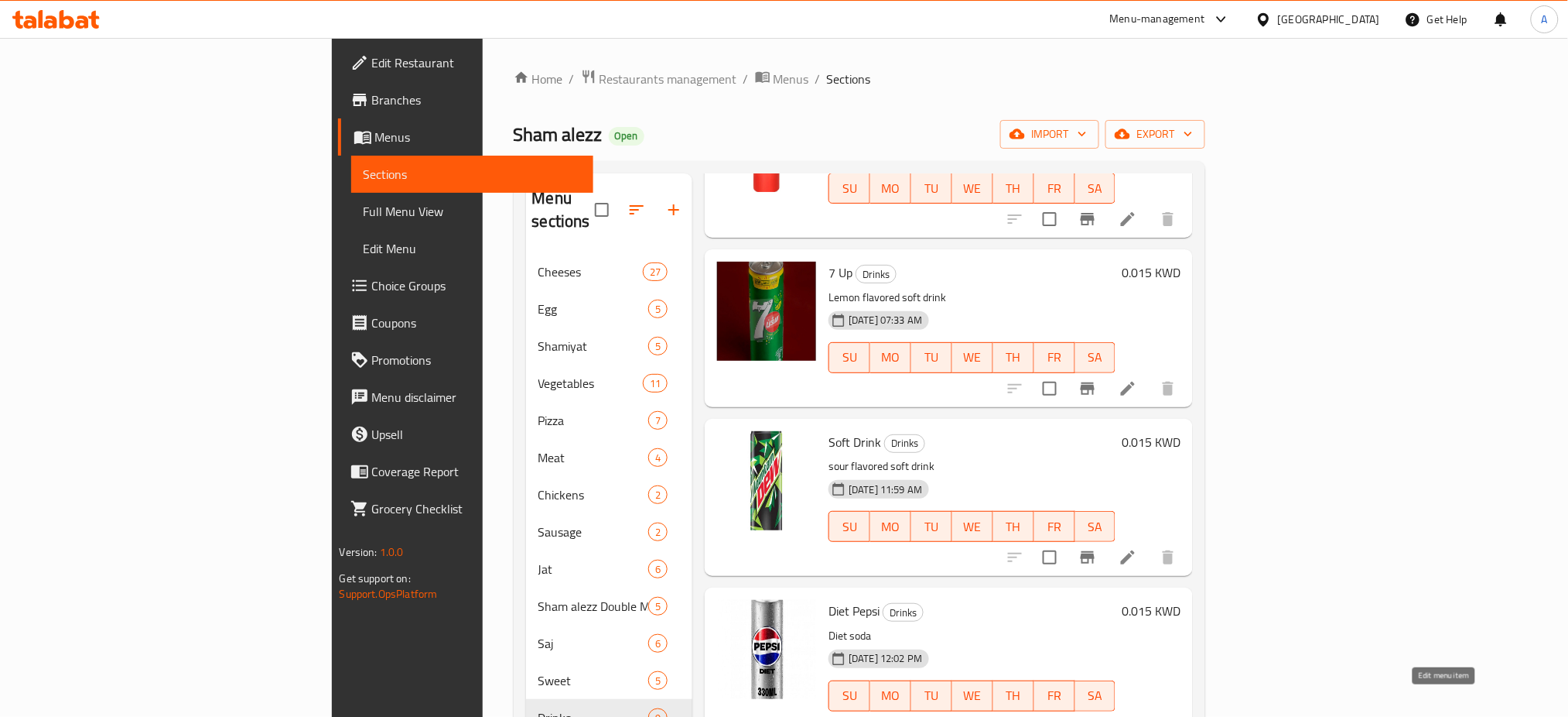
click at [1135, 716] on icon at bounding box center [1128, 726] width 14 height 14
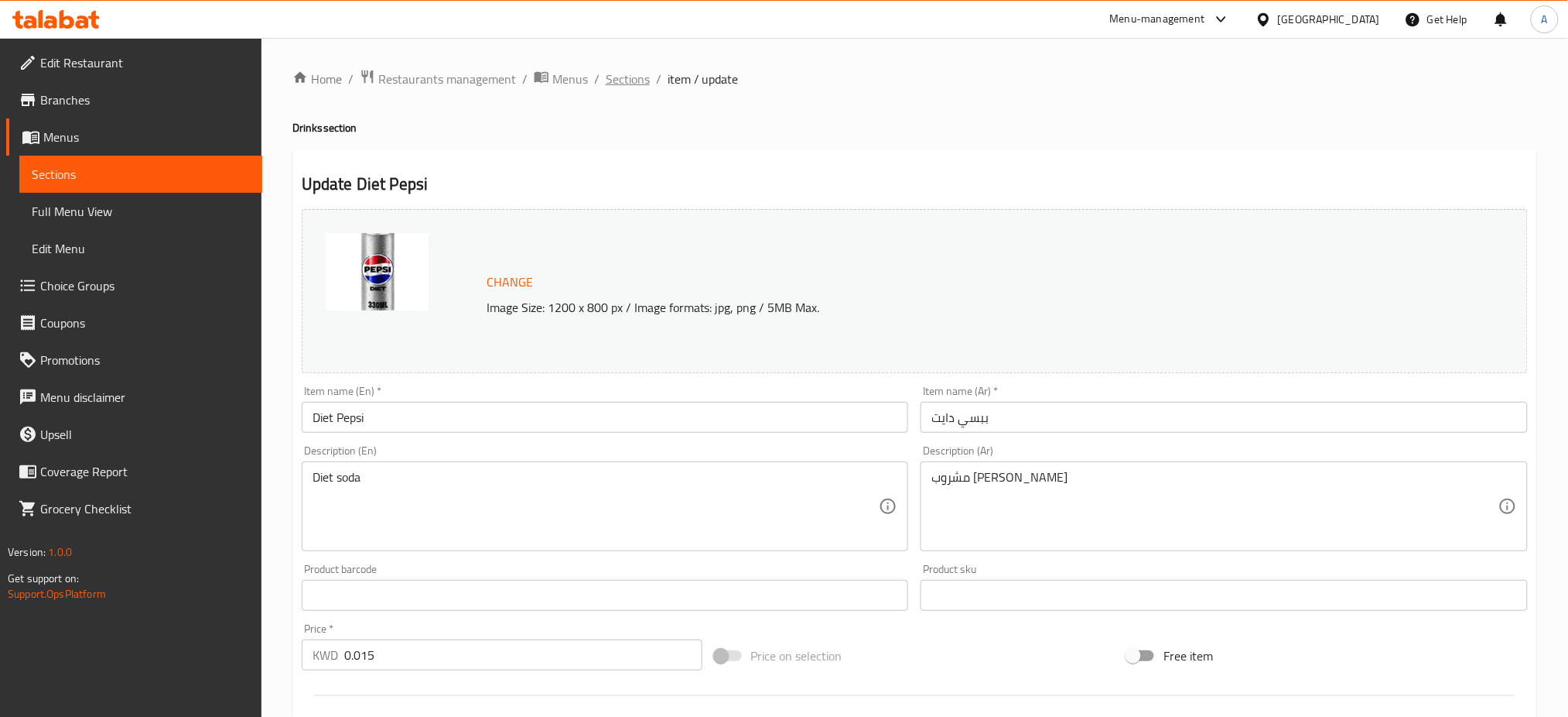
click at [628, 74] on span "Sections" at bounding box center [628, 79] width 44 height 19
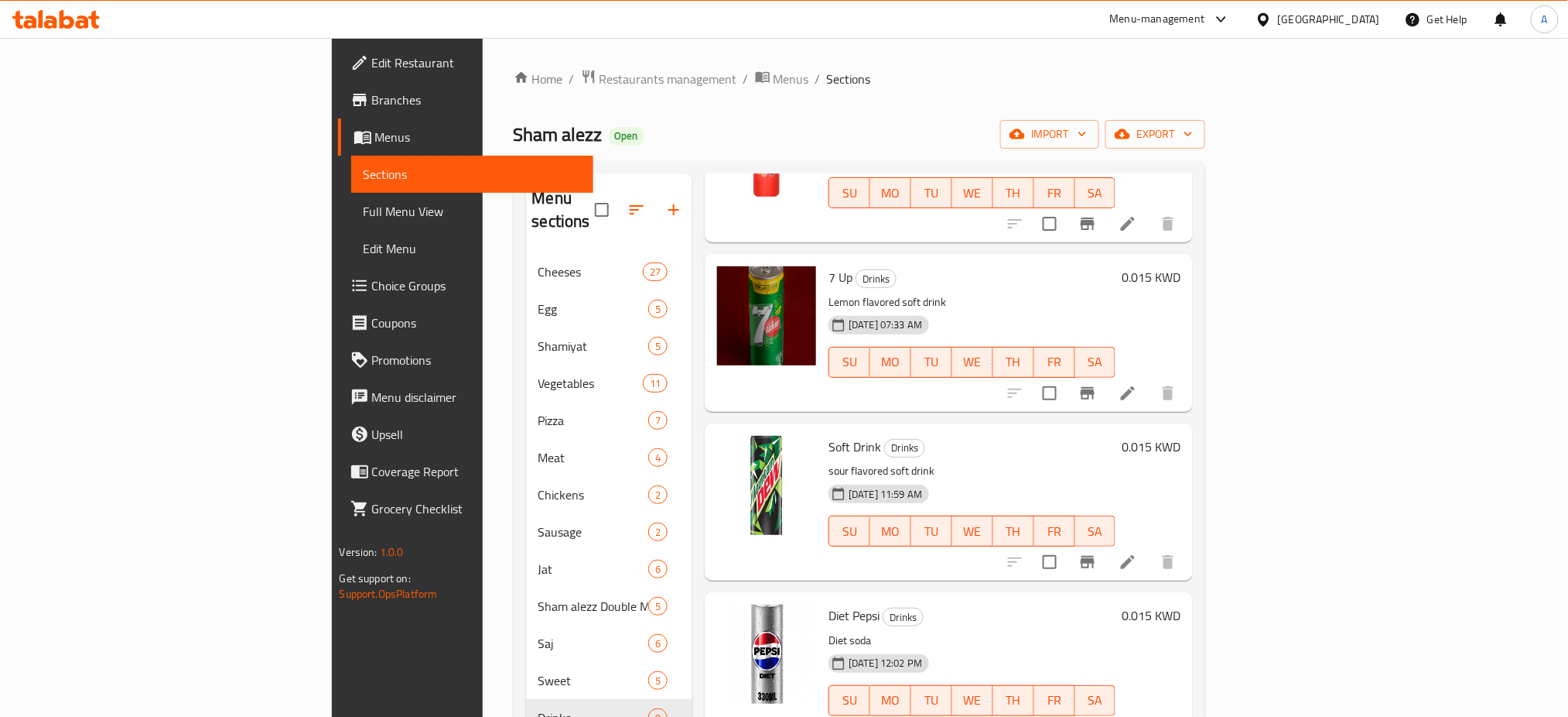
scroll to position [843, 0]
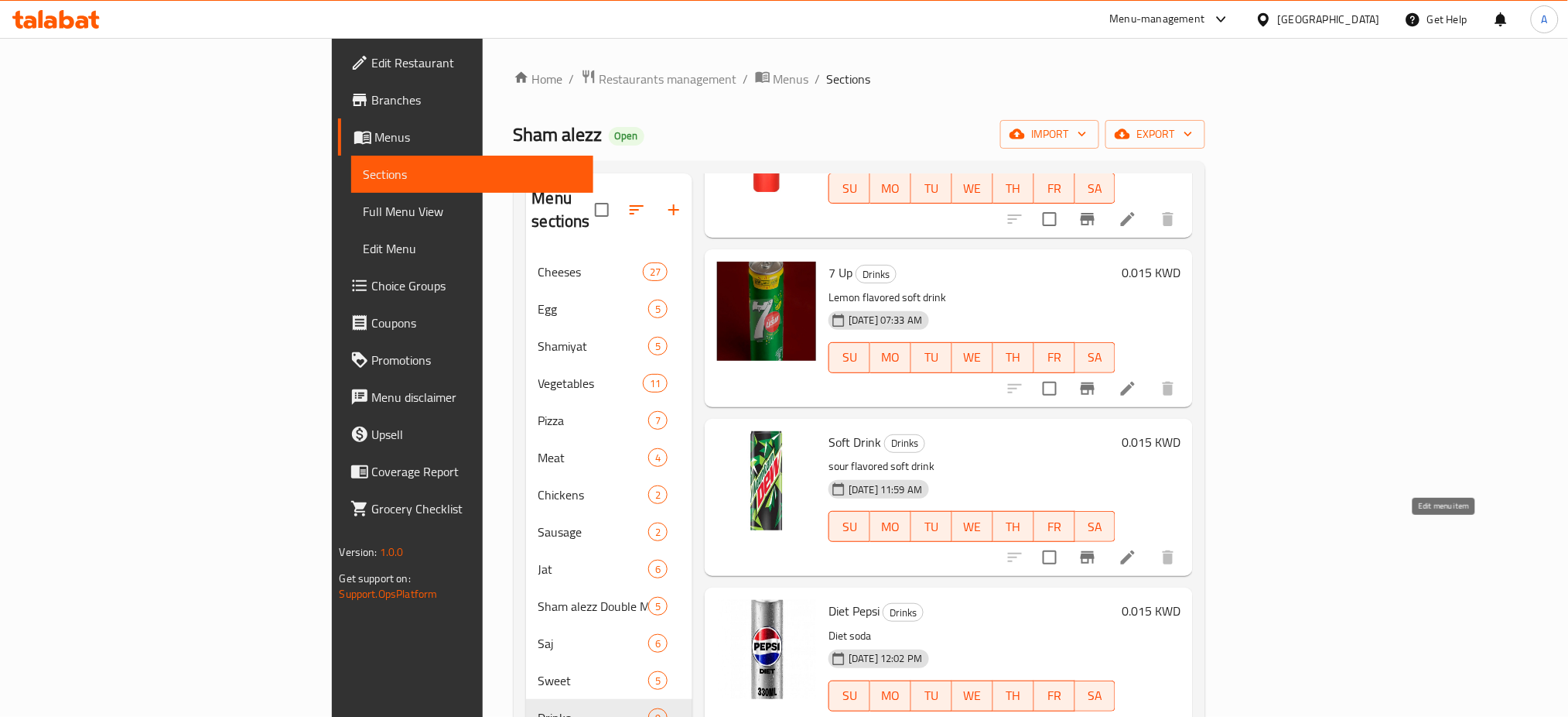
click at [1137, 548] on icon at bounding box center [1128, 557] width 19 height 19
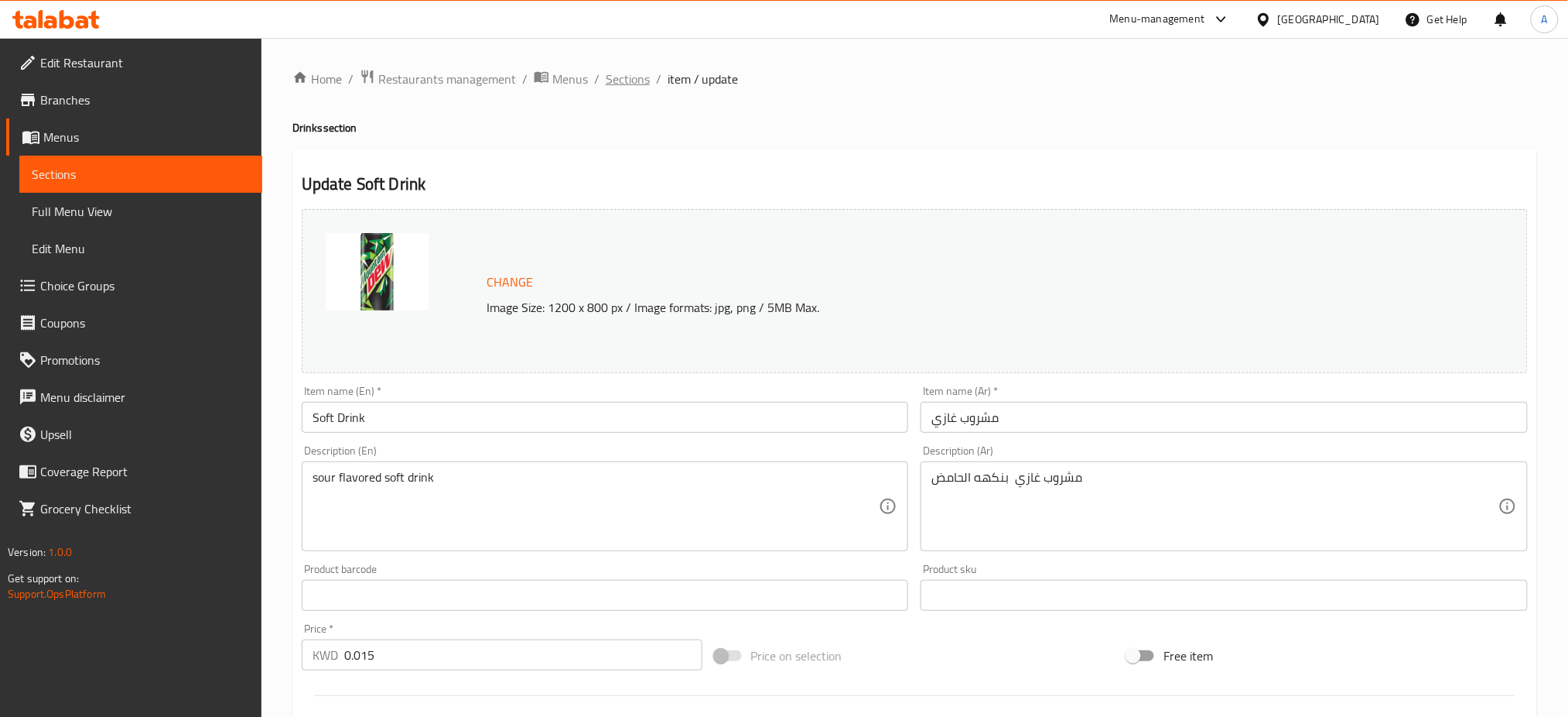
click at [617, 82] on span "Sections" at bounding box center [628, 79] width 44 height 19
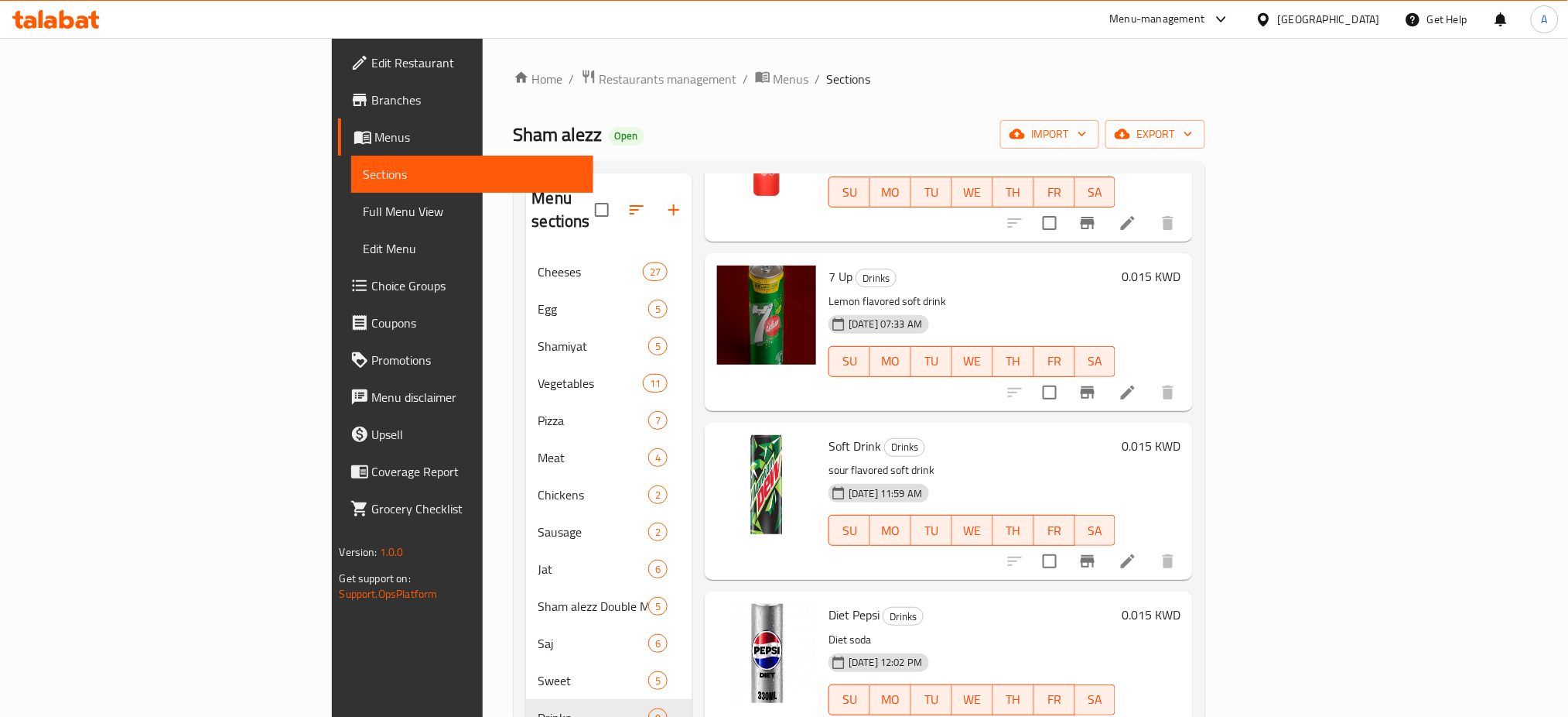
scroll to position [843, 0]
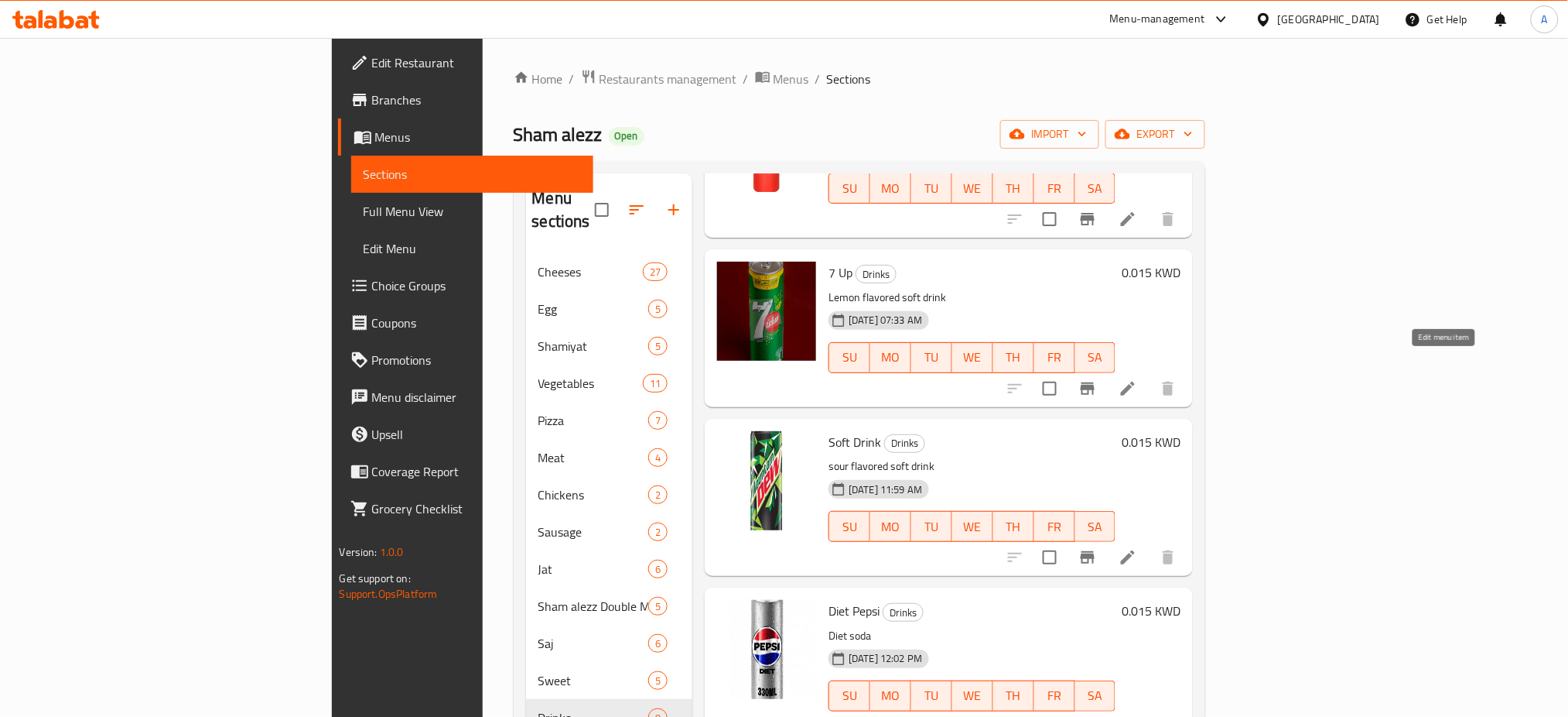
click at [1137, 379] on icon at bounding box center [1128, 388] width 19 height 19
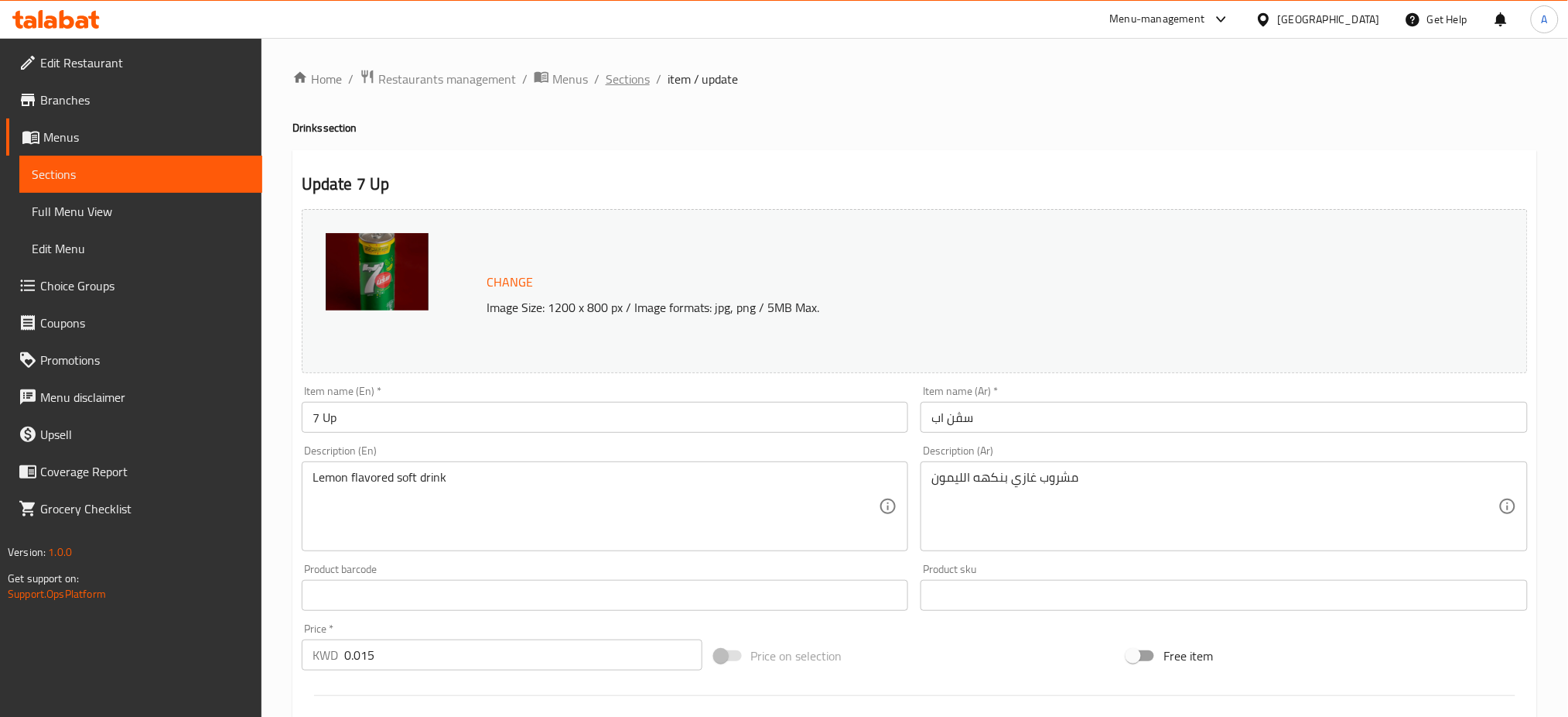
click at [607, 83] on span "Sections" at bounding box center [628, 79] width 44 height 19
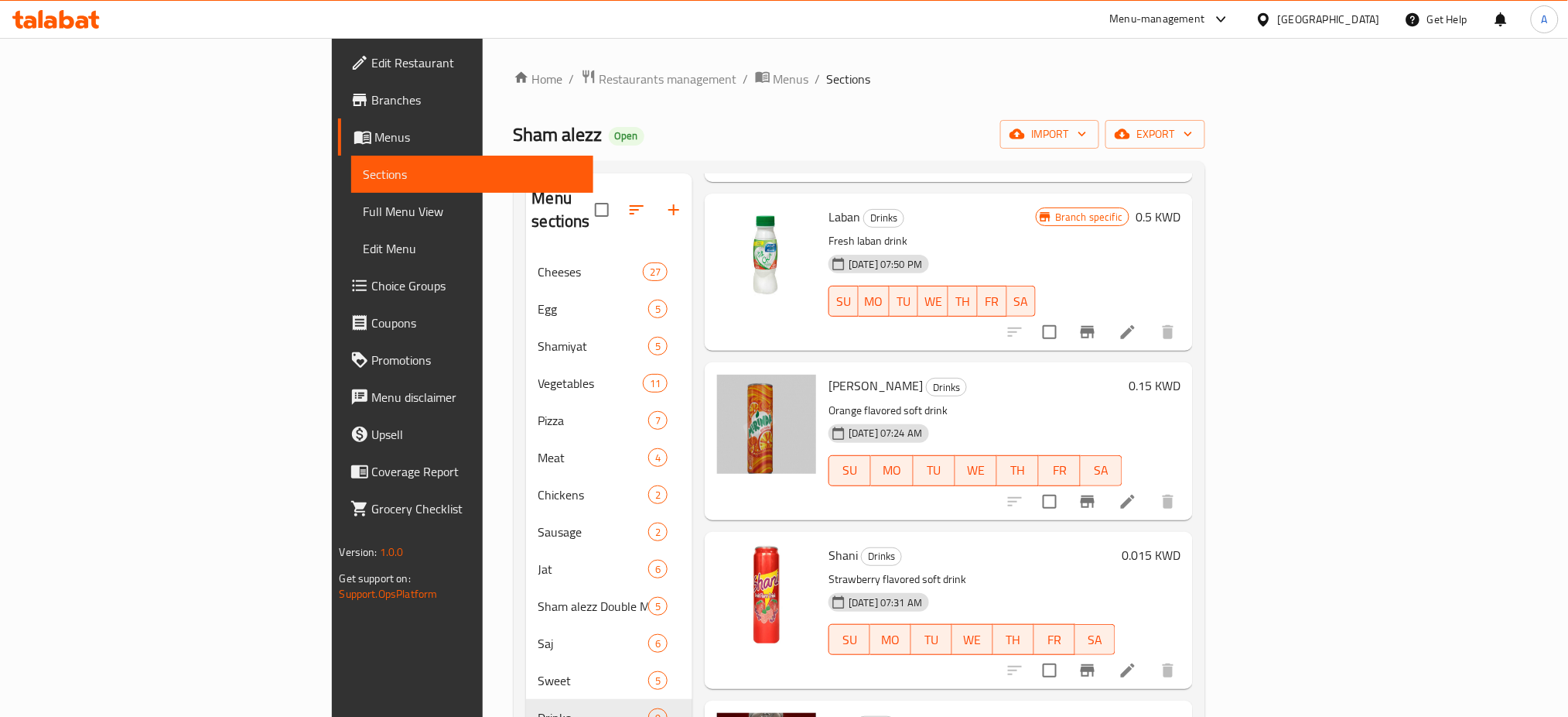
scroll to position [326, 0]
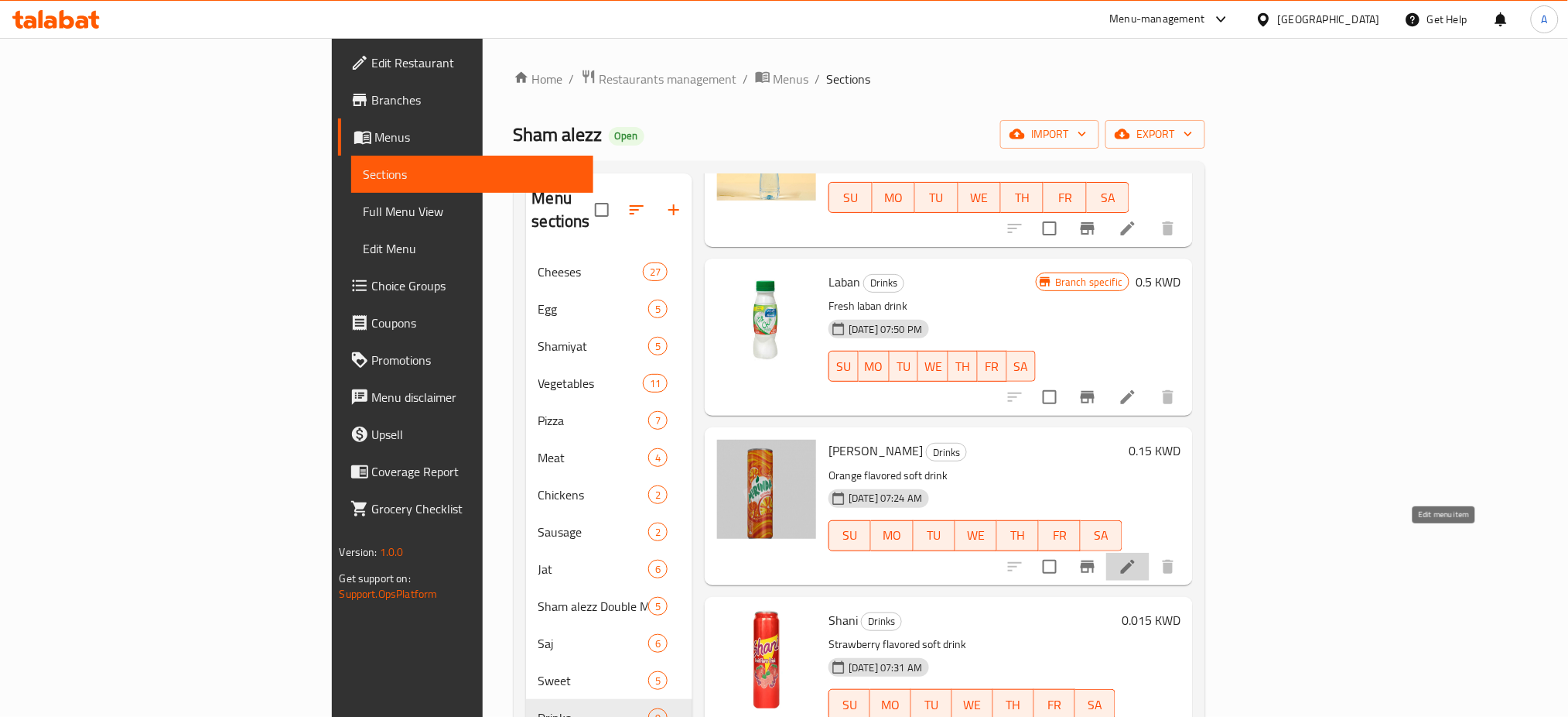
click at [1135, 560] on icon at bounding box center [1128, 567] width 14 height 14
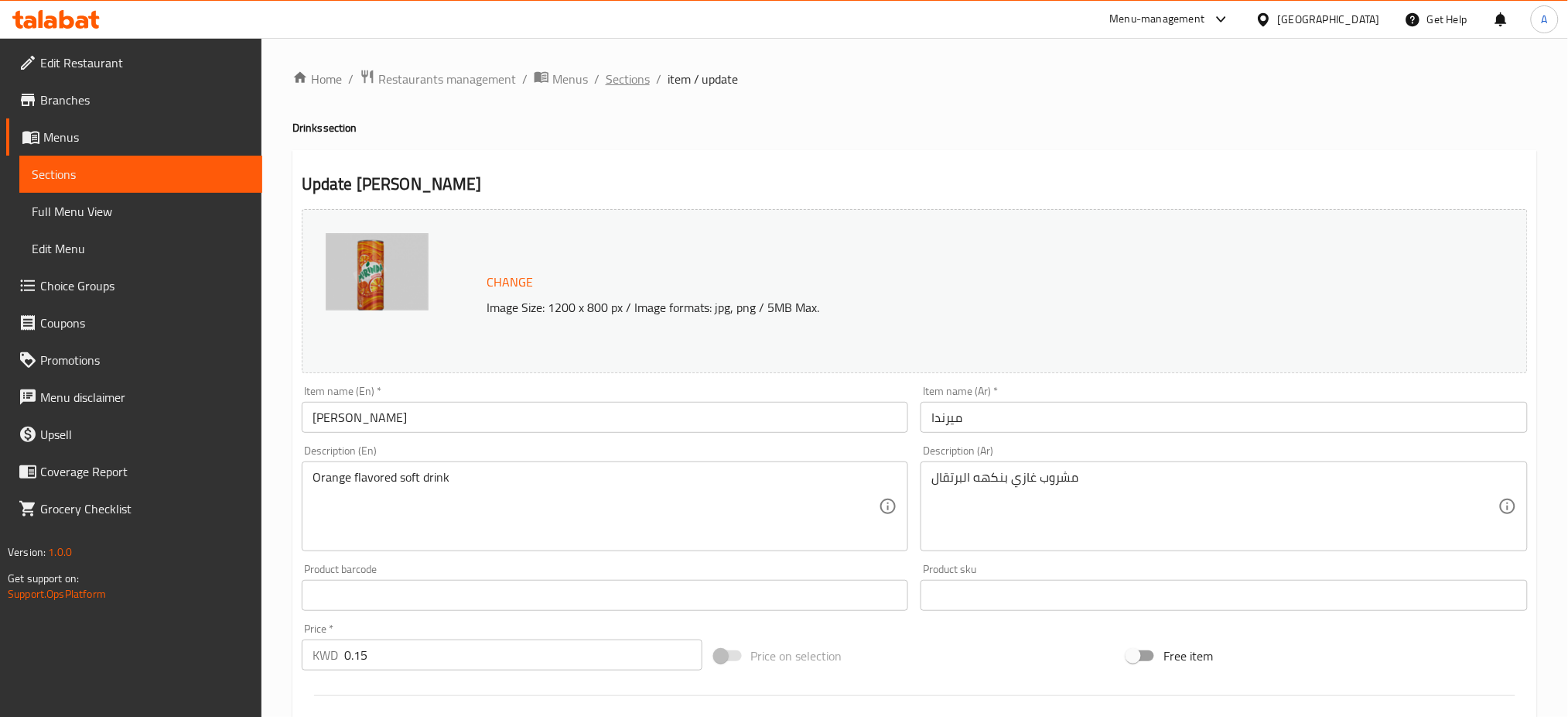
click at [620, 74] on span "Sections" at bounding box center [628, 79] width 44 height 19
